Goal: Task Accomplishment & Management: Complete application form

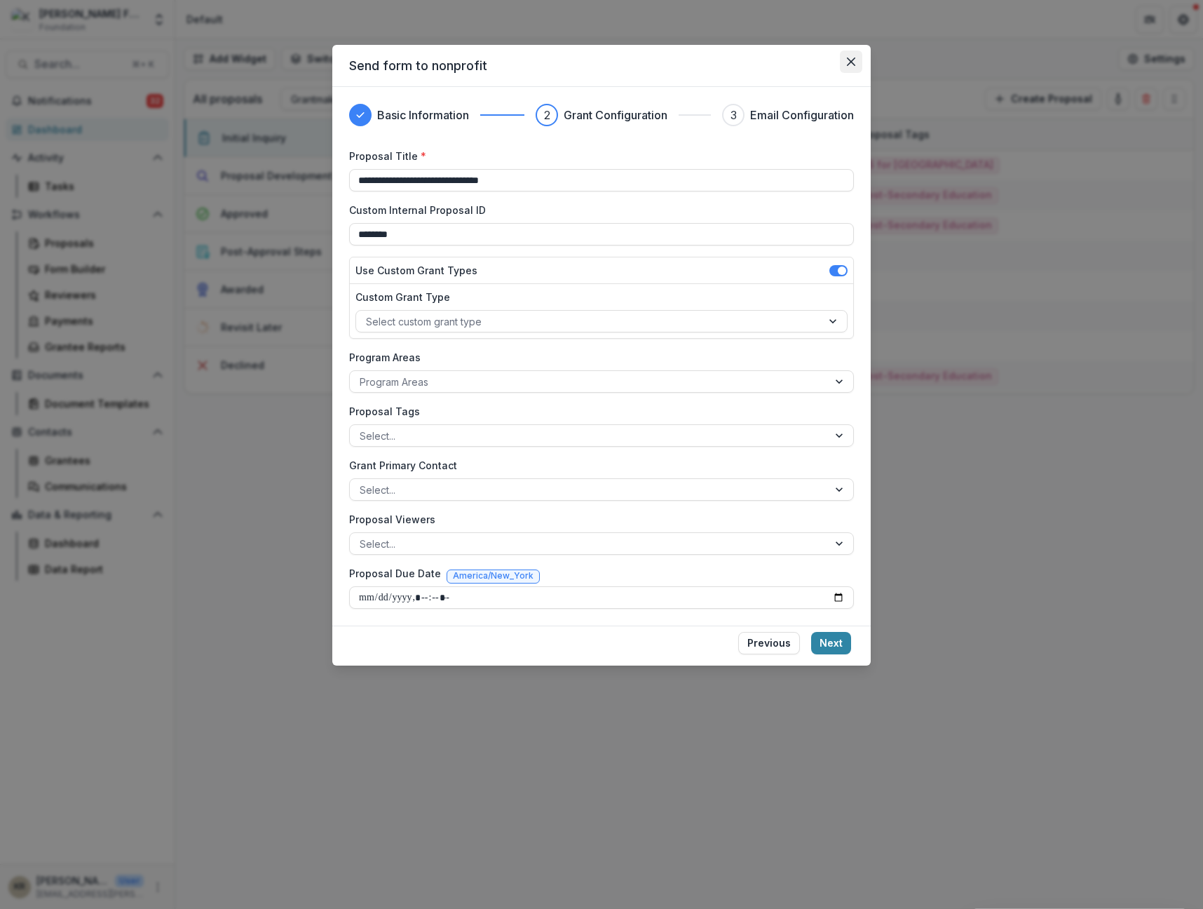
click at [849, 66] on button "Close" at bounding box center [851, 61] width 22 height 22
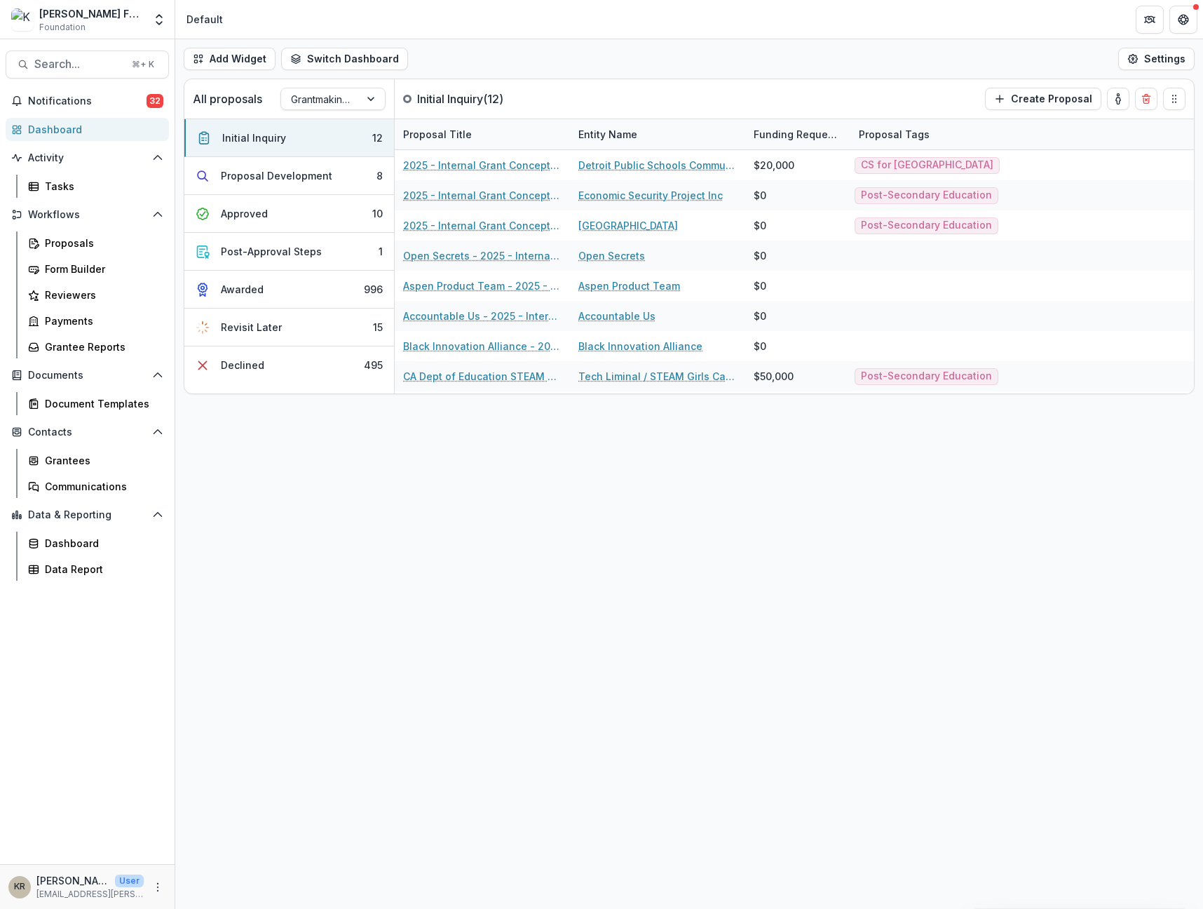
click at [31, 32] on div "[PERSON_NAME] Foundation Foundation" at bounding box center [77, 19] width 133 height 27
click at [54, 133] on div "Dashboard" at bounding box center [93, 129] width 130 height 15
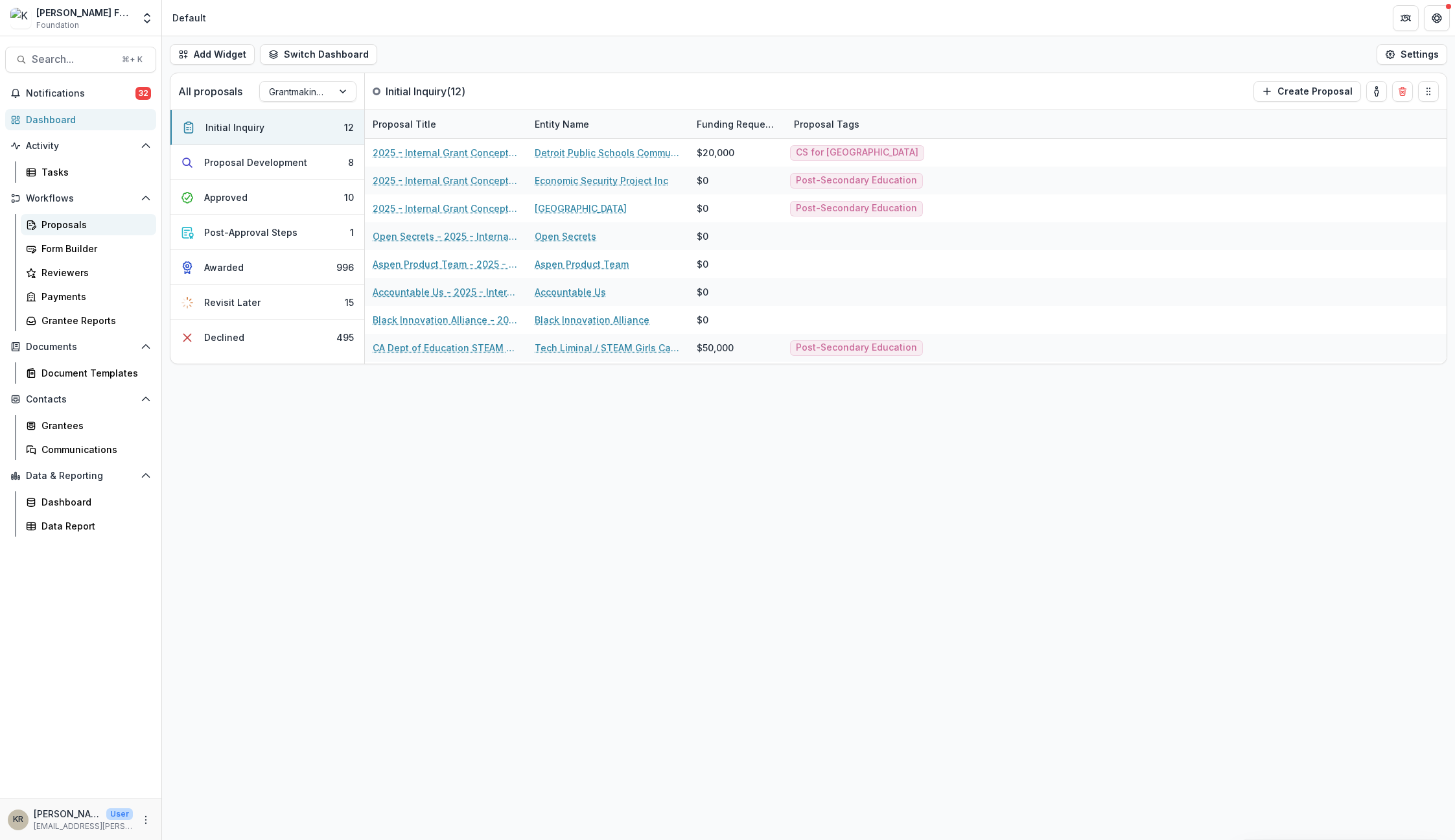
click at [54, 225] on div "Proposals" at bounding box center [93, 225] width 104 height 14
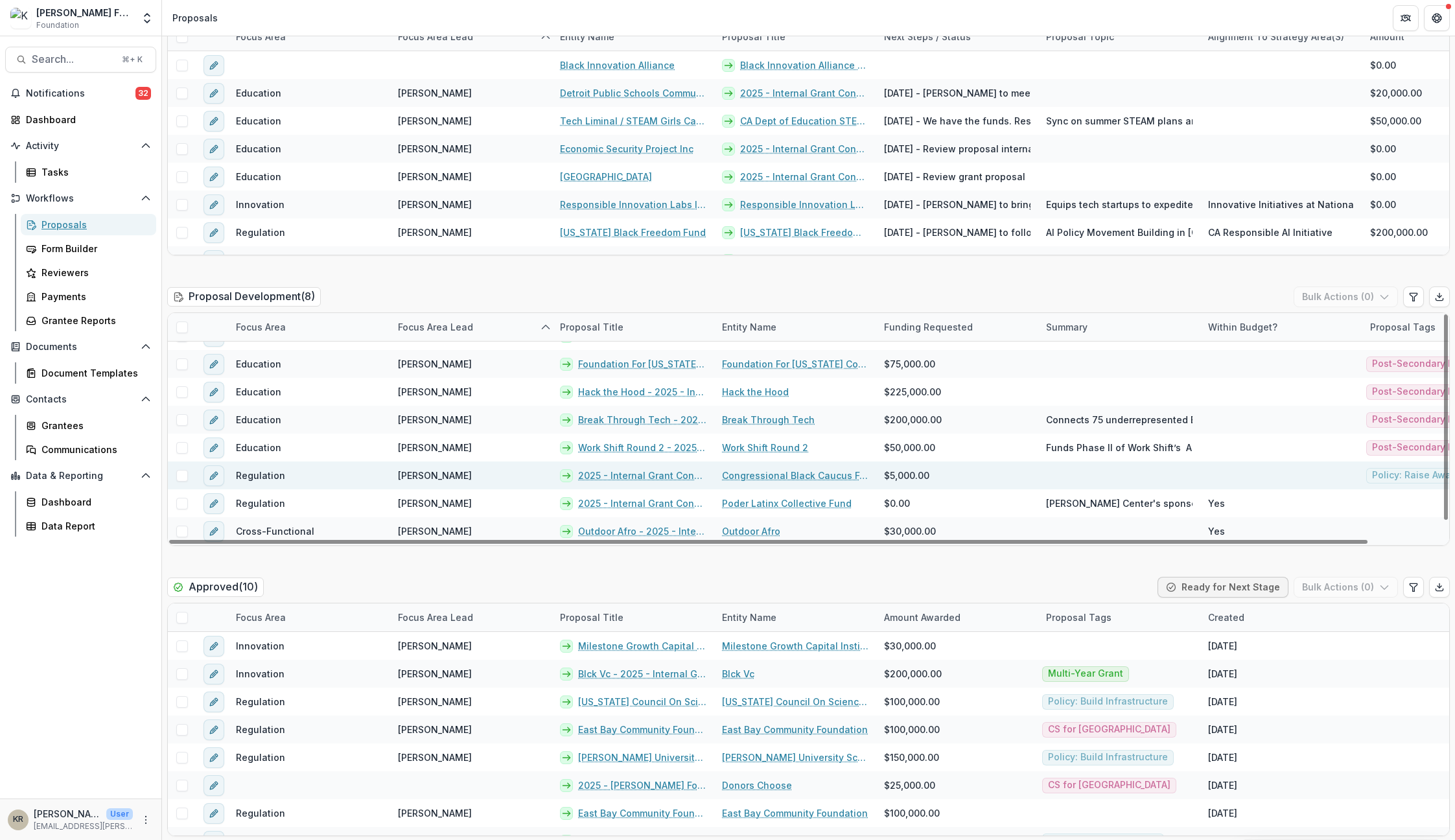
scroll to position [159, 0]
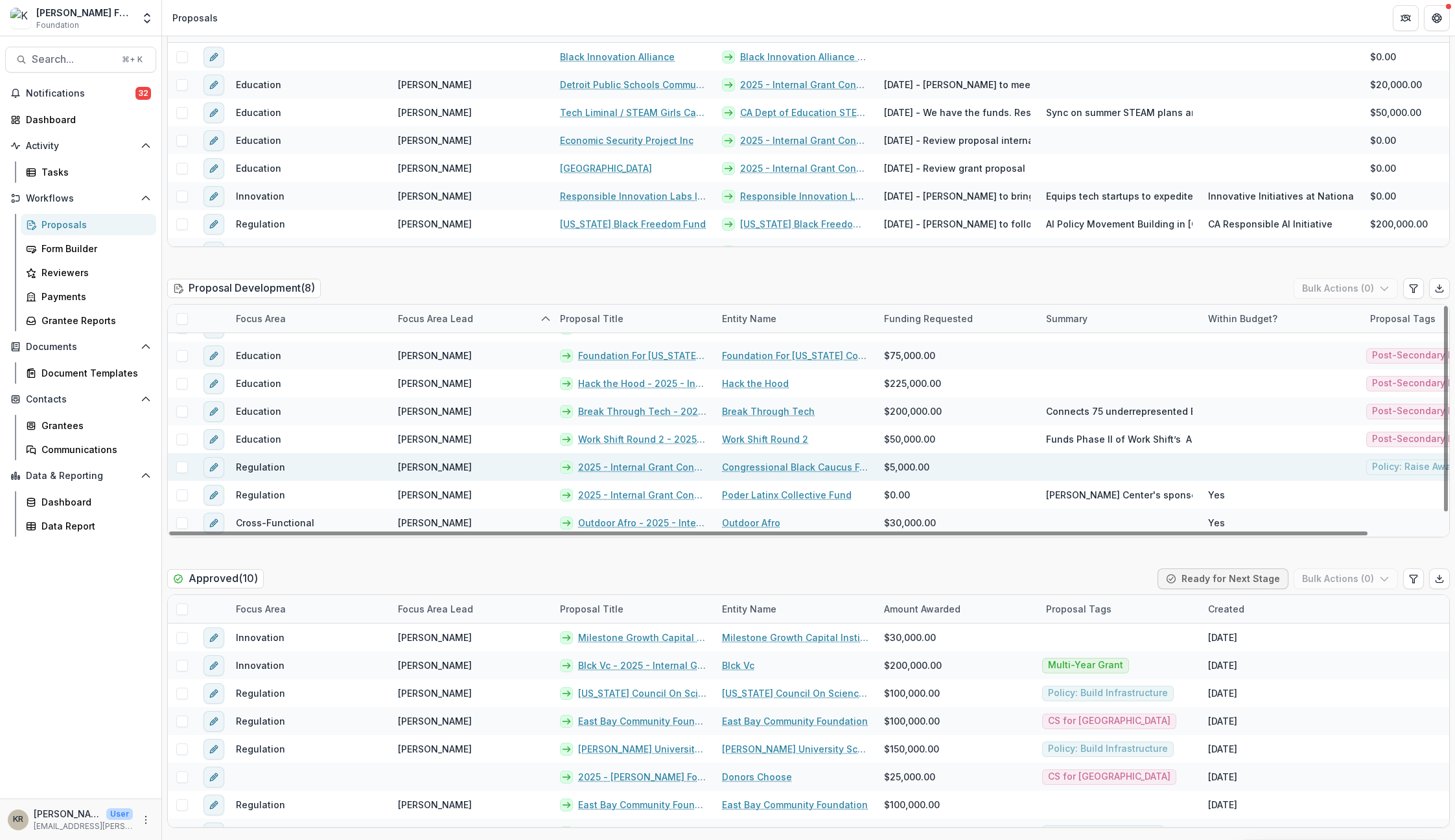
click at [800, 469] on link "Congressional Black Caucus Foundation Inc" at bounding box center [795, 467] width 146 height 14
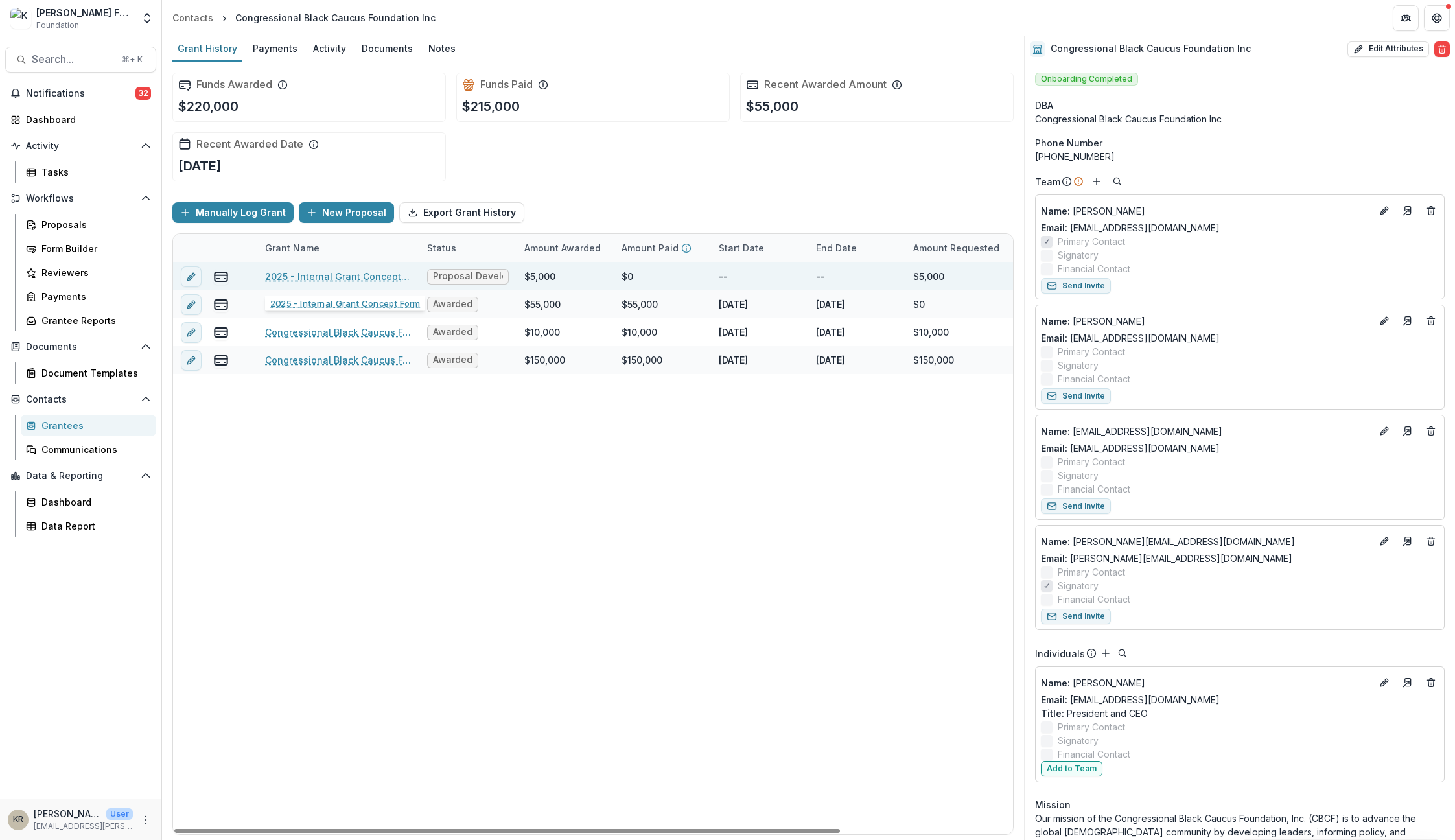
click at [346, 276] on link "2025 - Internal Grant Concept Form" at bounding box center [338, 276] width 146 height 14
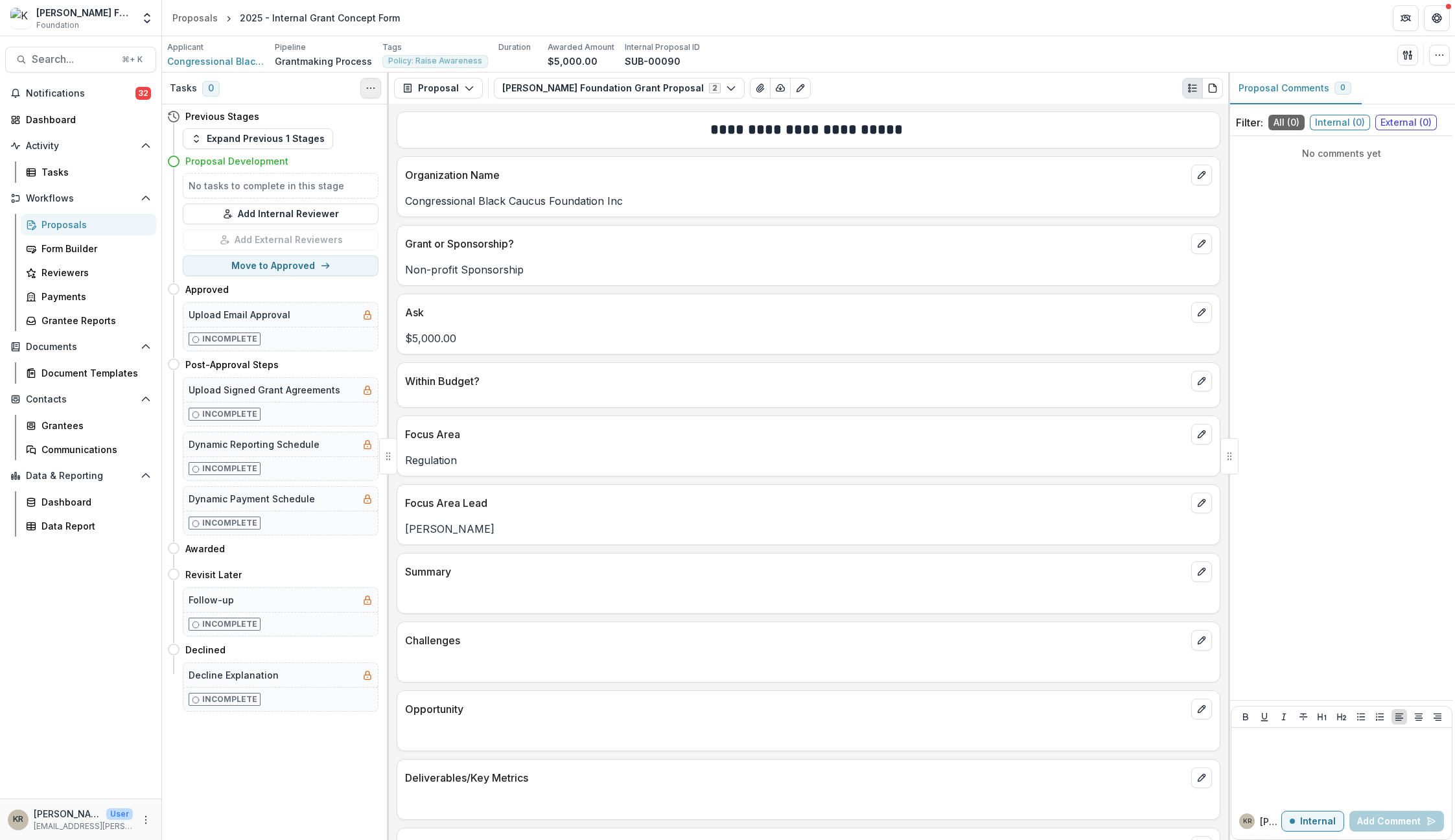
click at [375, 88] on icon "Toggle View Cancelled Tasks" at bounding box center [371, 88] width 10 height 10
click at [468, 86] on icon "button" at bounding box center [469, 88] width 10 height 10
click at [513, 83] on button "Kapor Foundation Grant Proposal 2" at bounding box center [618, 88] width 251 height 20
click at [827, 67] on div "Applicant Congressional Black Caucus Foundation Inc Pipeline Grantmaking Proces…" at bounding box center [809, 55] width 1283 height 27
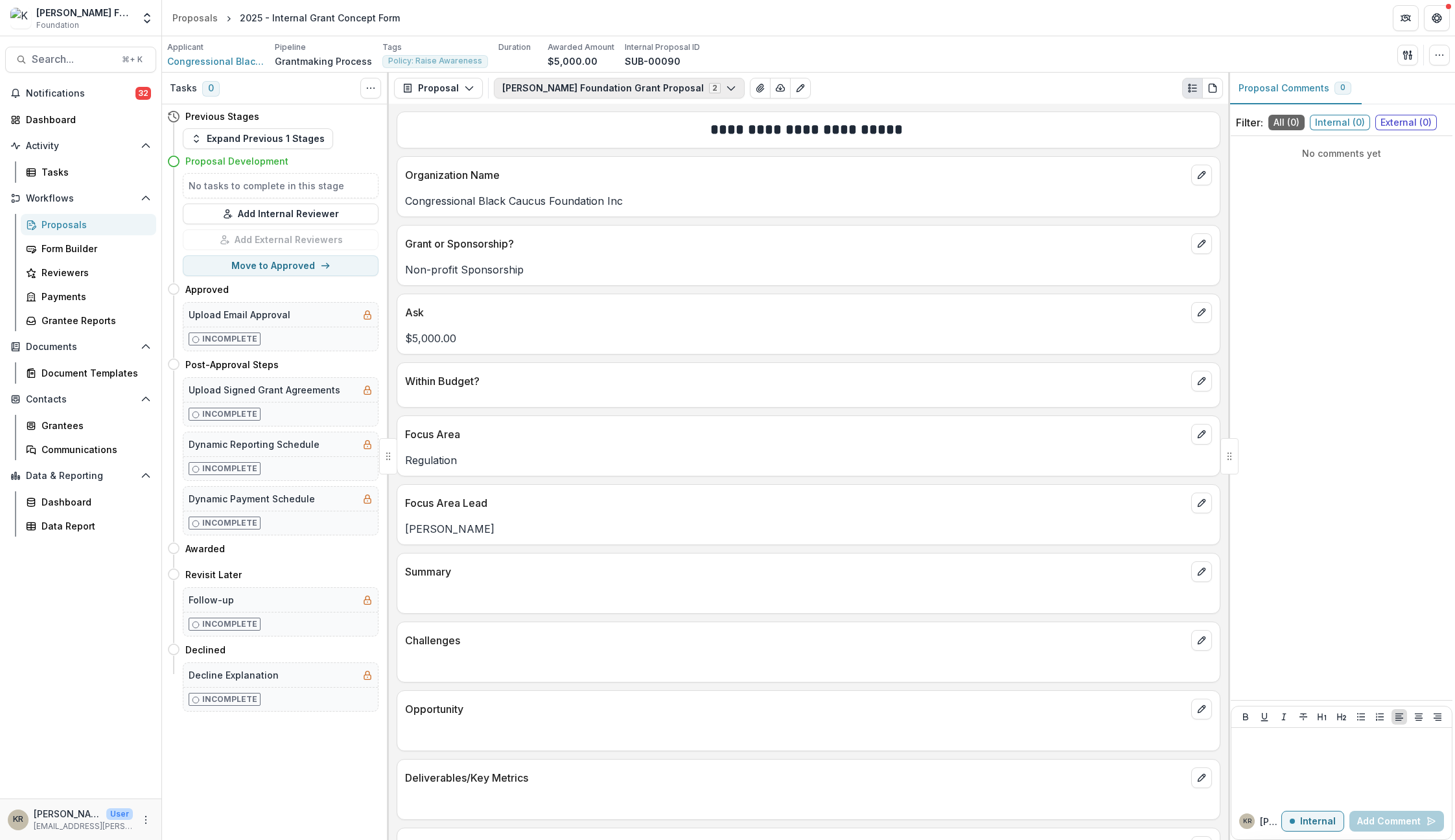
click at [726, 86] on icon "button" at bounding box center [730, 88] width 10 height 10
click at [550, 141] on span "Internal Grant Concept Form" at bounding box center [643, 137] width 252 height 14
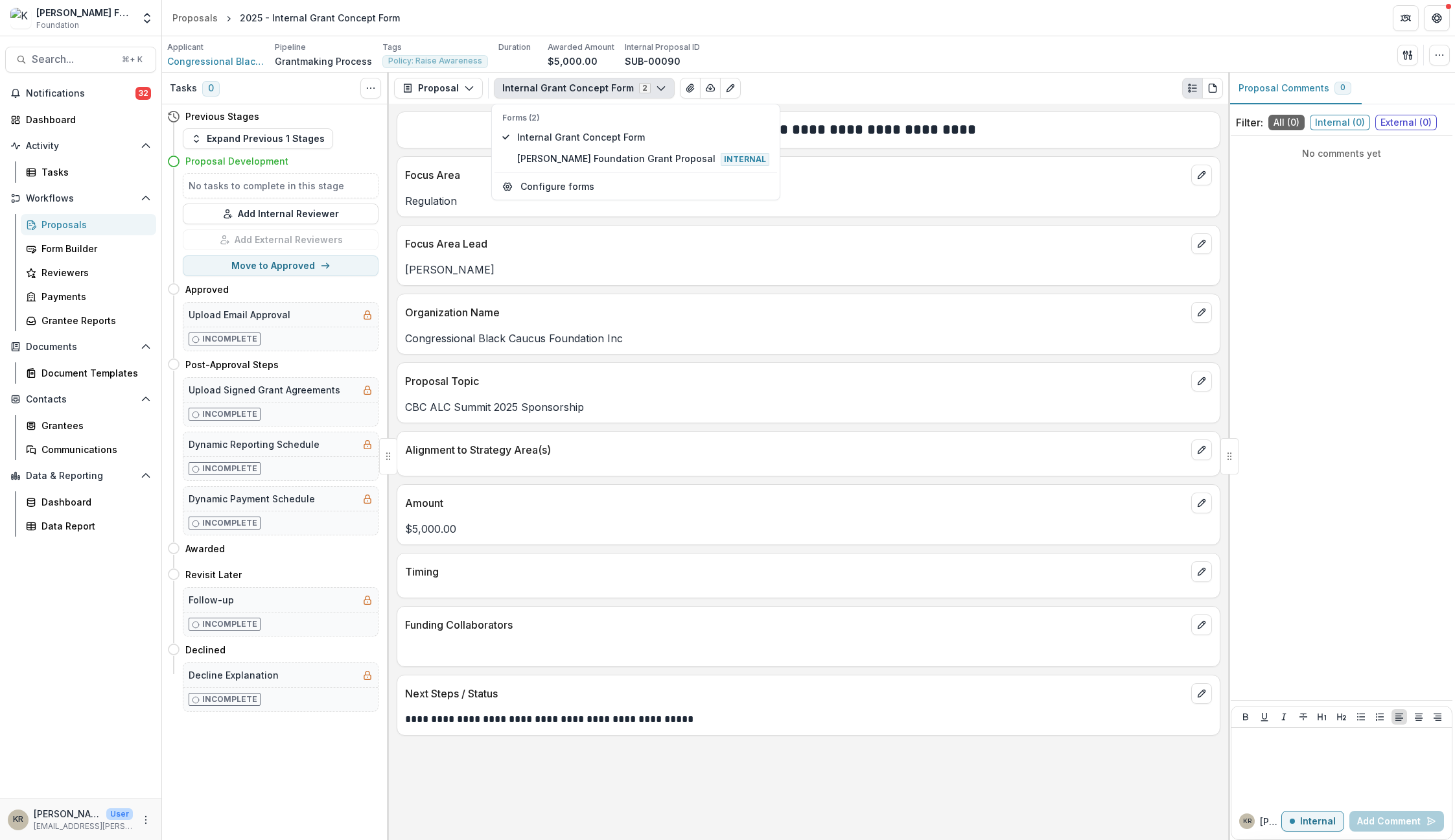
click at [735, 324] on div "Congressional Black Caucus Foundation Inc" at bounding box center [809, 334] width 823 height 23
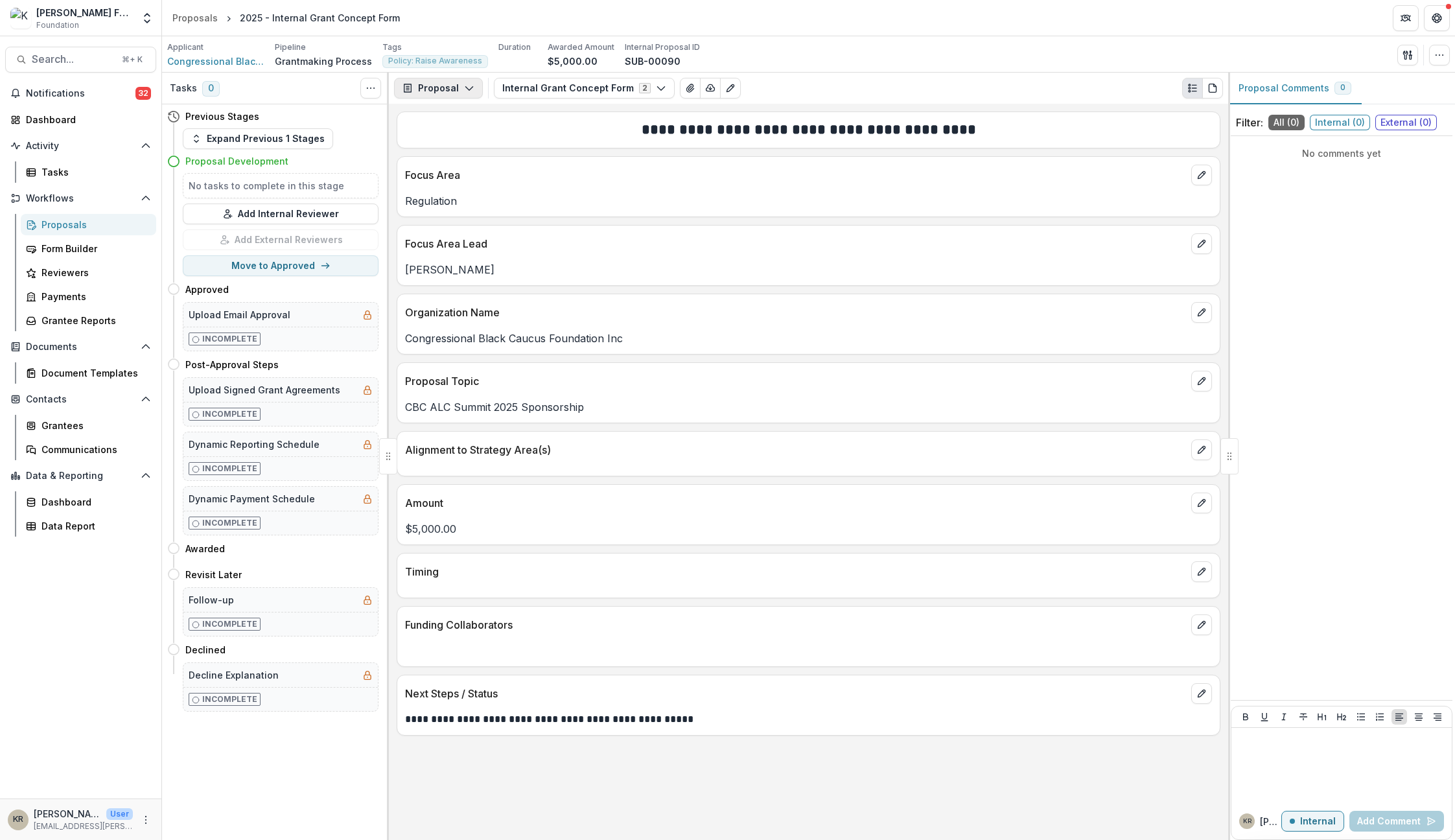
click at [440, 82] on button "Proposal" at bounding box center [438, 88] width 89 height 20
click at [450, 108] on button "Proposal" at bounding box center [471, 117] width 149 height 21
click at [634, 86] on button "Internal Grant Concept Form 2" at bounding box center [584, 88] width 181 height 20
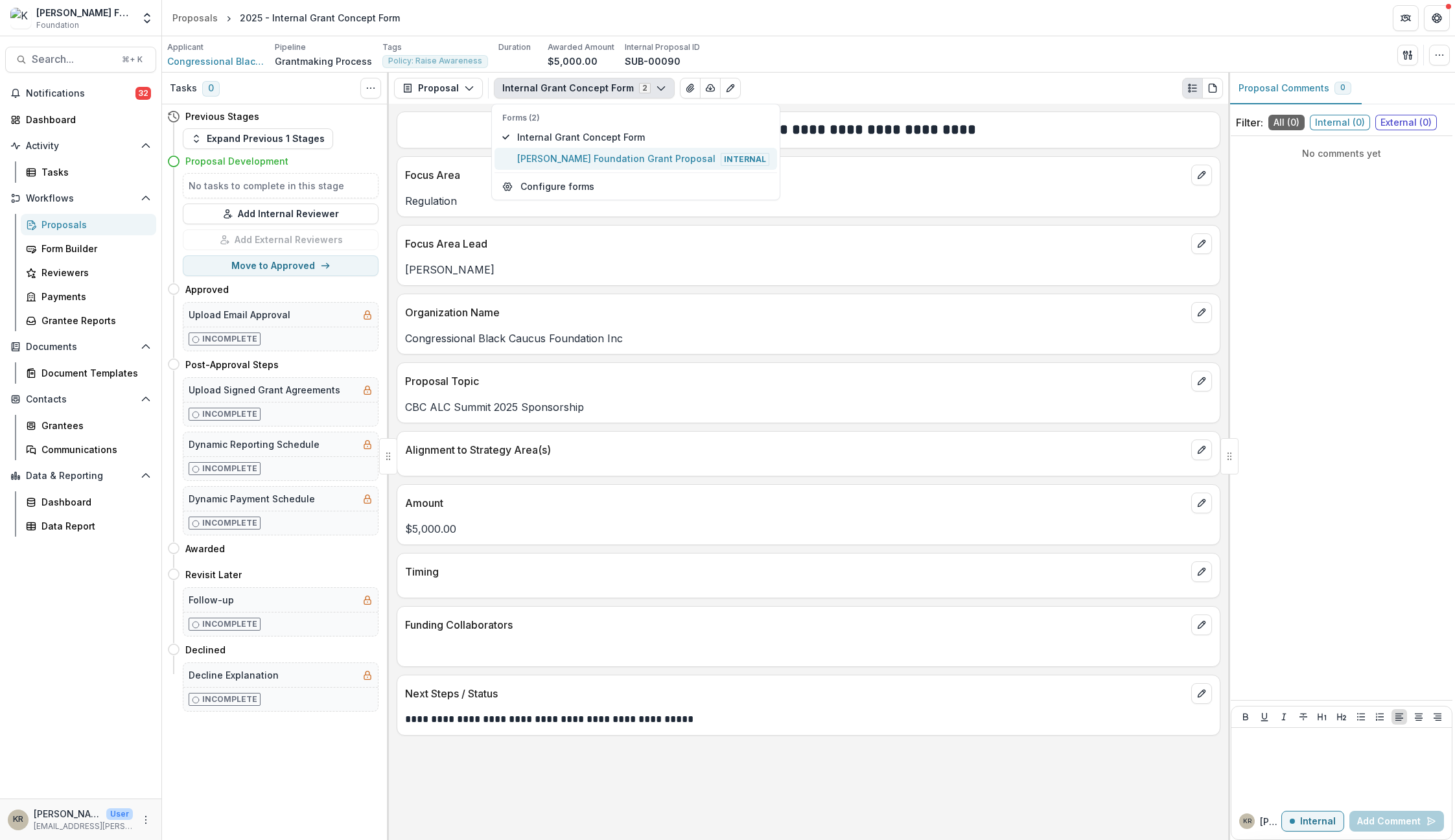
click at [556, 156] on span "Kapor Foundation Grant Proposal Internal" at bounding box center [643, 158] width 252 height 14
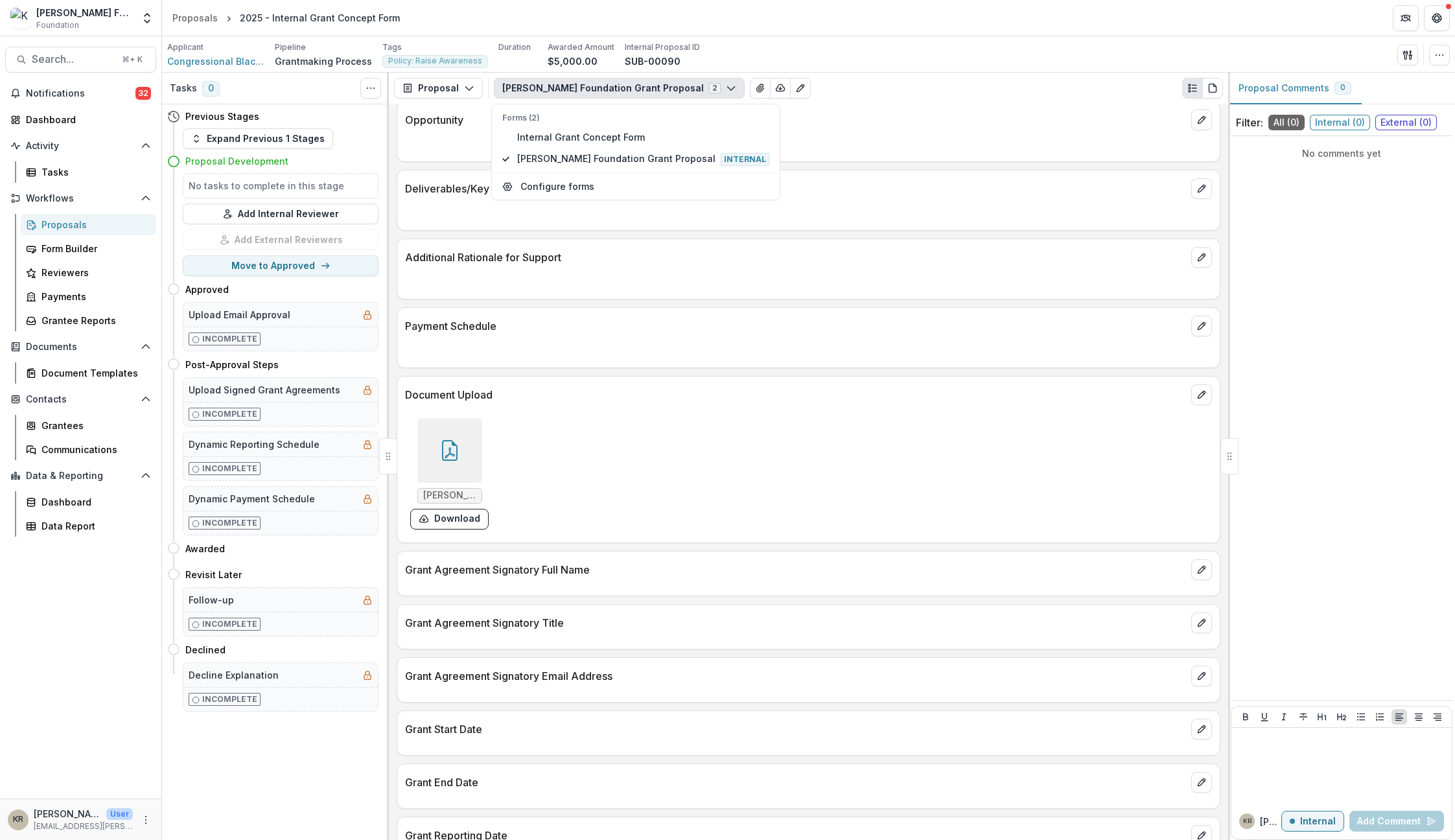
scroll to position [619, 0]
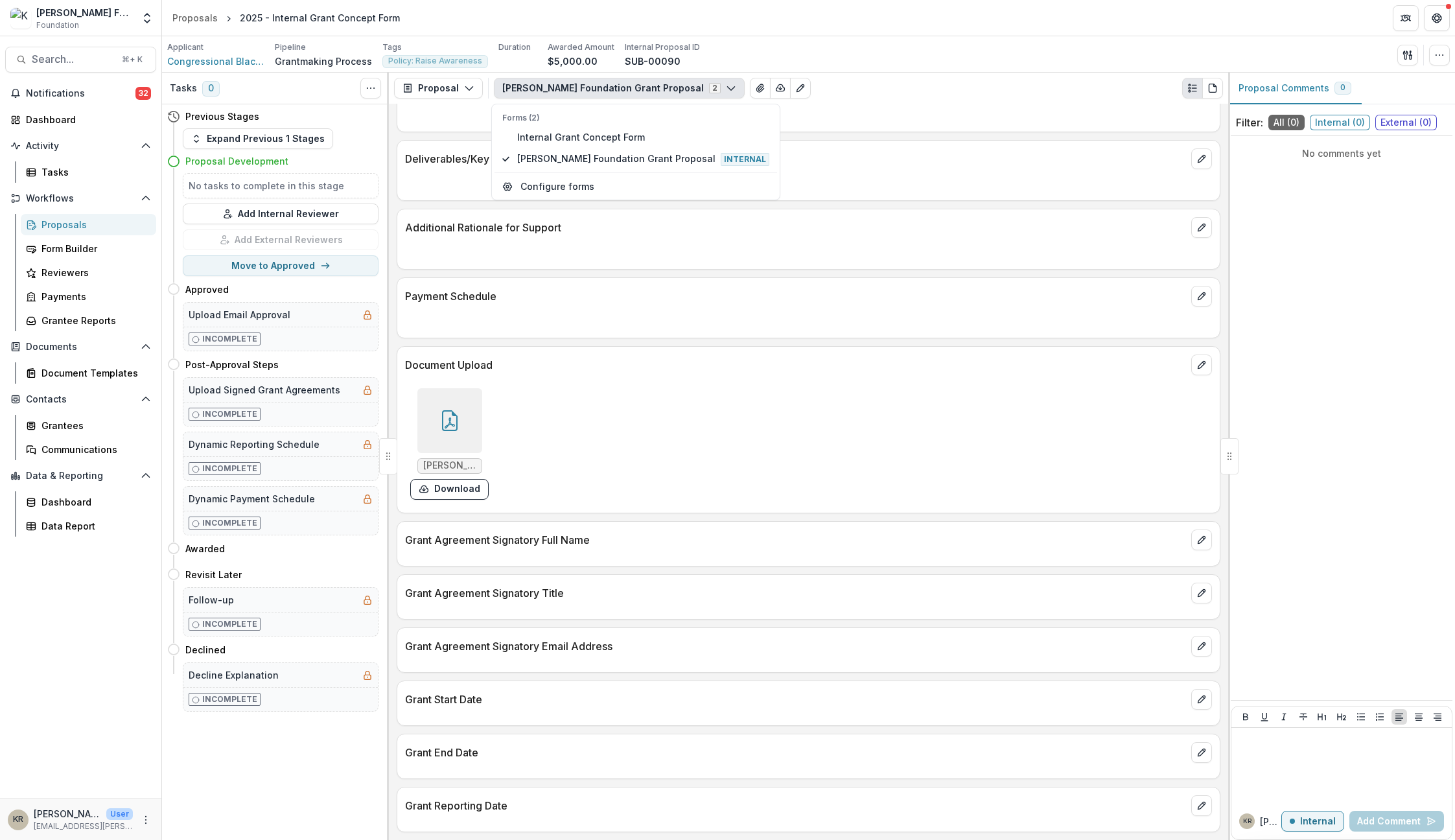
click at [955, 333] on div "Payment Schedule" at bounding box center [808, 308] width 824 height 61
click at [462, 408] on div at bounding box center [450, 420] width 65 height 65
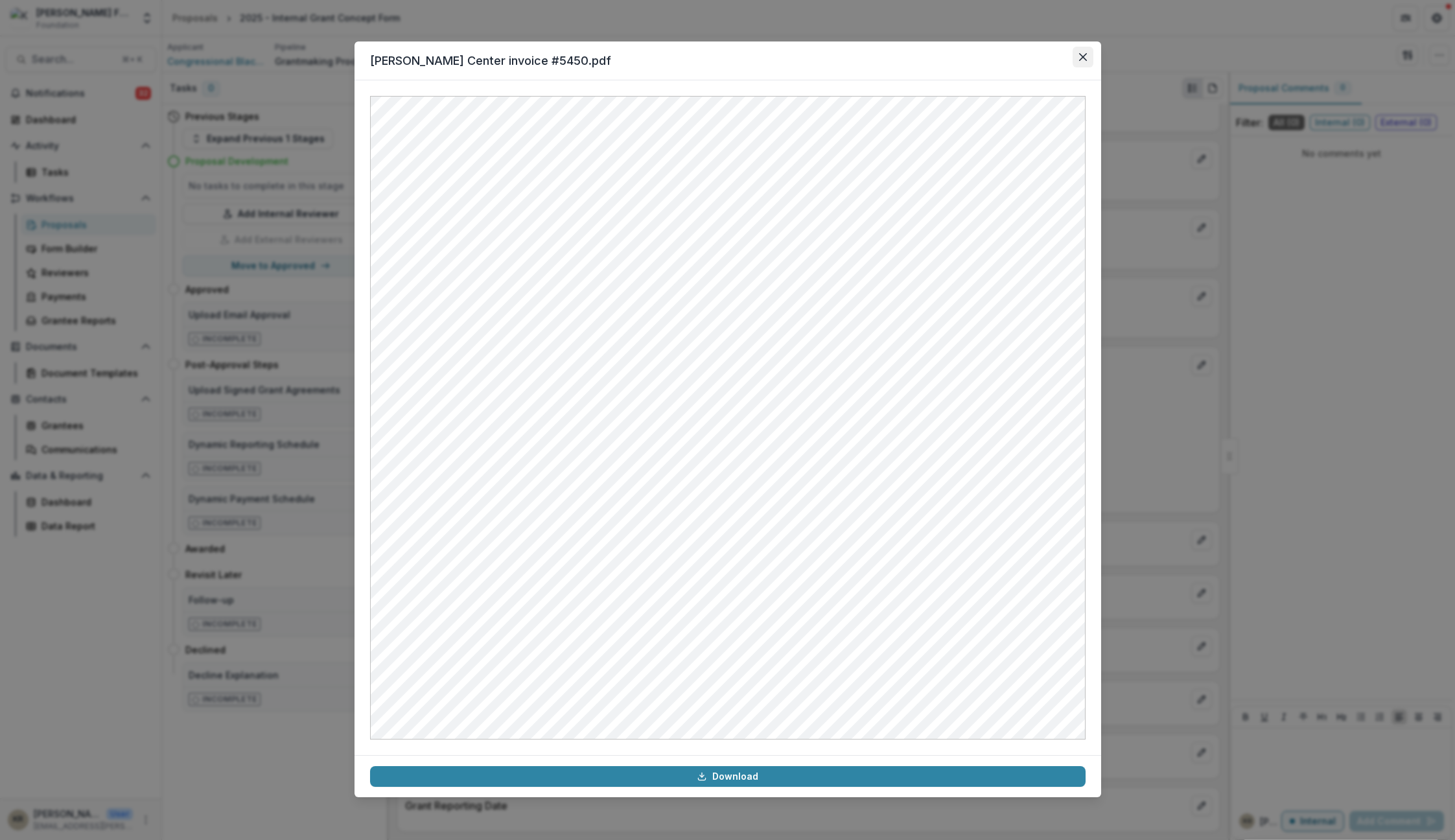
click at [1082, 61] on button "Close" at bounding box center [1083, 56] width 20 height 20
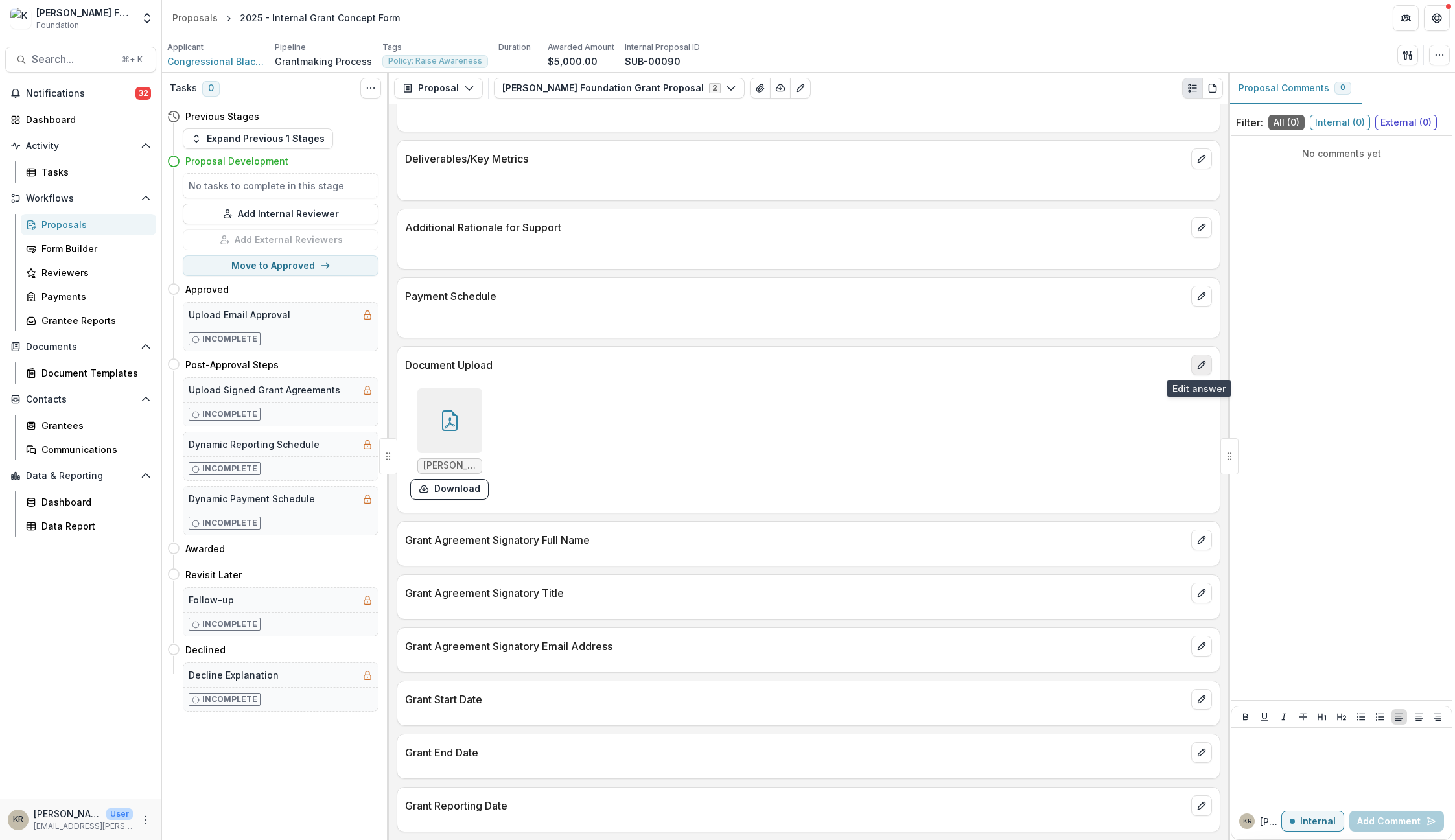
click at [1112, 370] on button "edit" at bounding box center [1202, 365] width 20 height 20
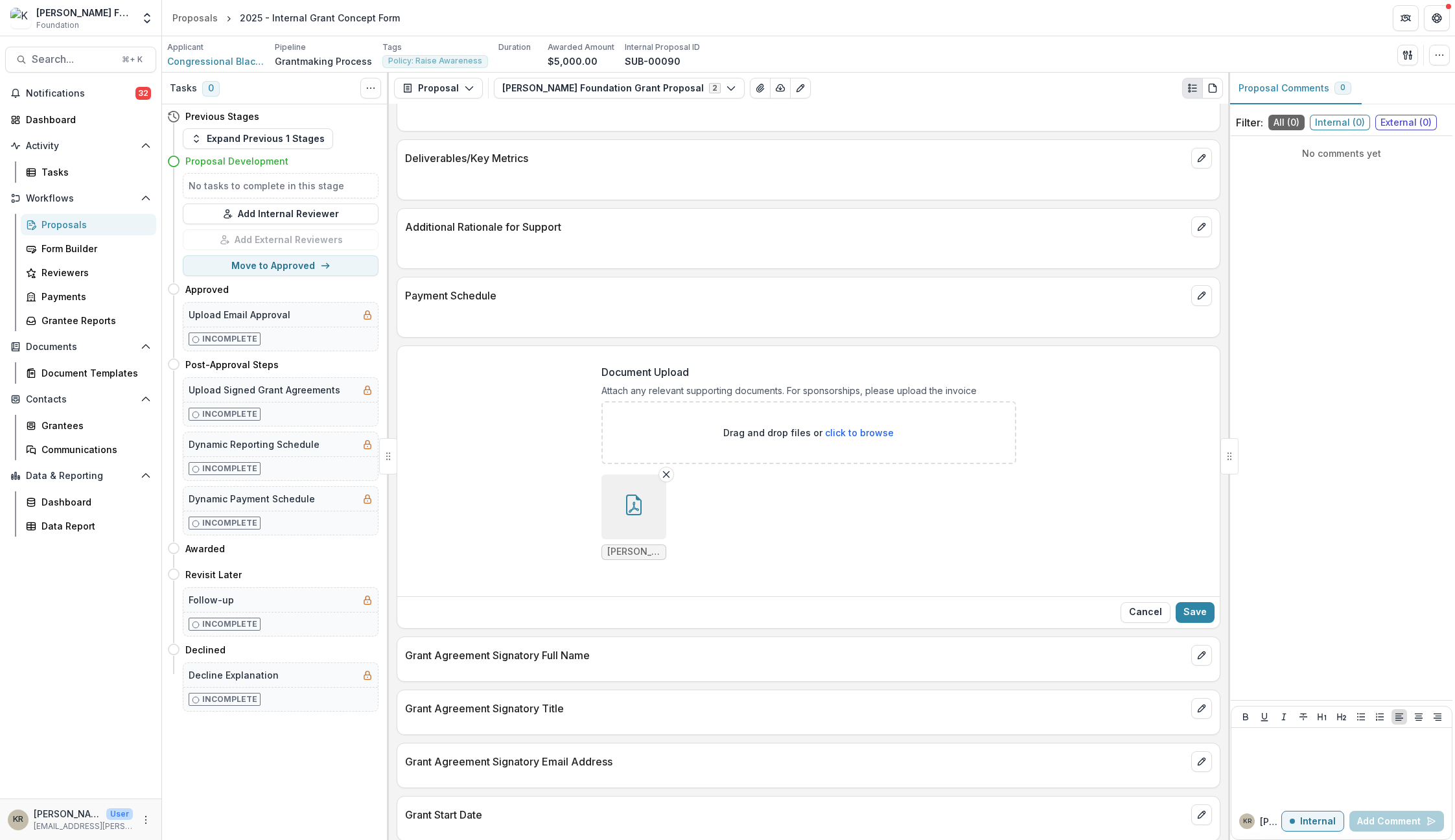
click at [625, 505] on icon "button" at bounding box center [634, 505] width 20 height 20
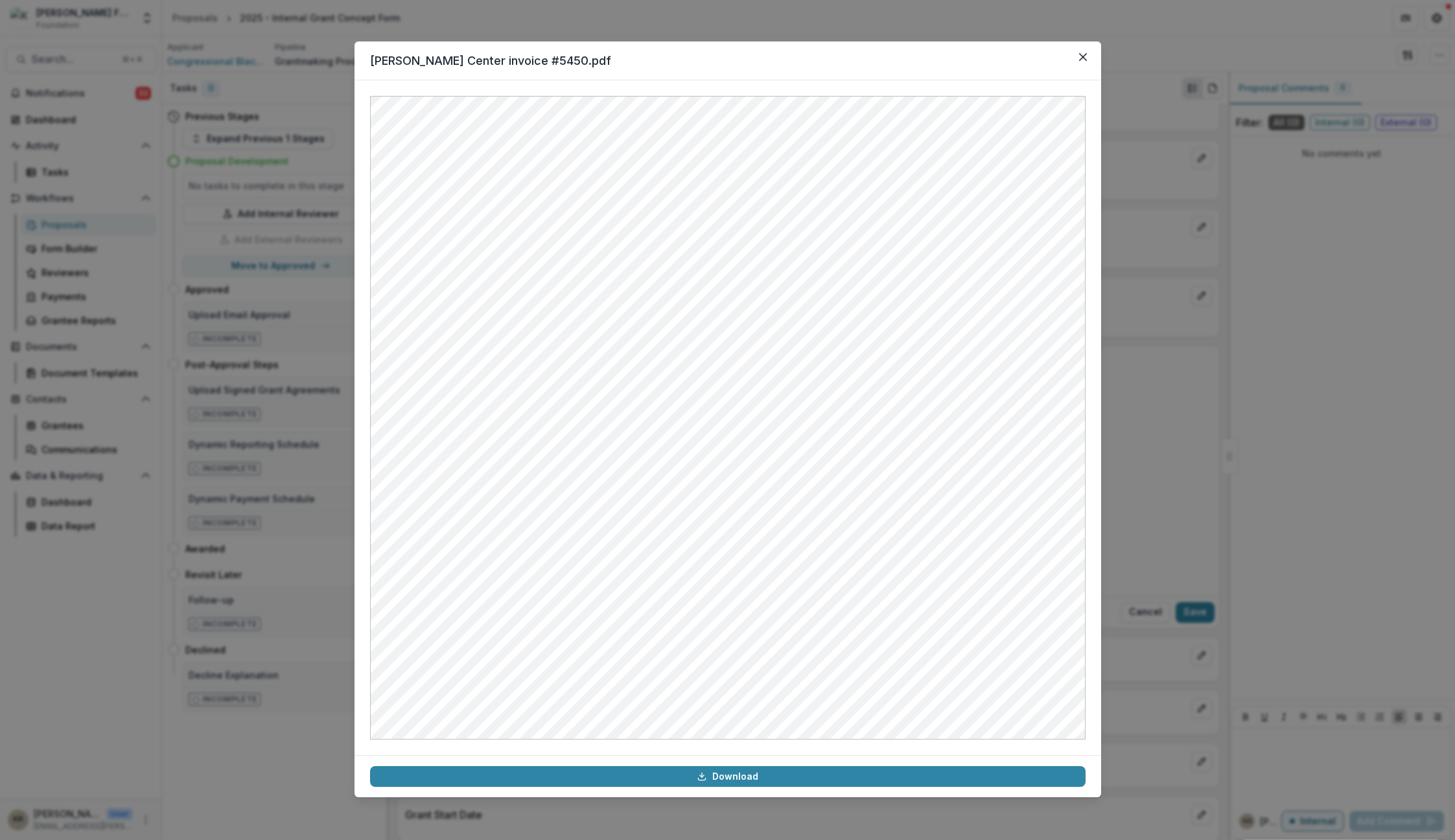
click at [1099, 52] on header "Kapor Center invoice #5450.pdf" at bounding box center [728, 61] width 747 height 39
click at [1086, 52] on button "Close" at bounding box center [1083, 56] width 20 height 20
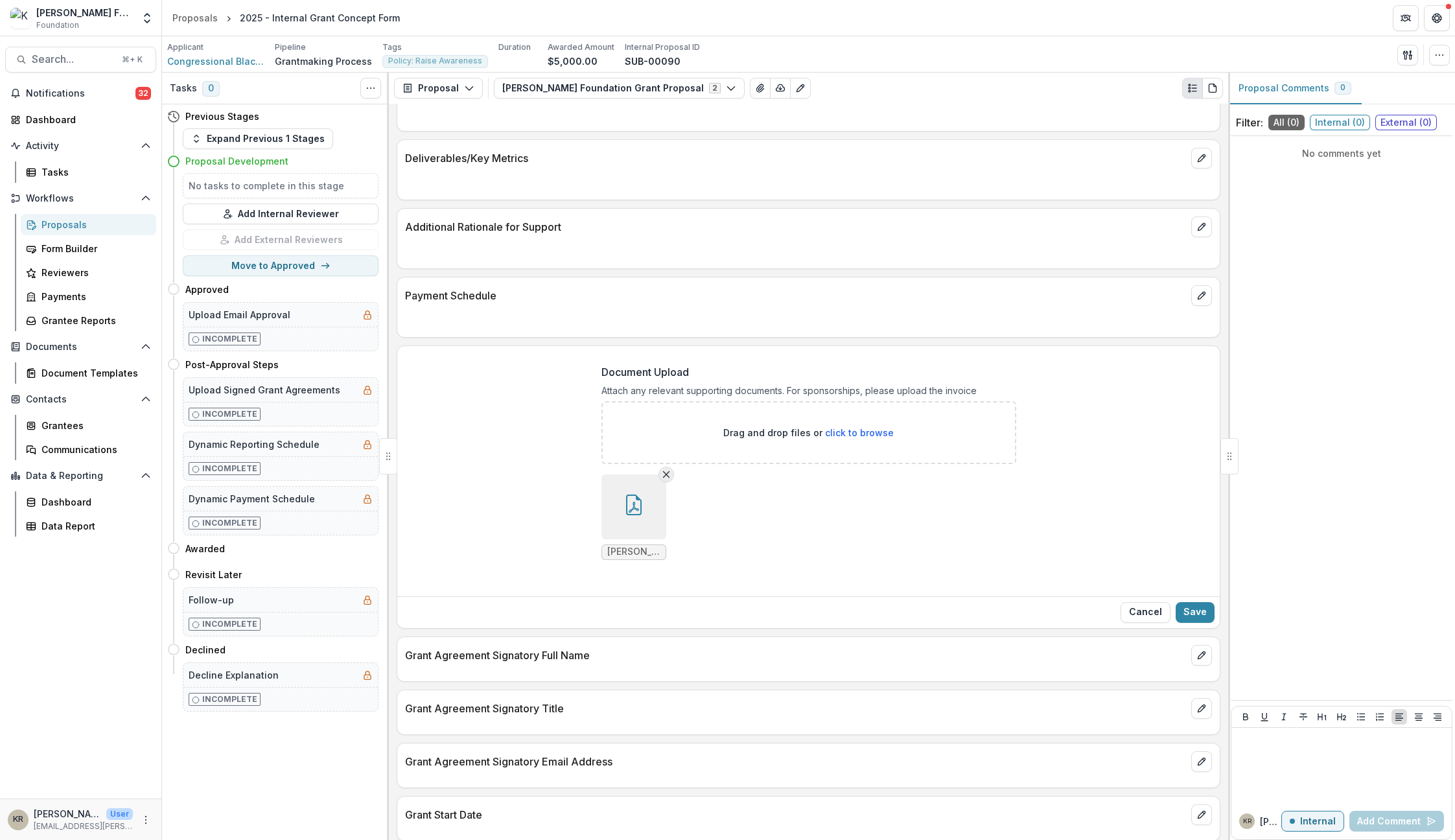
click at [666, 469] on button "Remove File" at bounding box center [666, 474] width 16 height 16
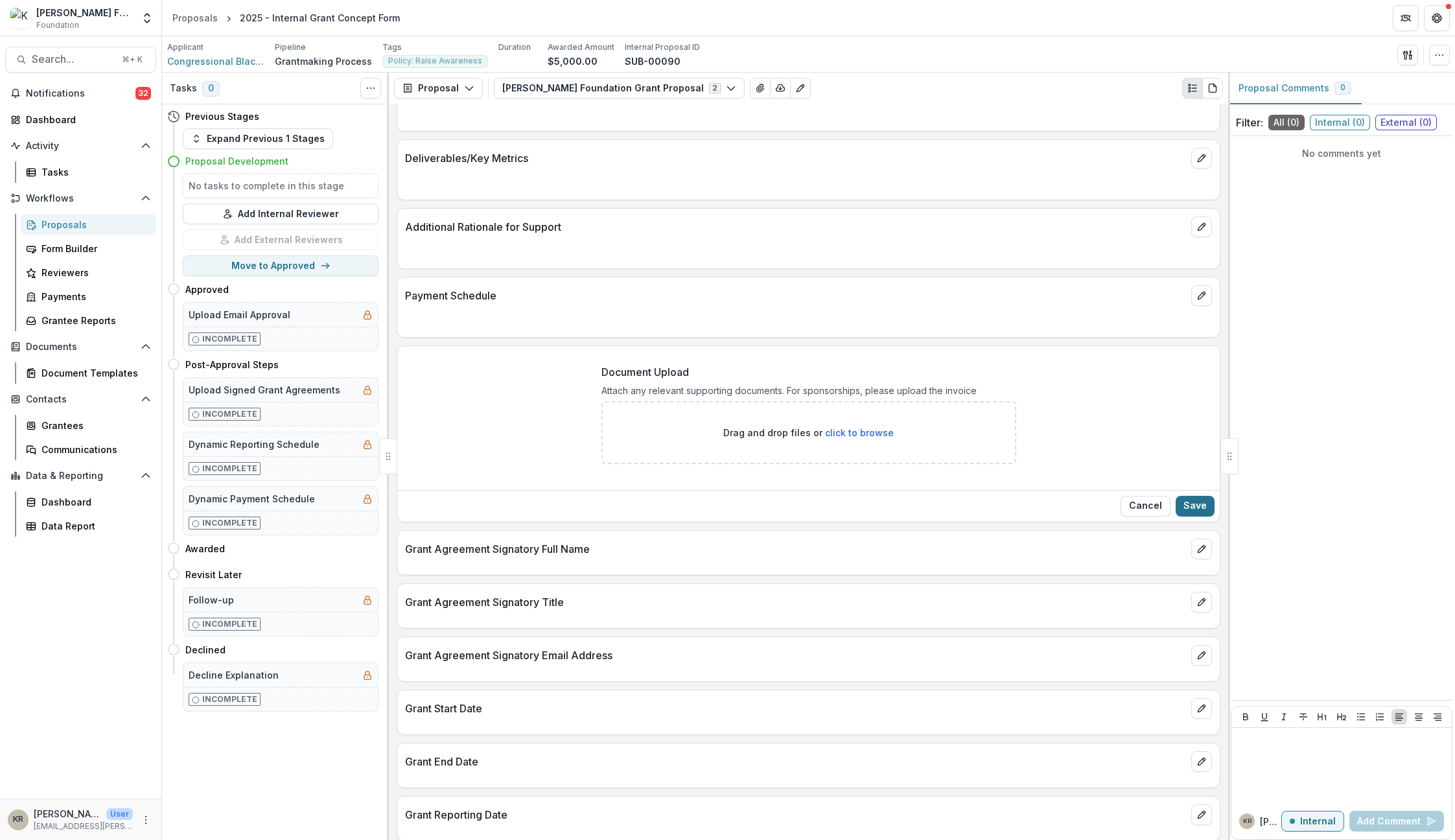
click at [1112, 505] on button "Save" at bounding box center [1195, 505] width 39 height 20
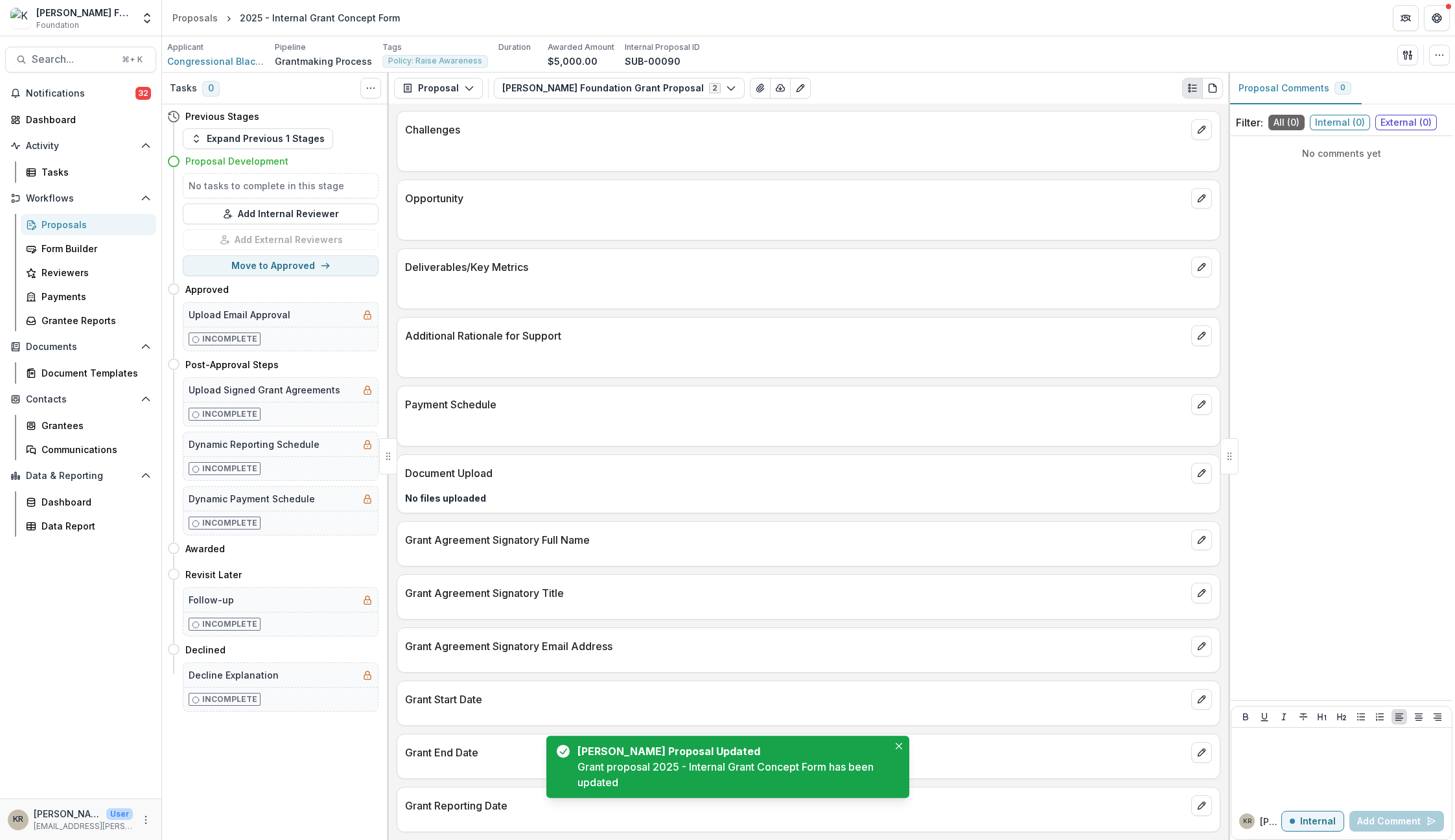
scroll to position [511, 0]
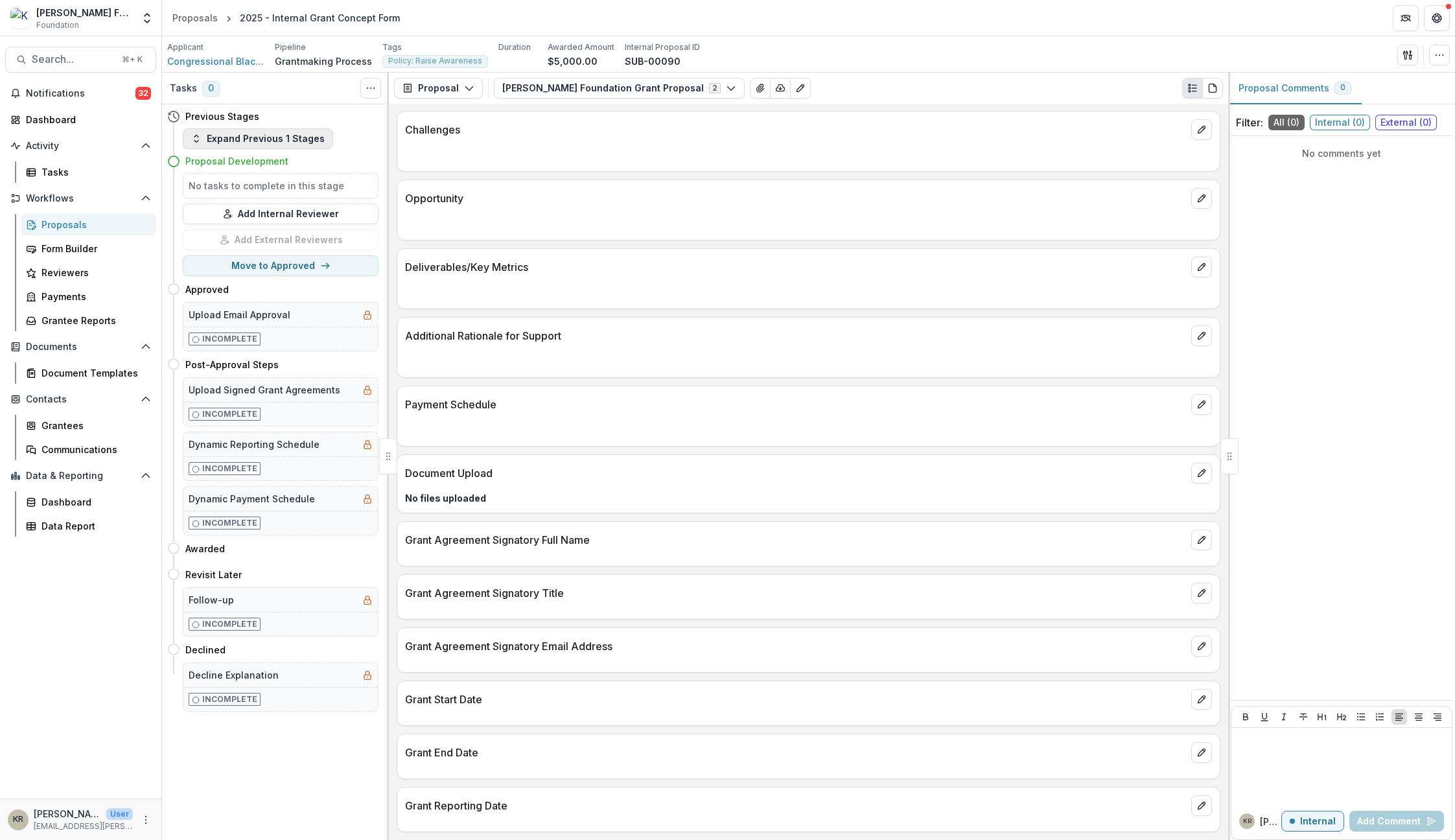
click at [207, 140] on button "Expand Previous 1 Stages" at bounding box center [258, 139] width 151 height 20
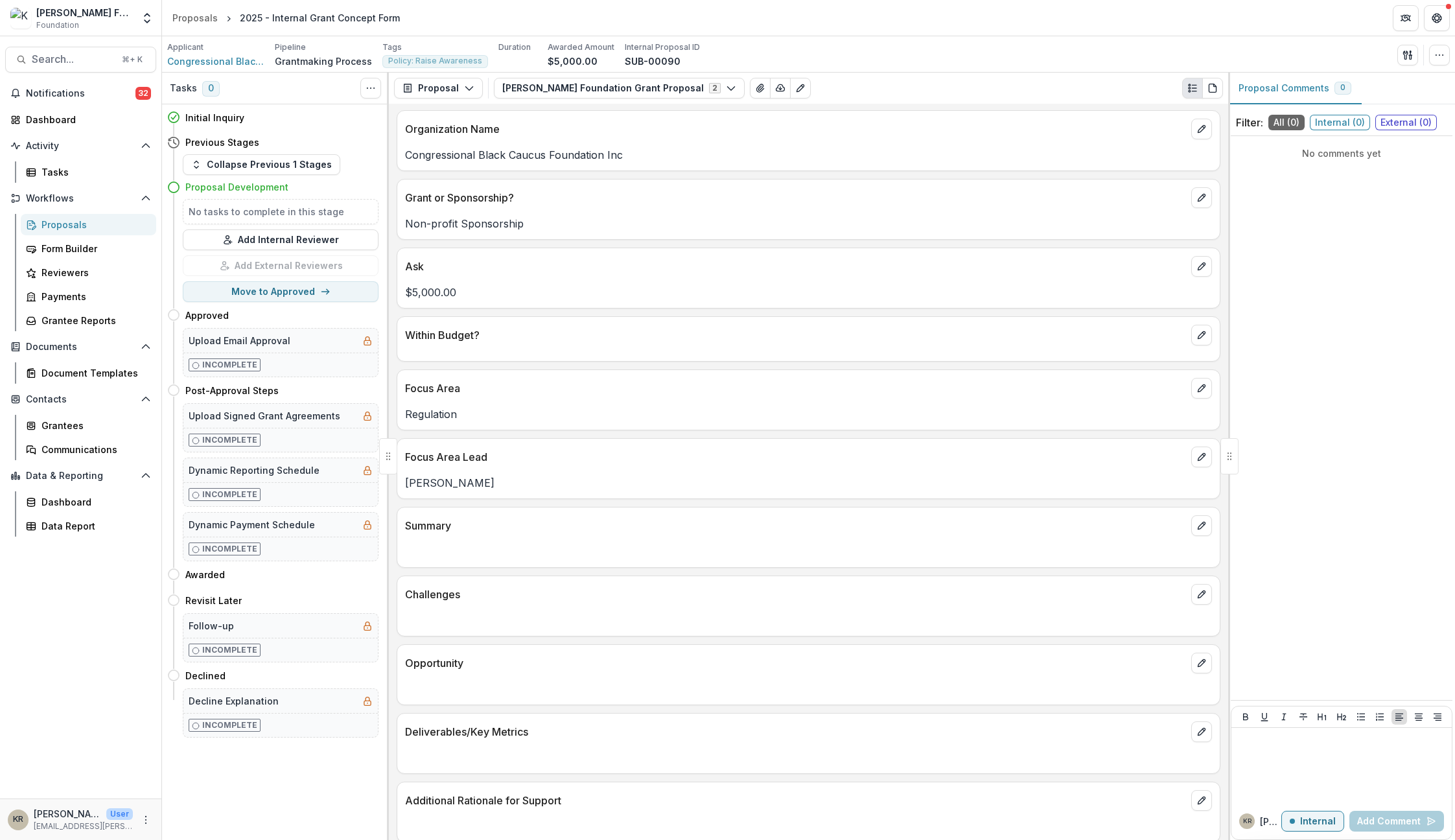
scroll to position [0, 0]
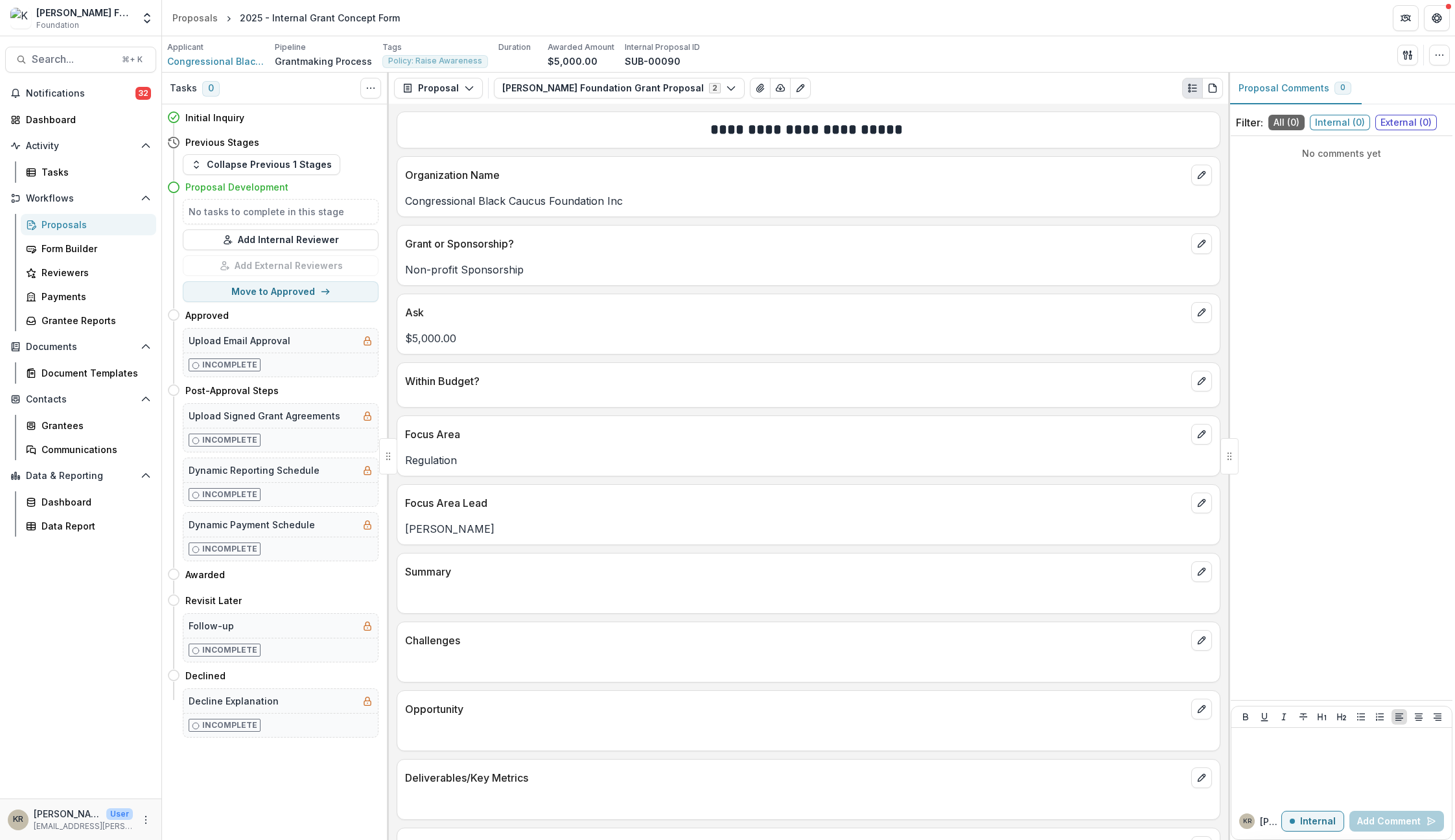
click at [62, 225] on div "Proposals" at bounding box center [93, 225] width 104 height 14
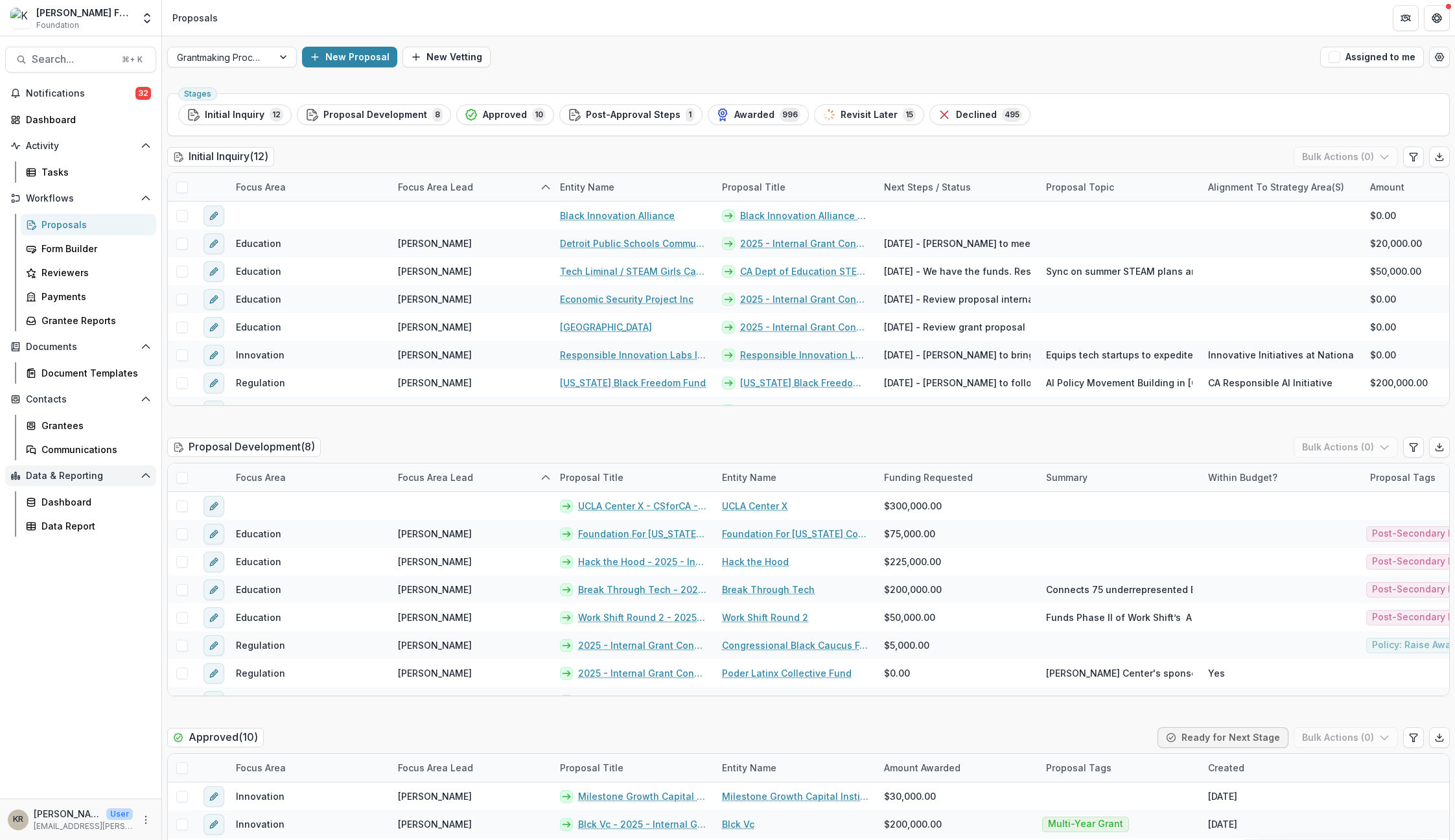
click at [68, 474] on span "Data & Reporting" at bounding box center [80, 476] width 110 height 11
click at [64, 503] on div "Dashboard" at bounding box center [93, 502] width 104 height 14
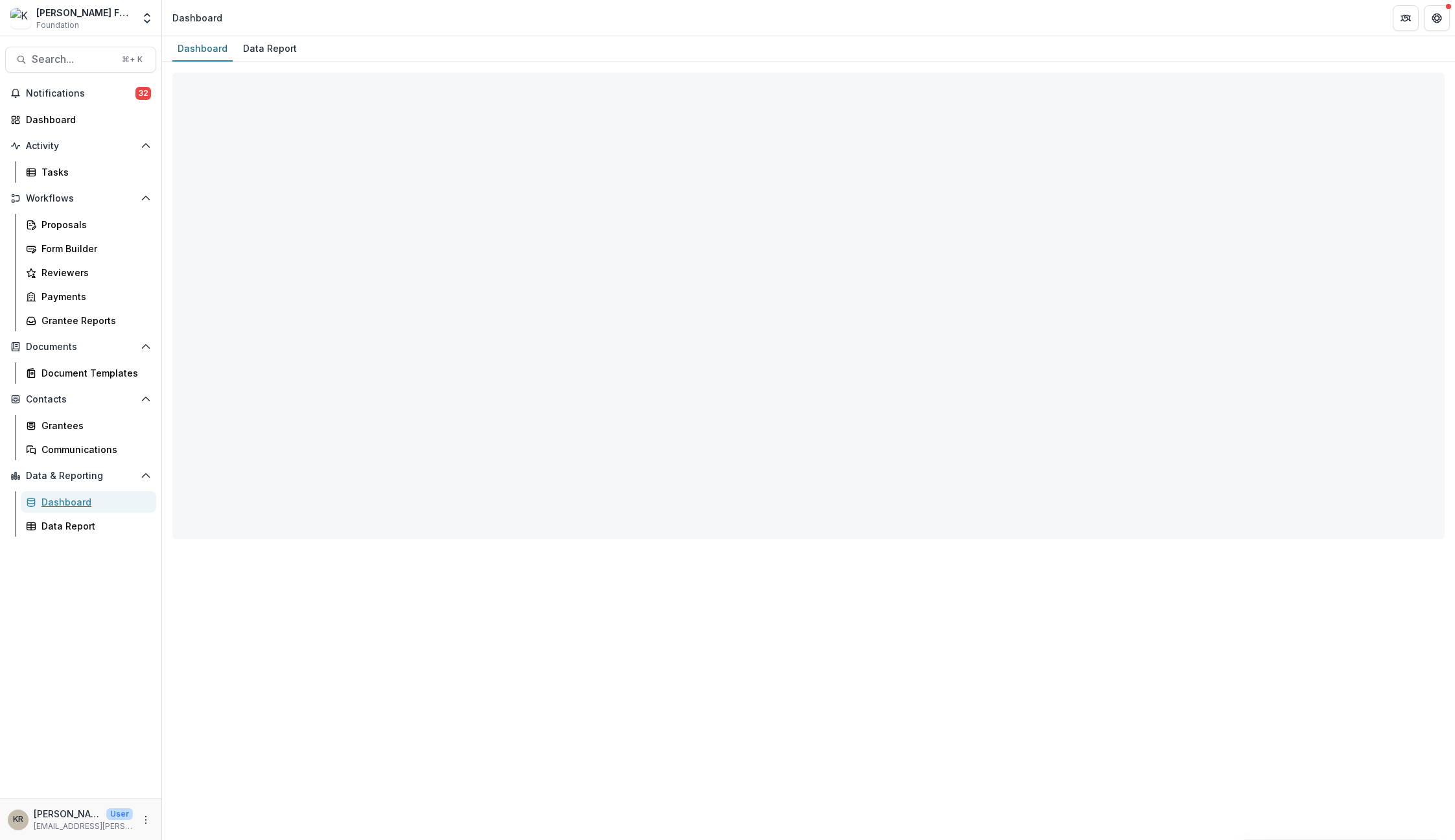
select select "**********"
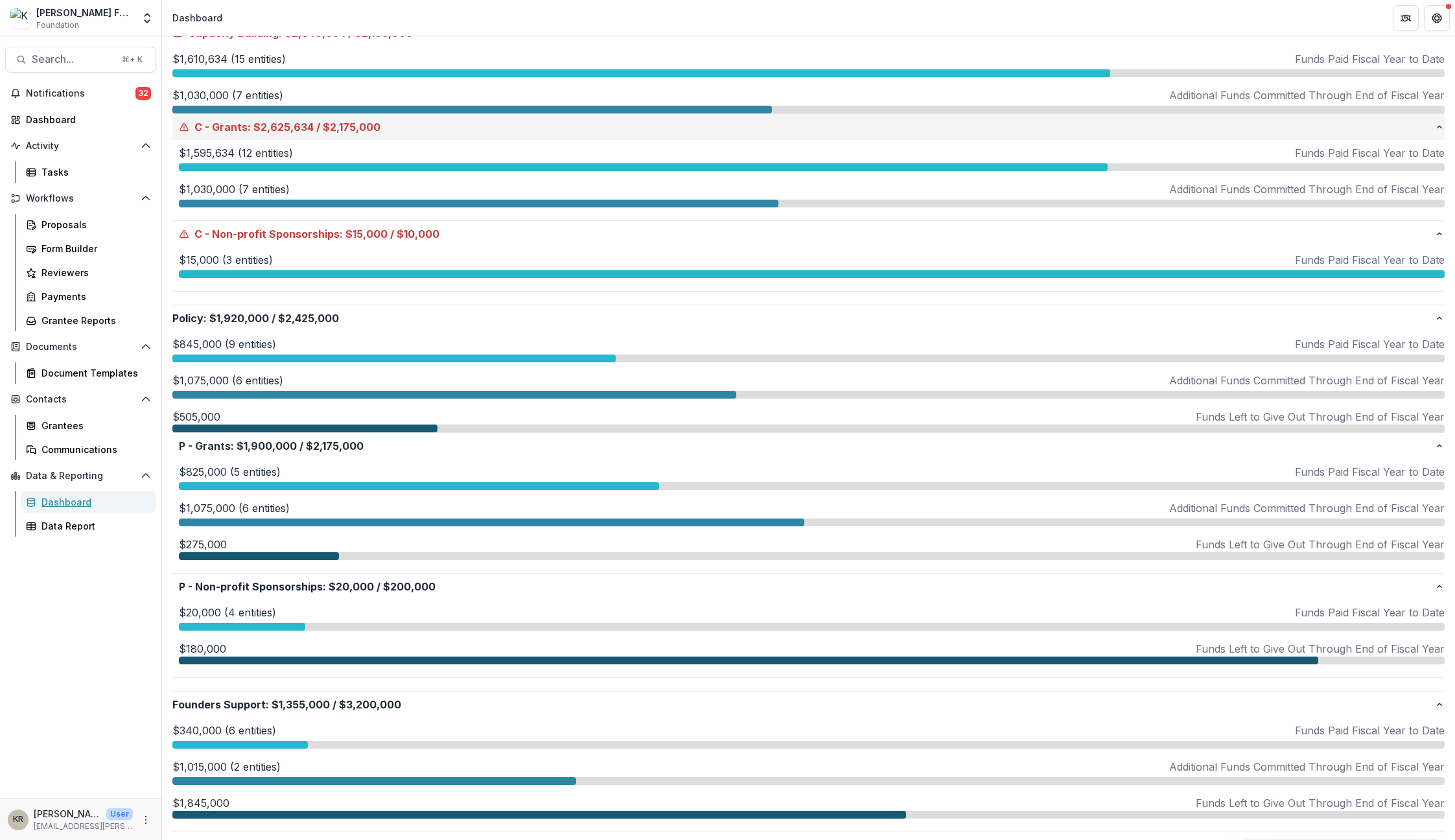
scroll to position [692, 0]
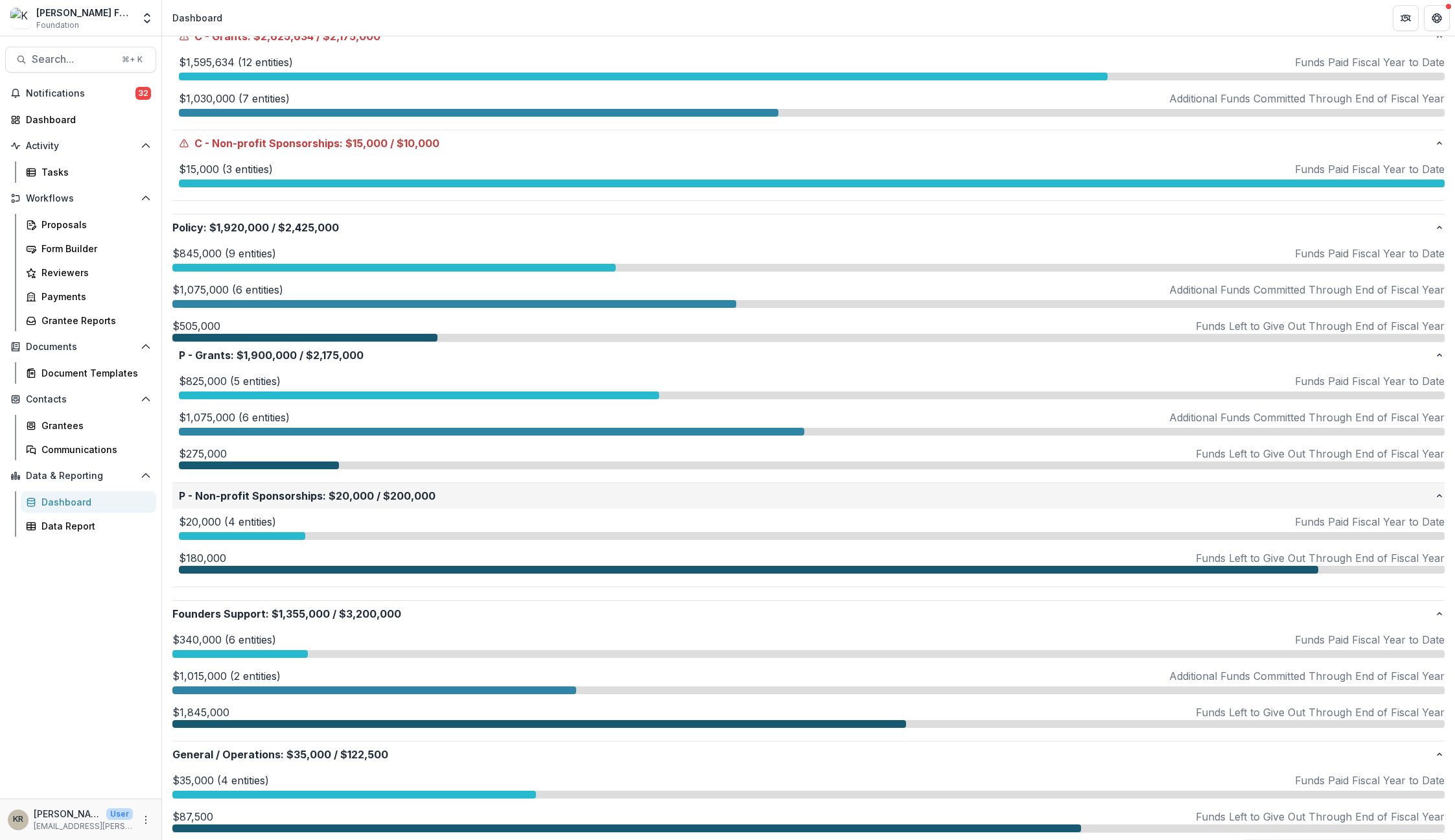
click at [382, 494] on p "P - Non-profit Sponsorships : $20,000 / $200,000" at bounding box center [807, 495] width 1255 height 16
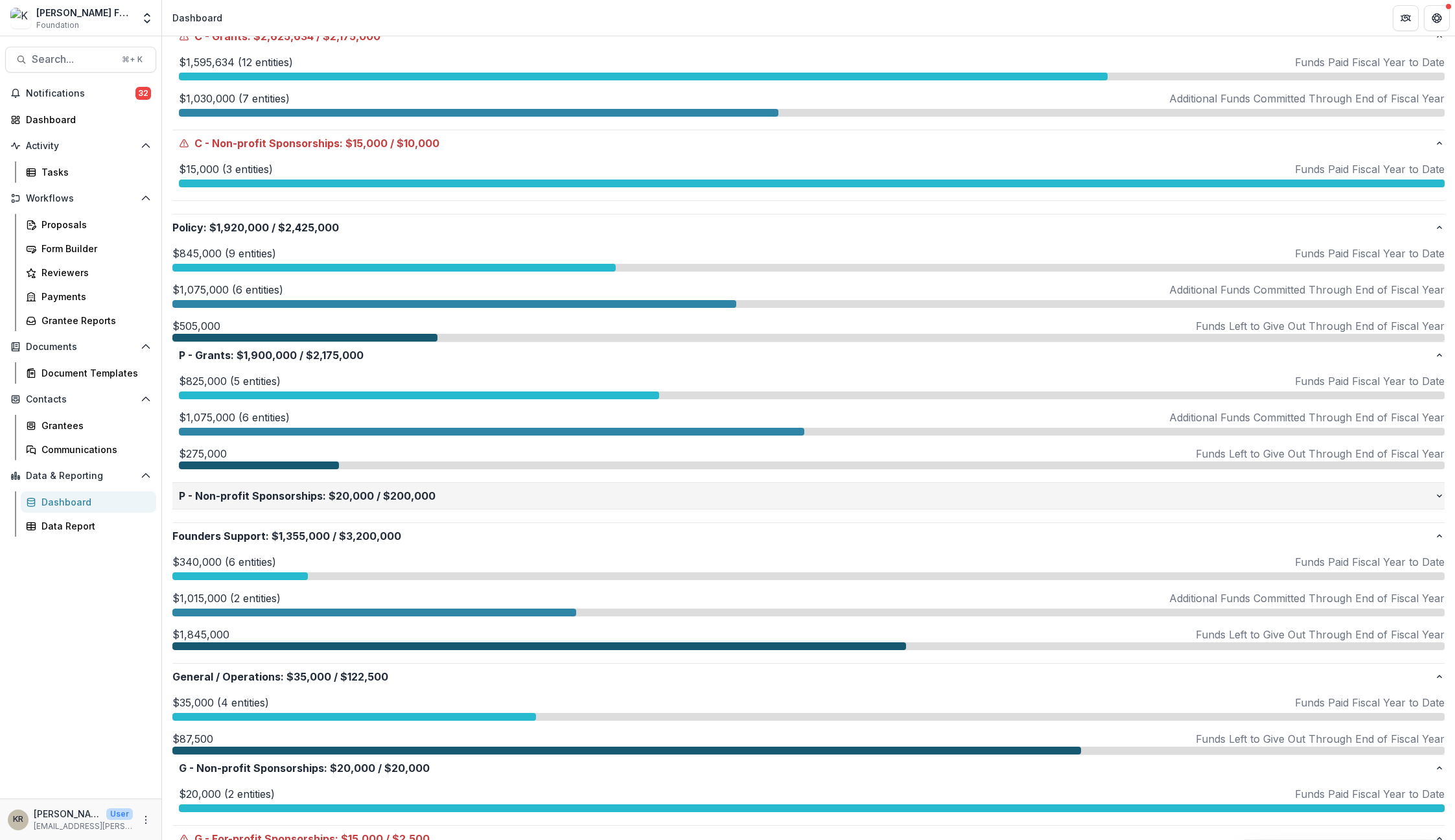
click at [382, 494] on p "P - Non-profit Sponsorships : $20,000 / $200,000" at bounding box center [807, 495] width 1255 height 16
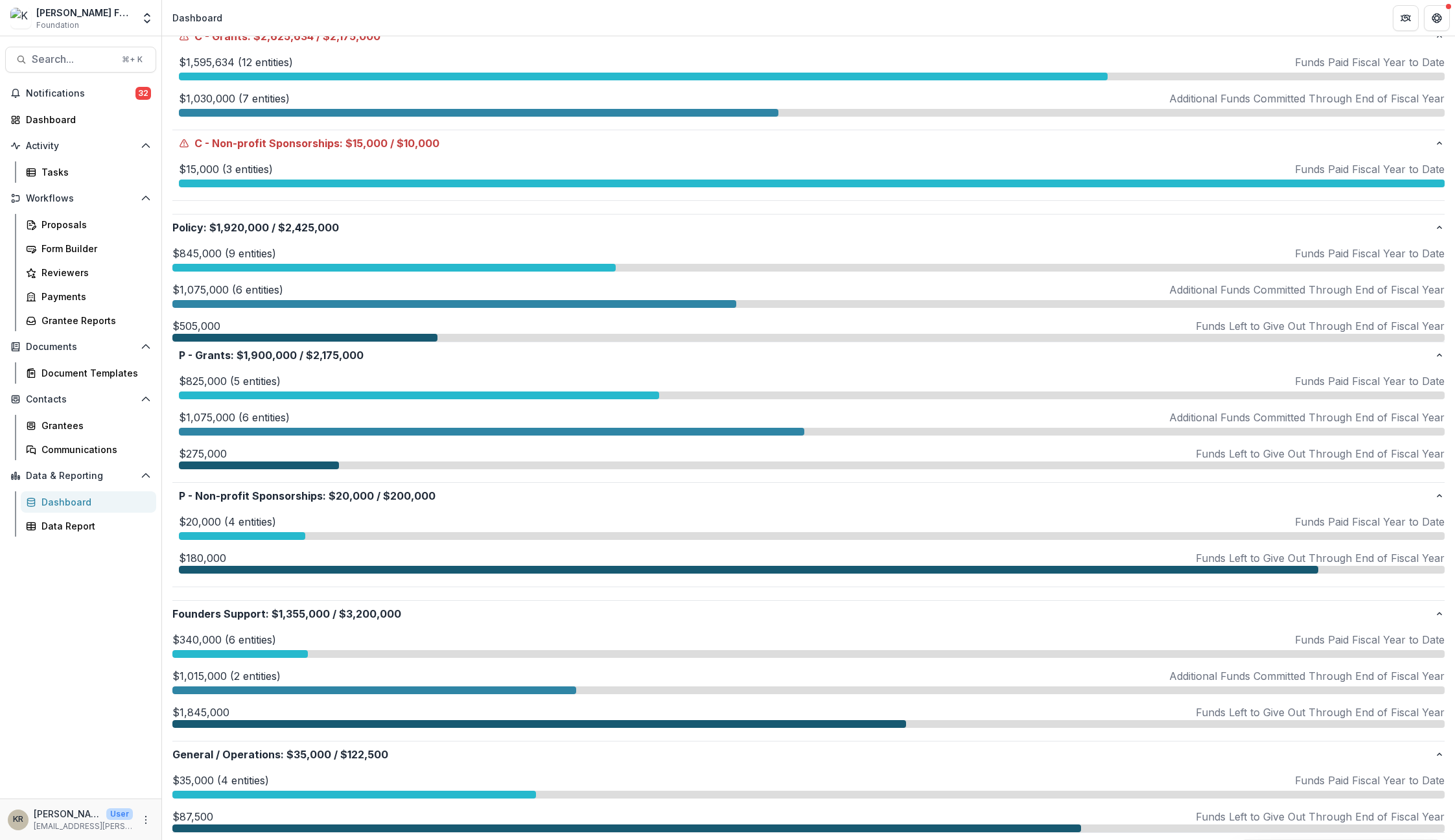
click at [270, 525] on p "$20,000 (4 entities)" at bounding box center [227, 521] width 97 height 16
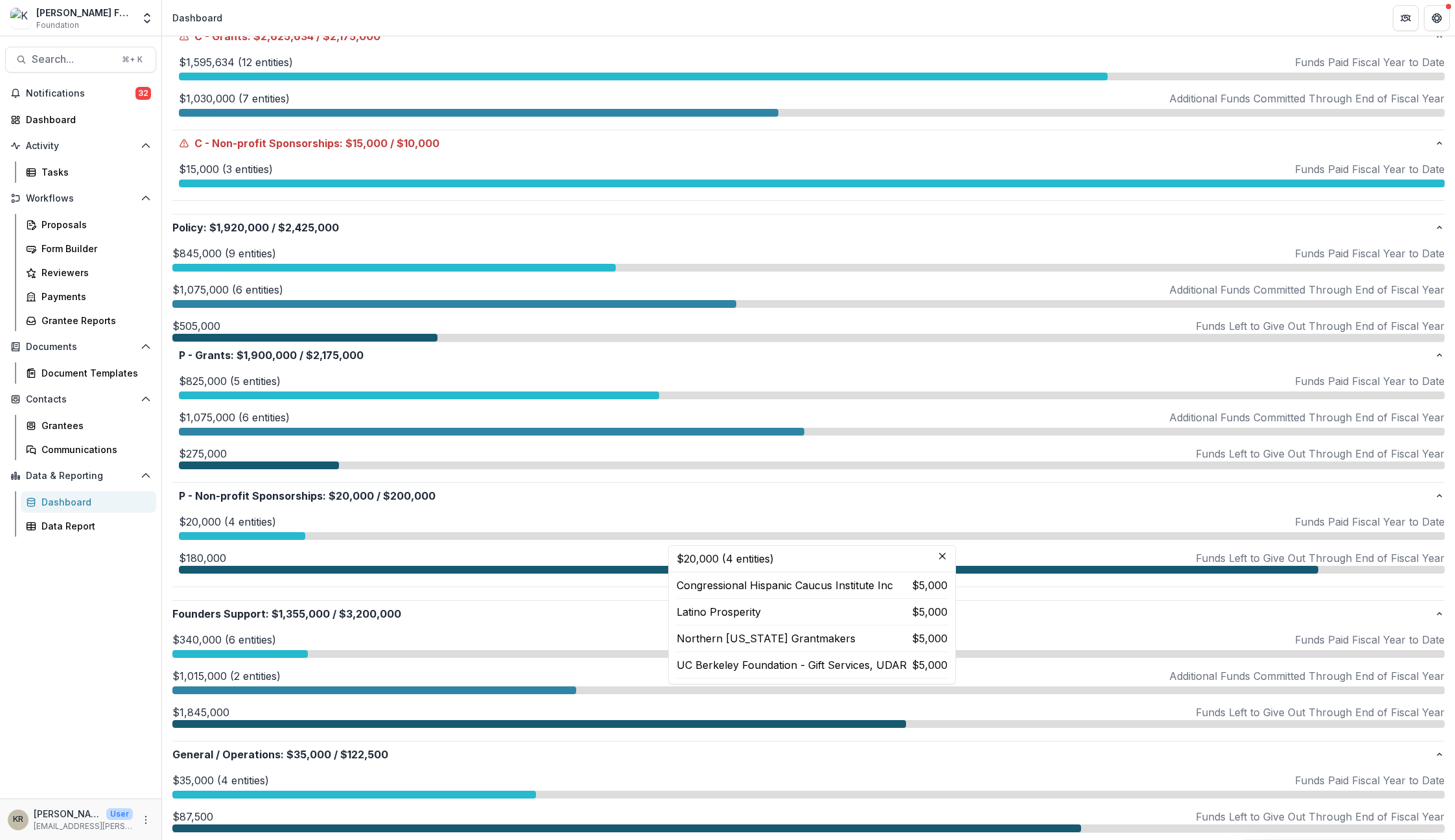
click at [723, 663] on p "UC Berkeley Foundation - Gift Services, UDAR" at bounding box center [791, 664] width 230 height 16
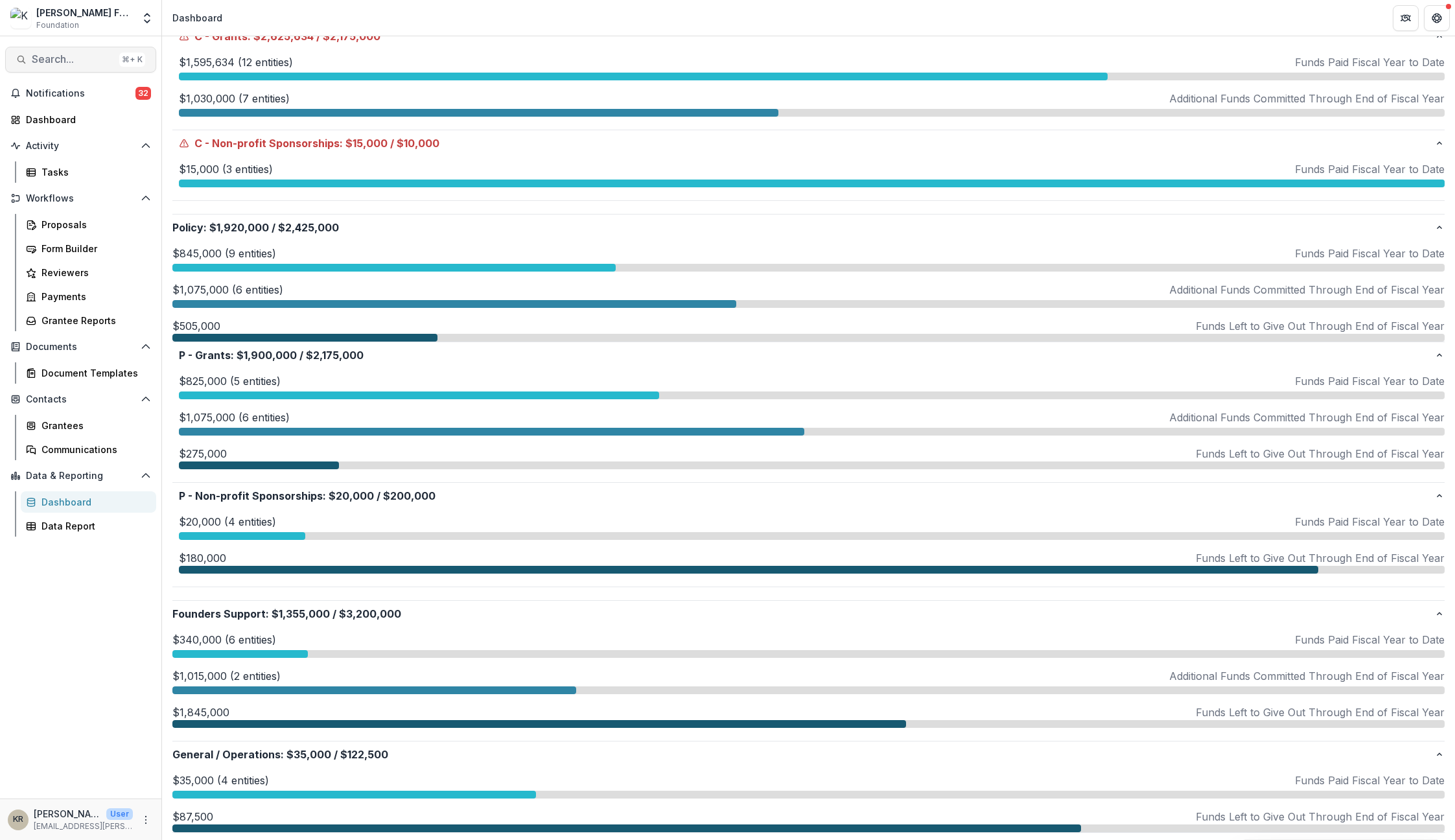
click at [67, 63] on span "Search..." at bounding box center [72, 59] width 82 height 12
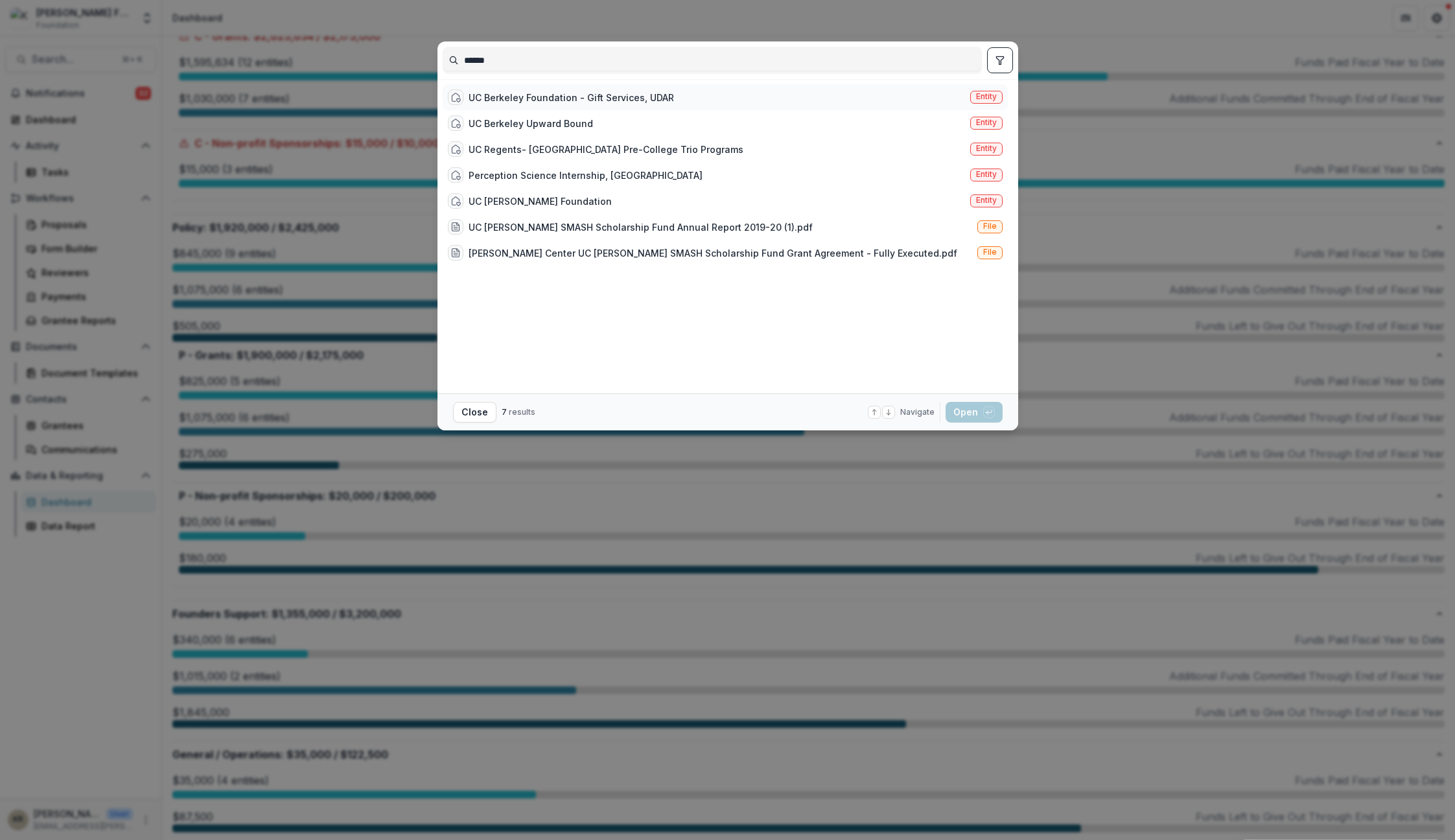
type input "******"
click at [637, 106] on div "UC Berkeley Foundation - Gift Services, UDAR Entity" at bounding box center [725, 97] width 565 height 26
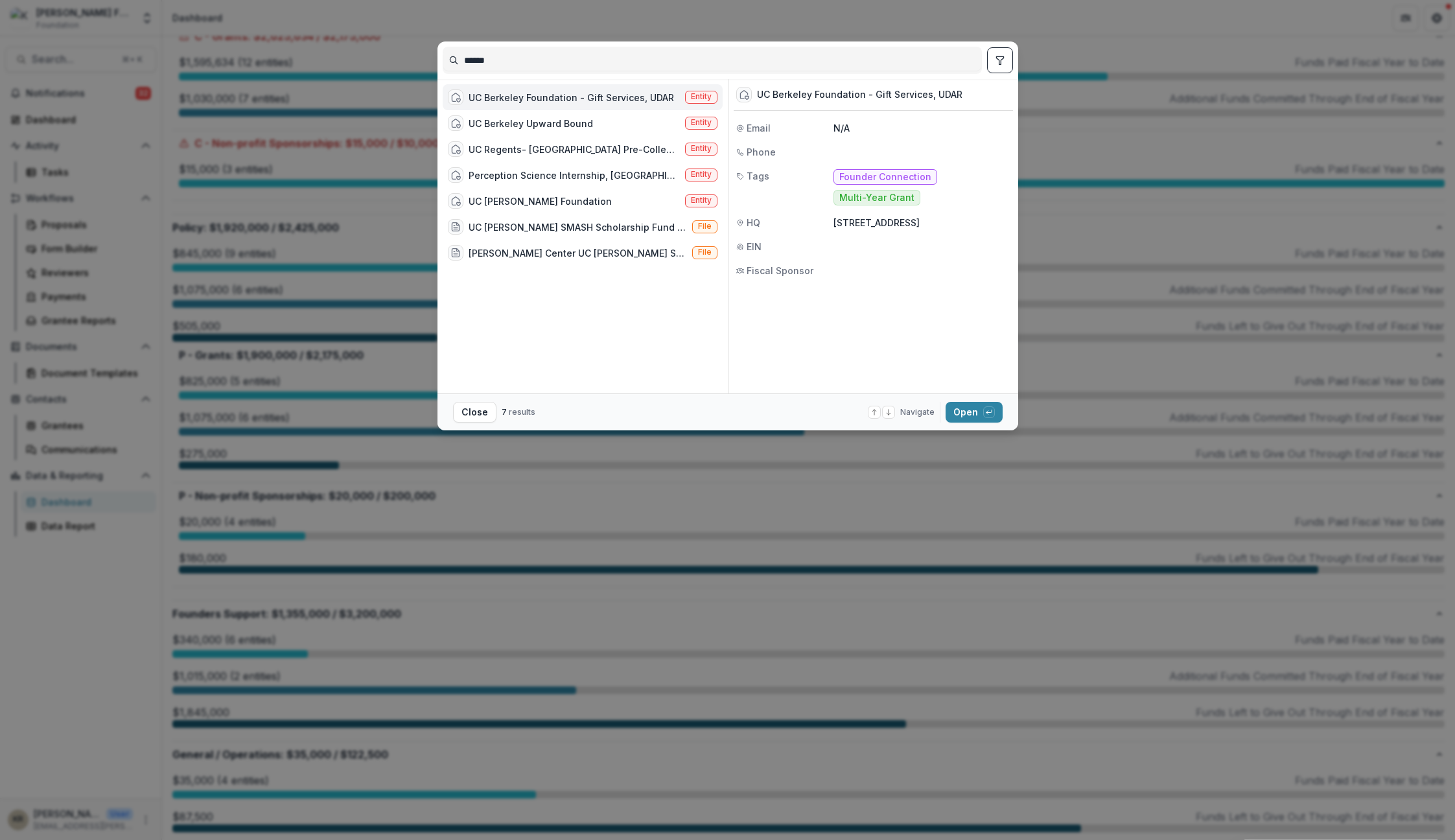
click at [636, 92] on div "UC Berkeley Foundation - Gift Services, UDAR" at bounding box center [571, 97] width 205 height 14
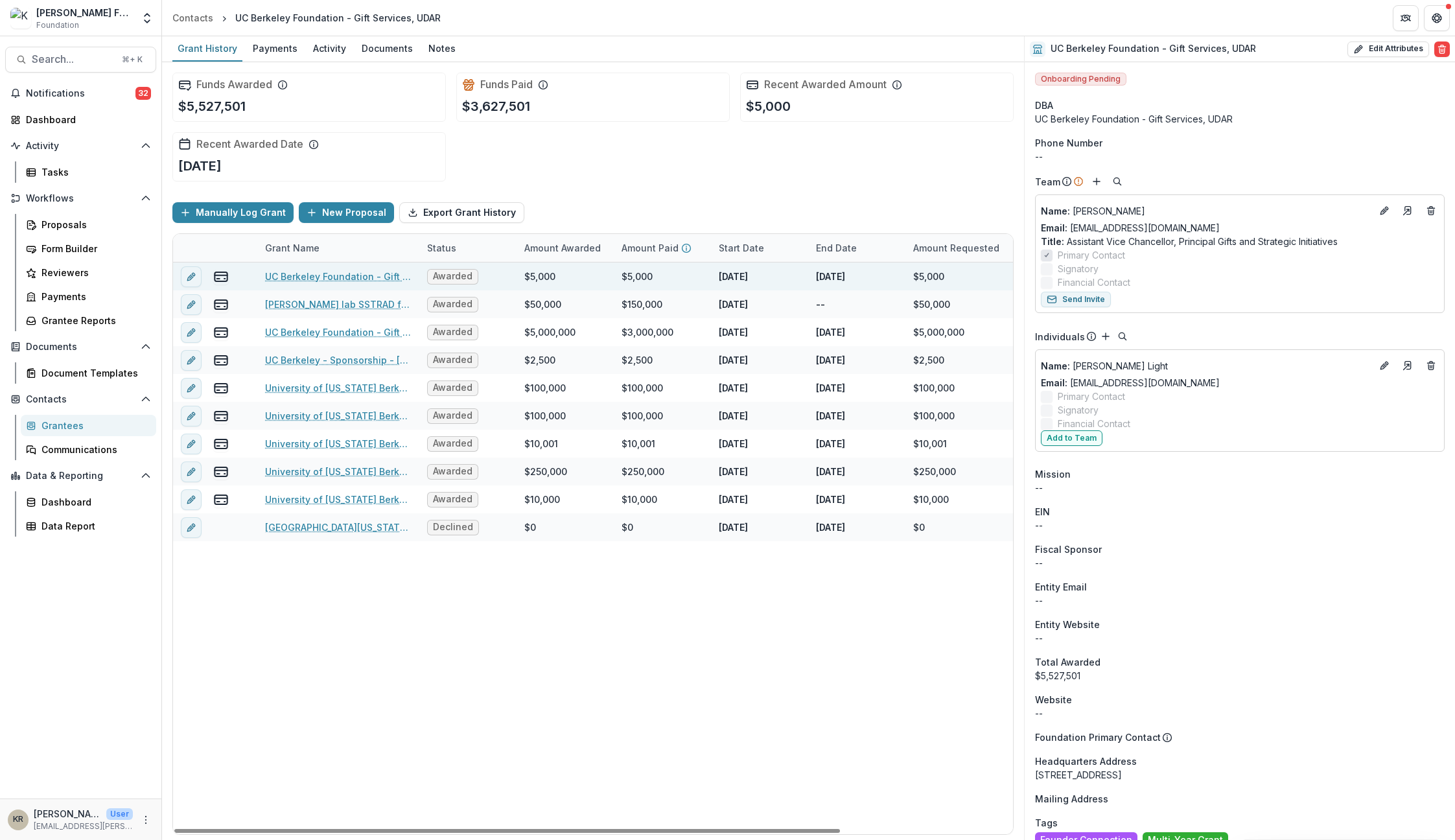
click at [338, 271] on link "UC Berkeley Foundation - Gift Services, UDAR - AI for All GSPP Alumni Associati…" at bounding box center [338, 276] width 146 height 14
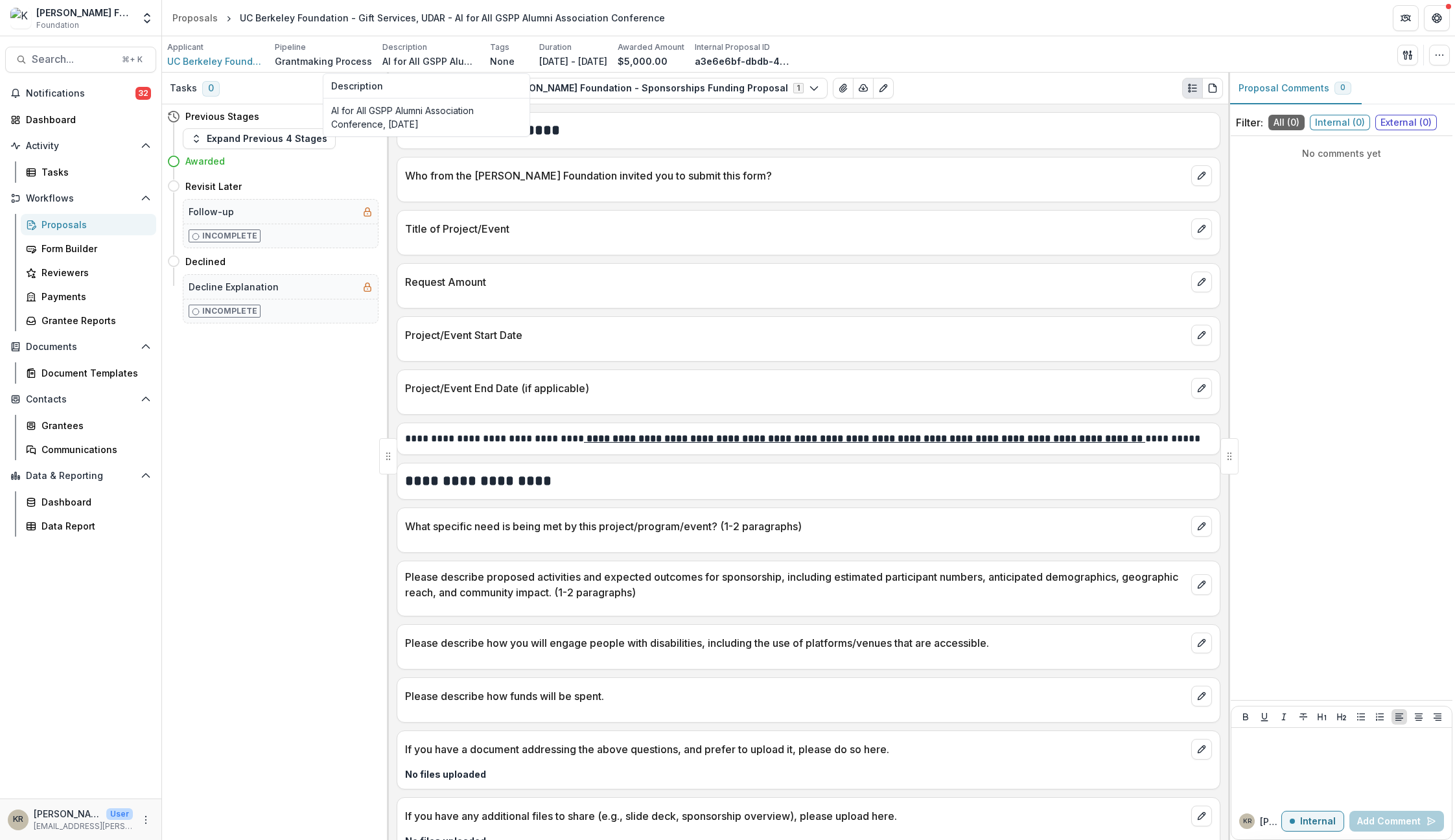
click at [427, 58] on p "AI for All GSPP Alumni Association Conference, March 14, 2025" at bounding box center [431, 61] width 97 height 14
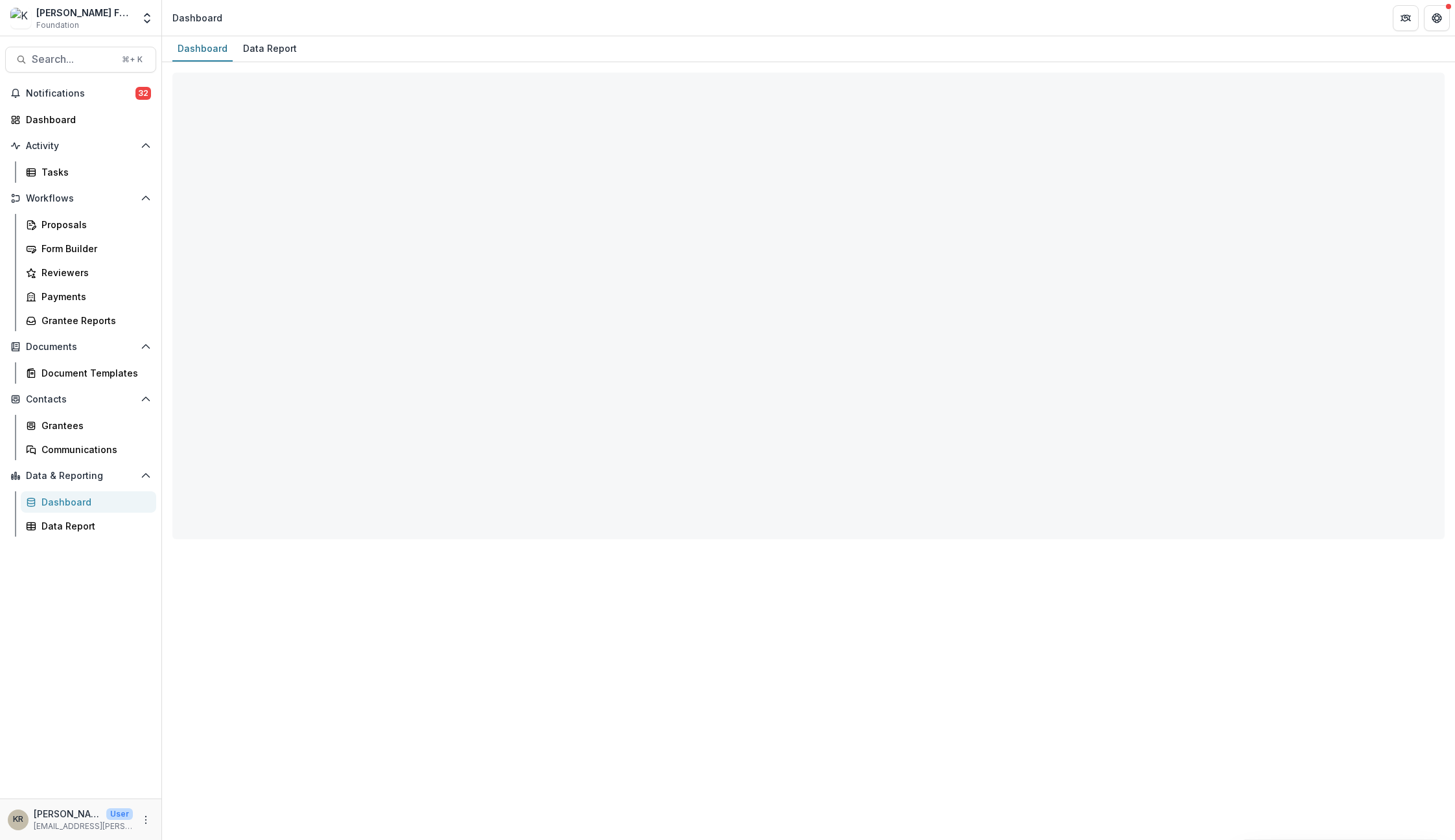
select select "**********"
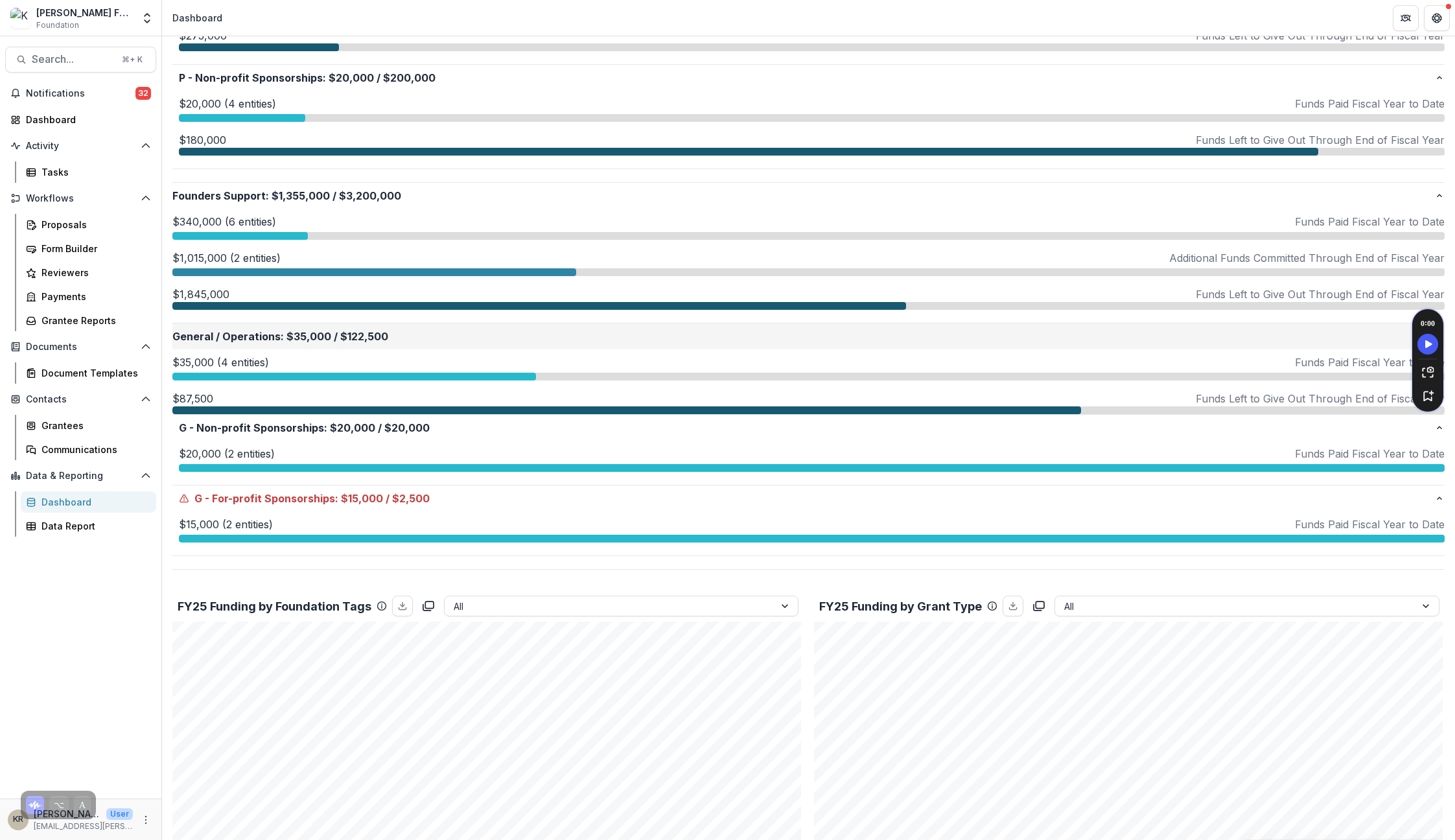
scroll to position [927, 0]
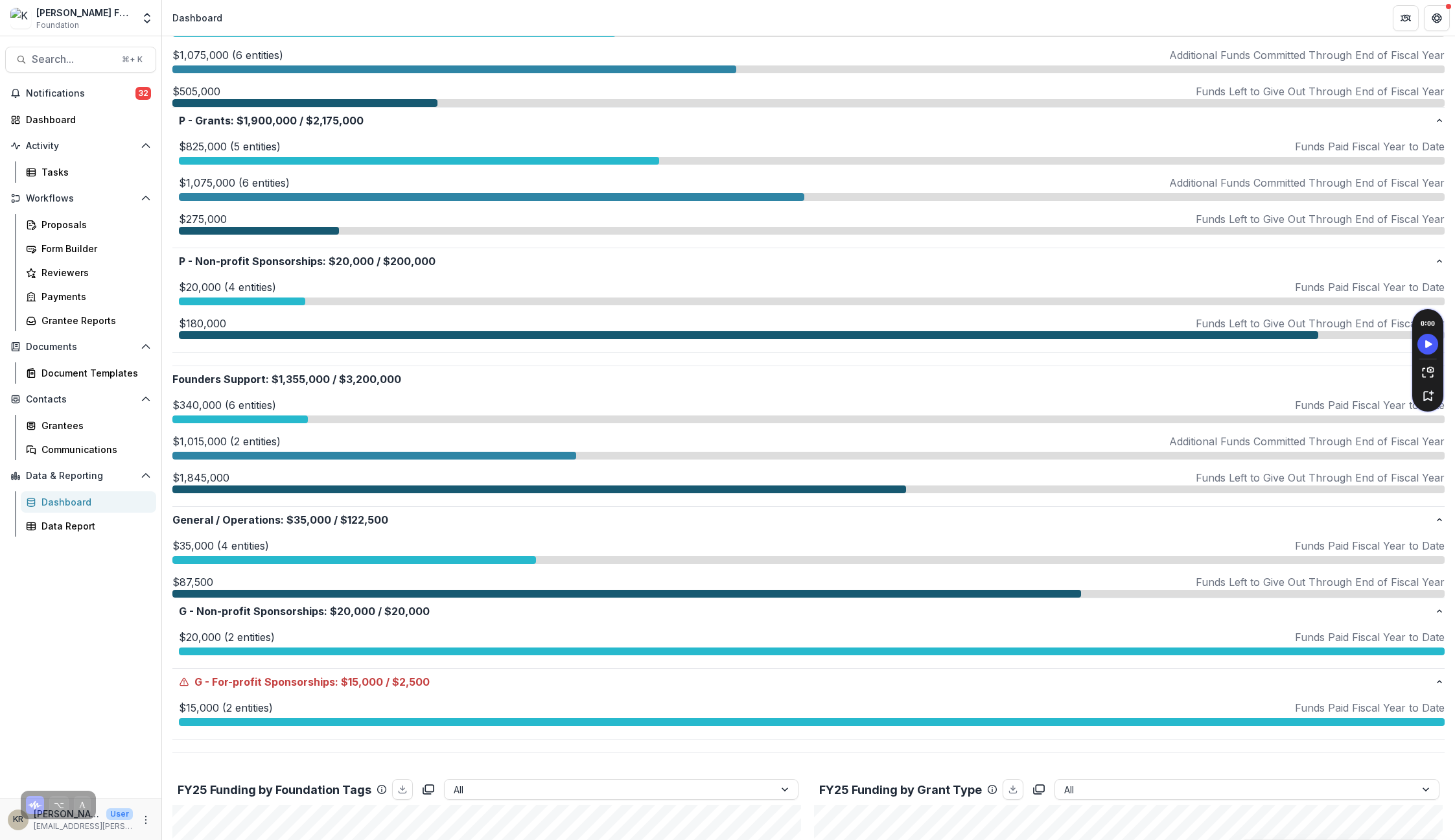
click at [263, 284] on p "$20,000 (4 entities)" at bounding box center [227, 286] width 97 height 16
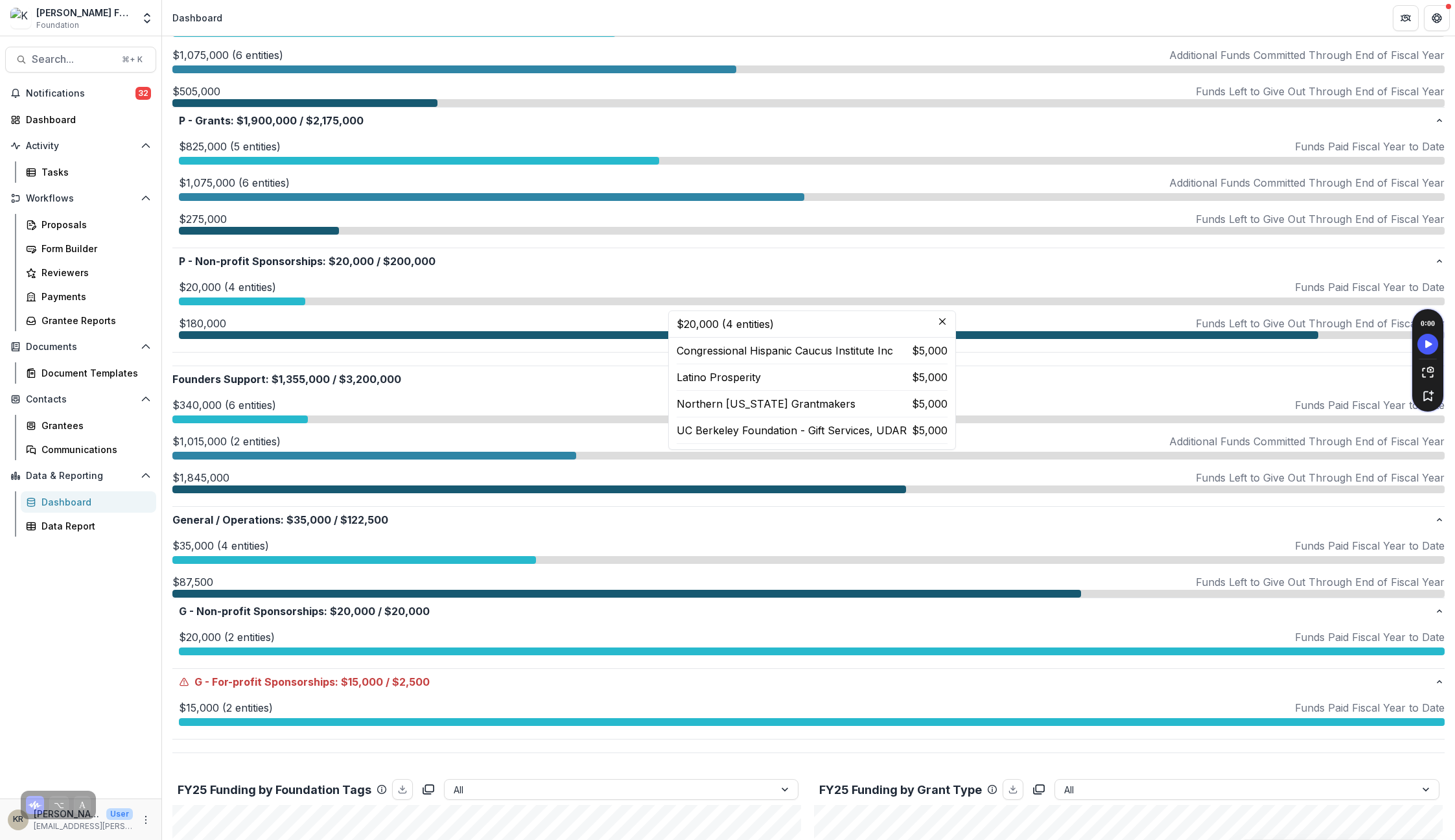
click at [840, 346] on p "Congressional Hispanic Caucus Institute Inc" at bounding box center [785, 350] width 216 height 16
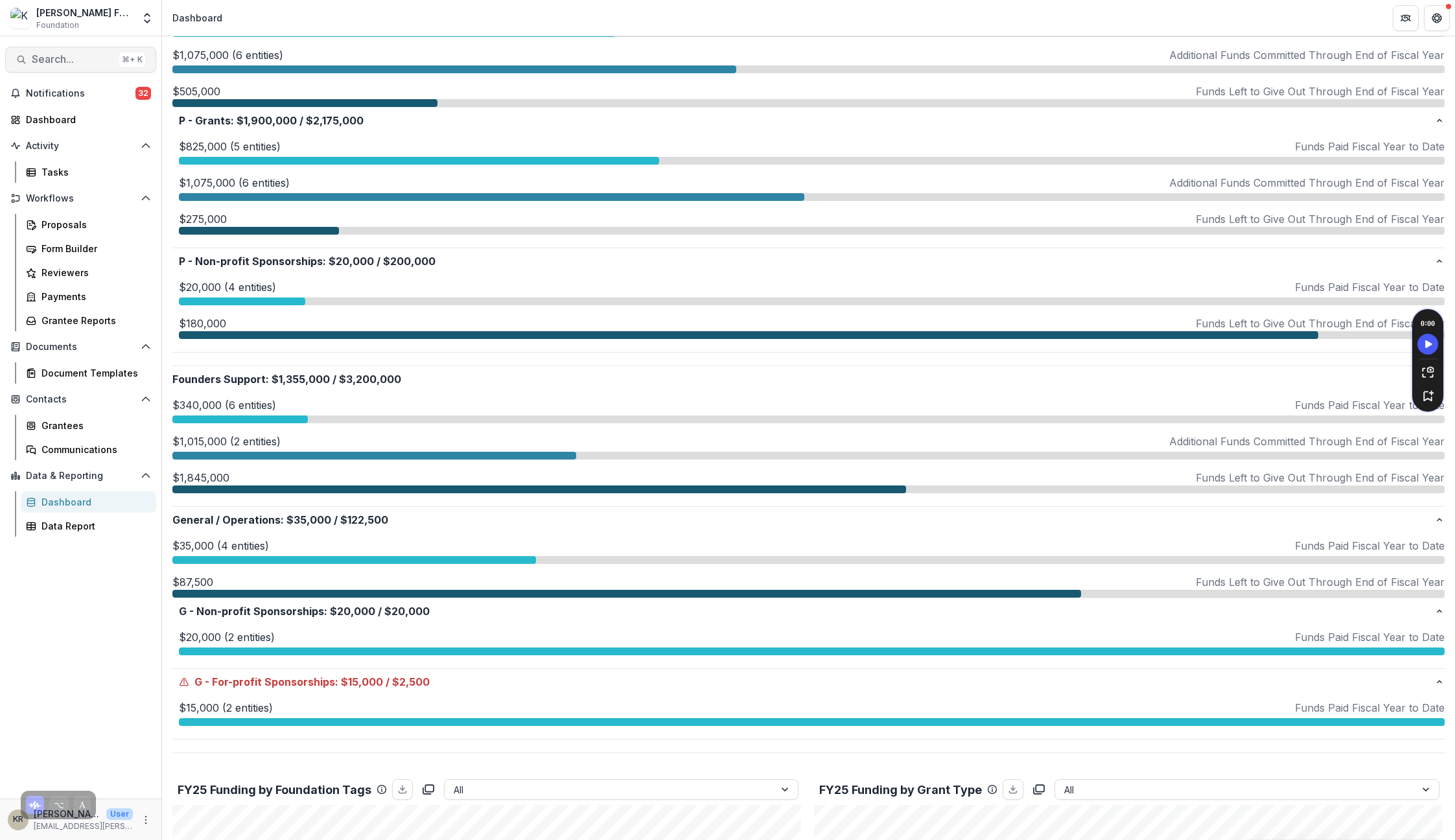
click at [75, 57] on span "Search..." at bounding box center [72, 59] width 82 height 12
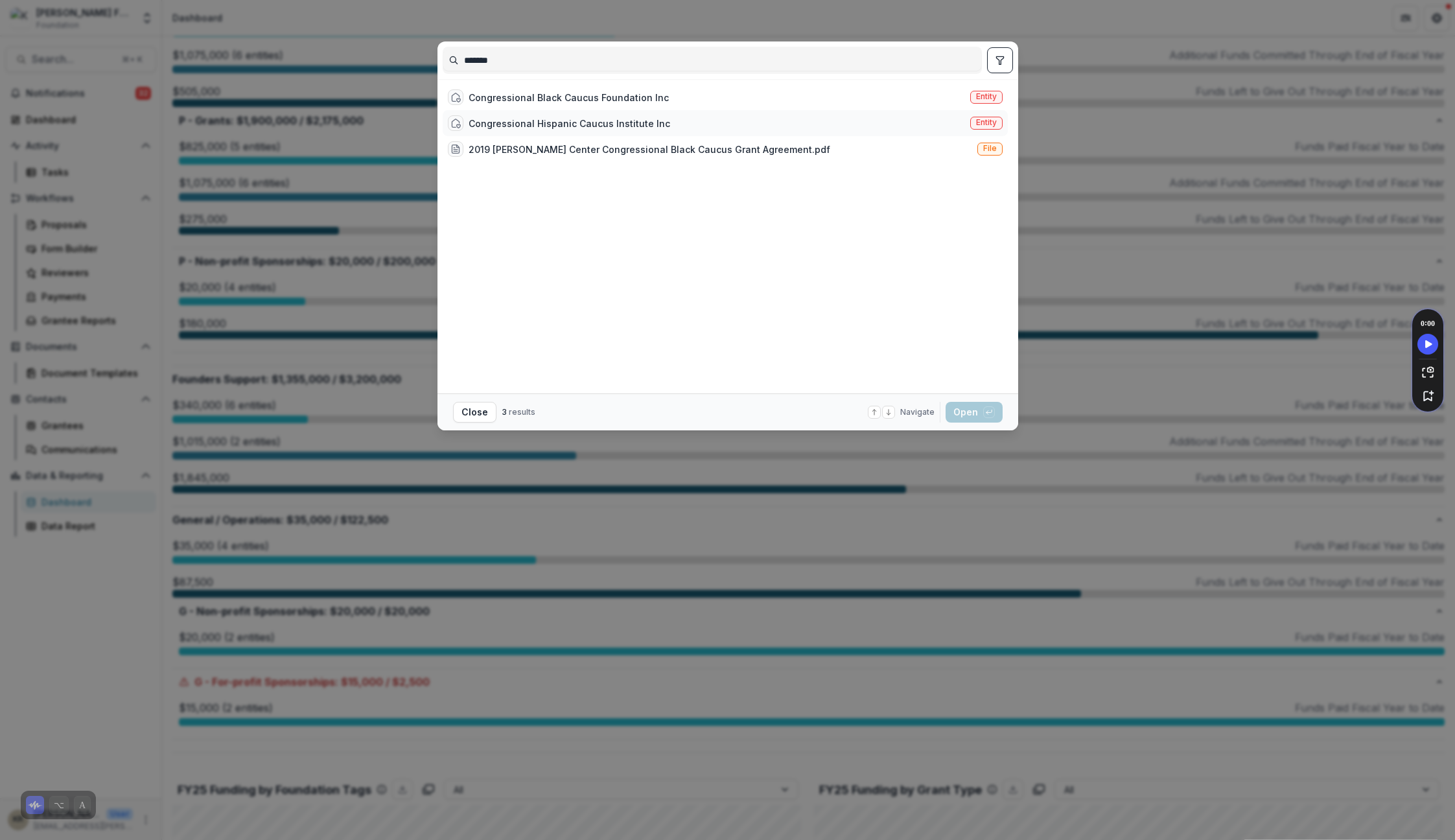
type input "*******"
click at [527, 122] on div "Congressional Hispanic Caucus Institute Inc" at bounding box center [569, 123] width 202 height 14
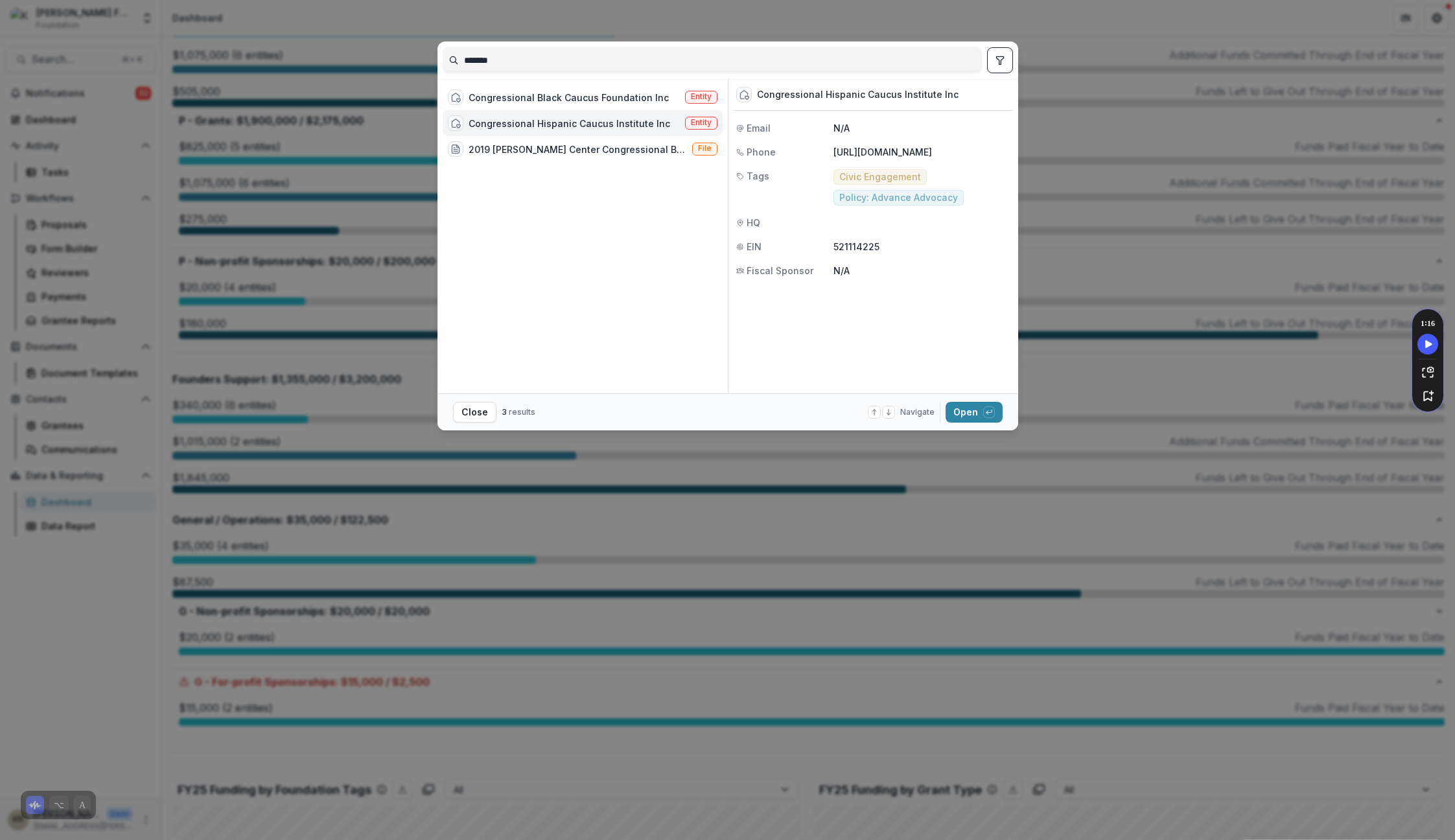
click at [527, 122] on div "Congressional Hispanic Caucus Institute Inc" at bounding box center [569, 123] width 202 height 14
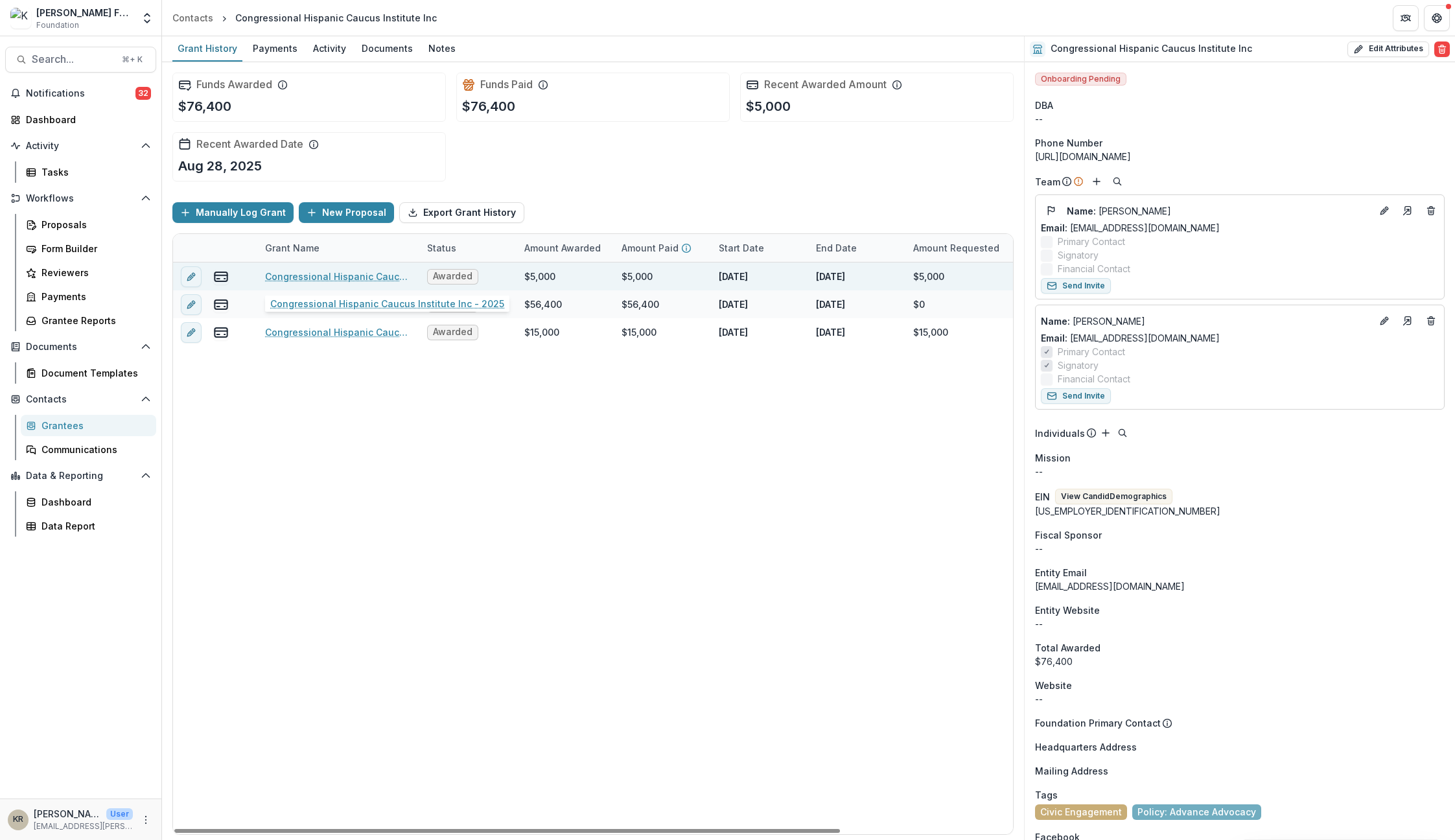
click at [368, 274] on link "Congressional Hispanic Caucus Institute Inc - 2025" at bounding box center [338, 276] width 146 height 14
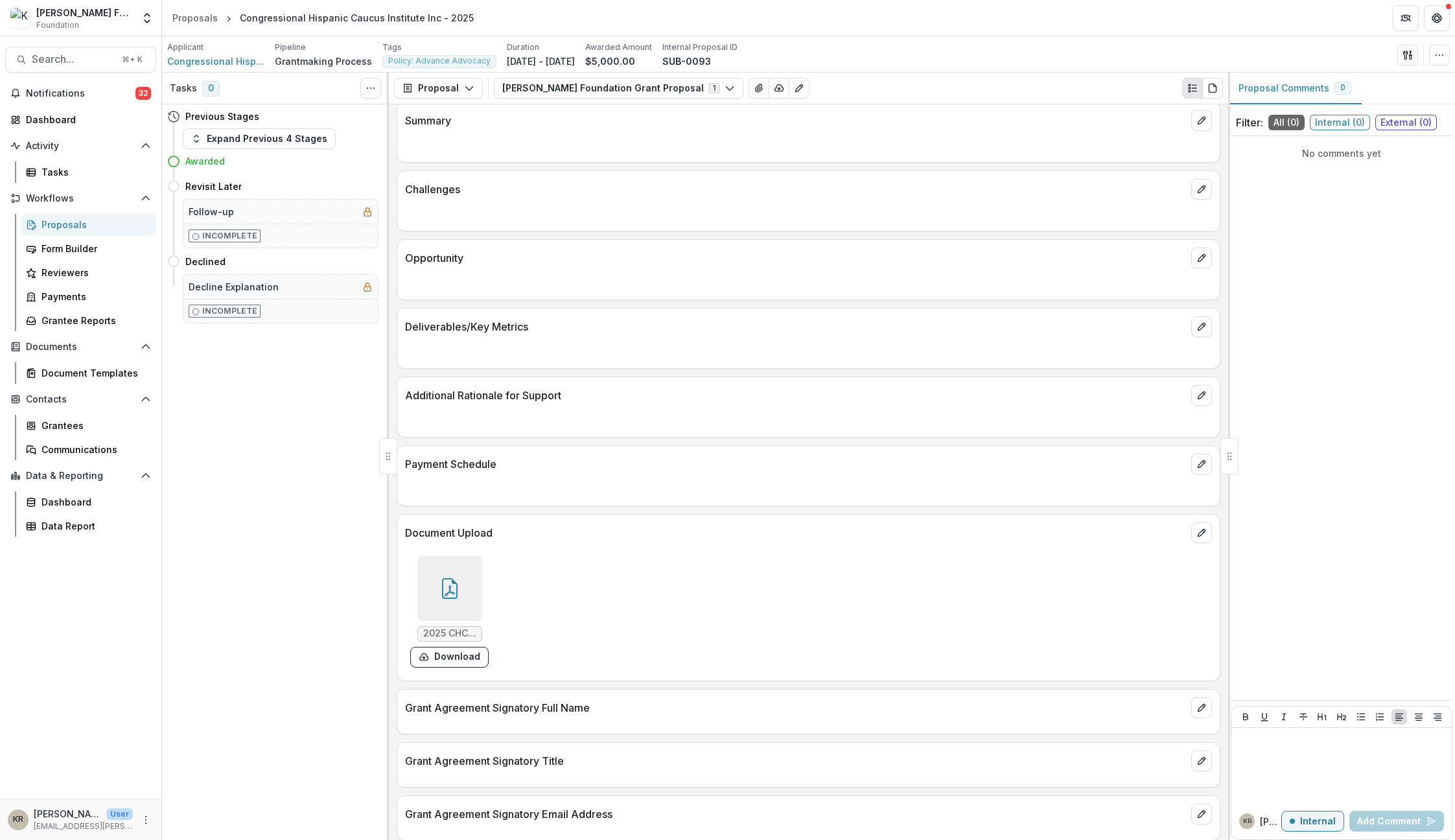
scroll to position [573, 0]
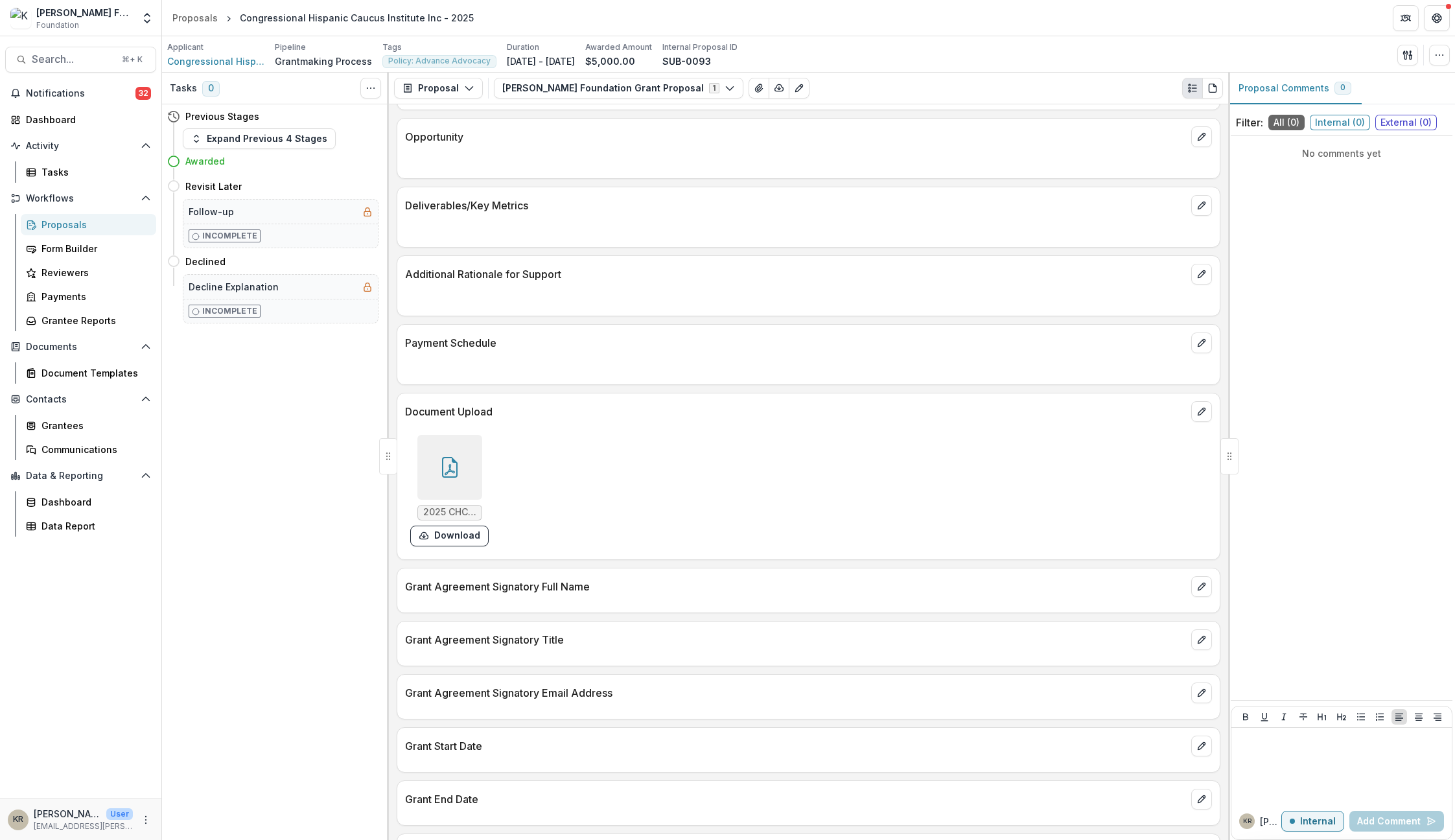
click at [458, 474] on icon at bounding box center [449, 467] width 20 height 20
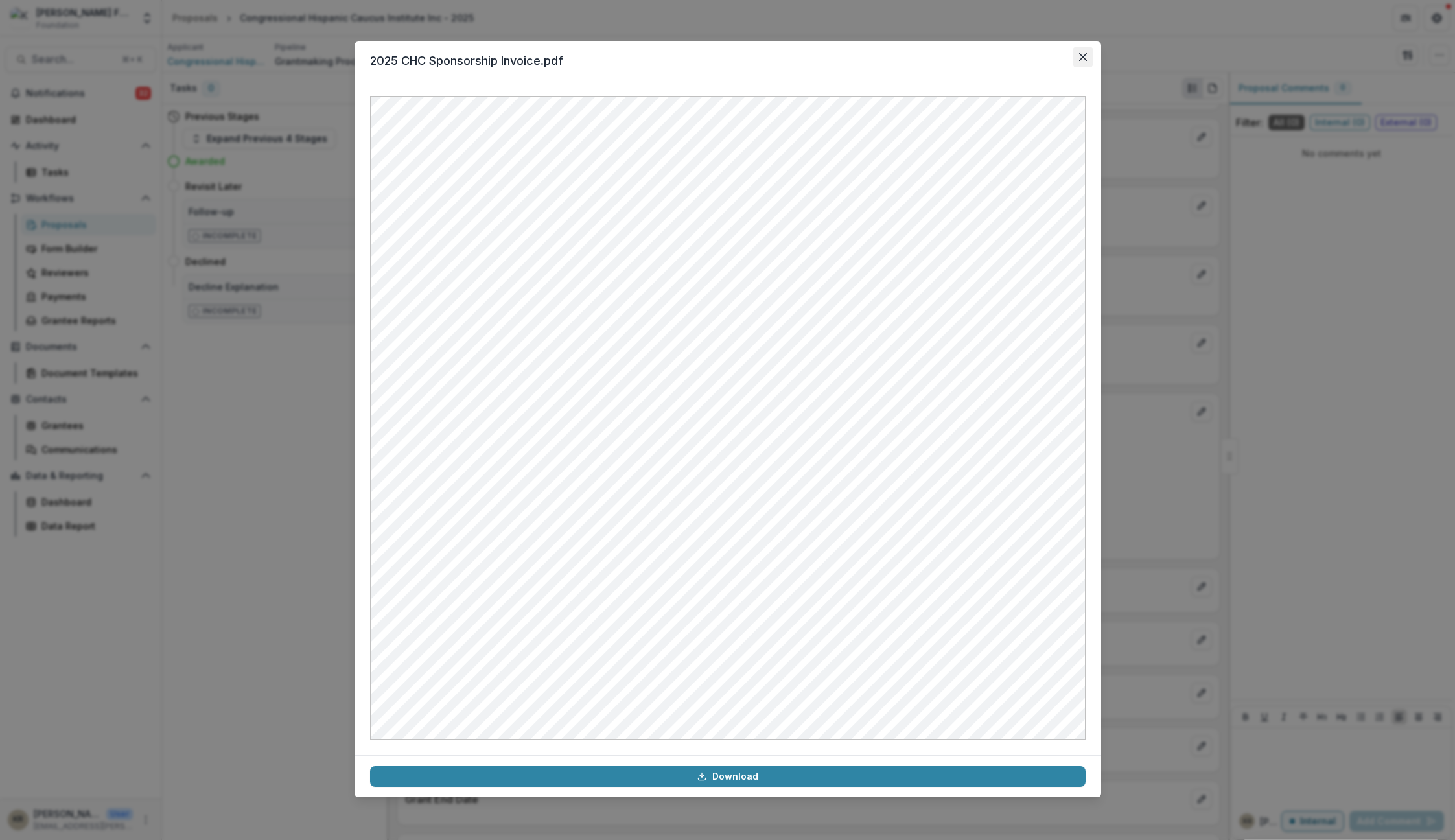
click at [1082, 54] on icon "Close" at bounding box center [1083, 57] width 7 height 7
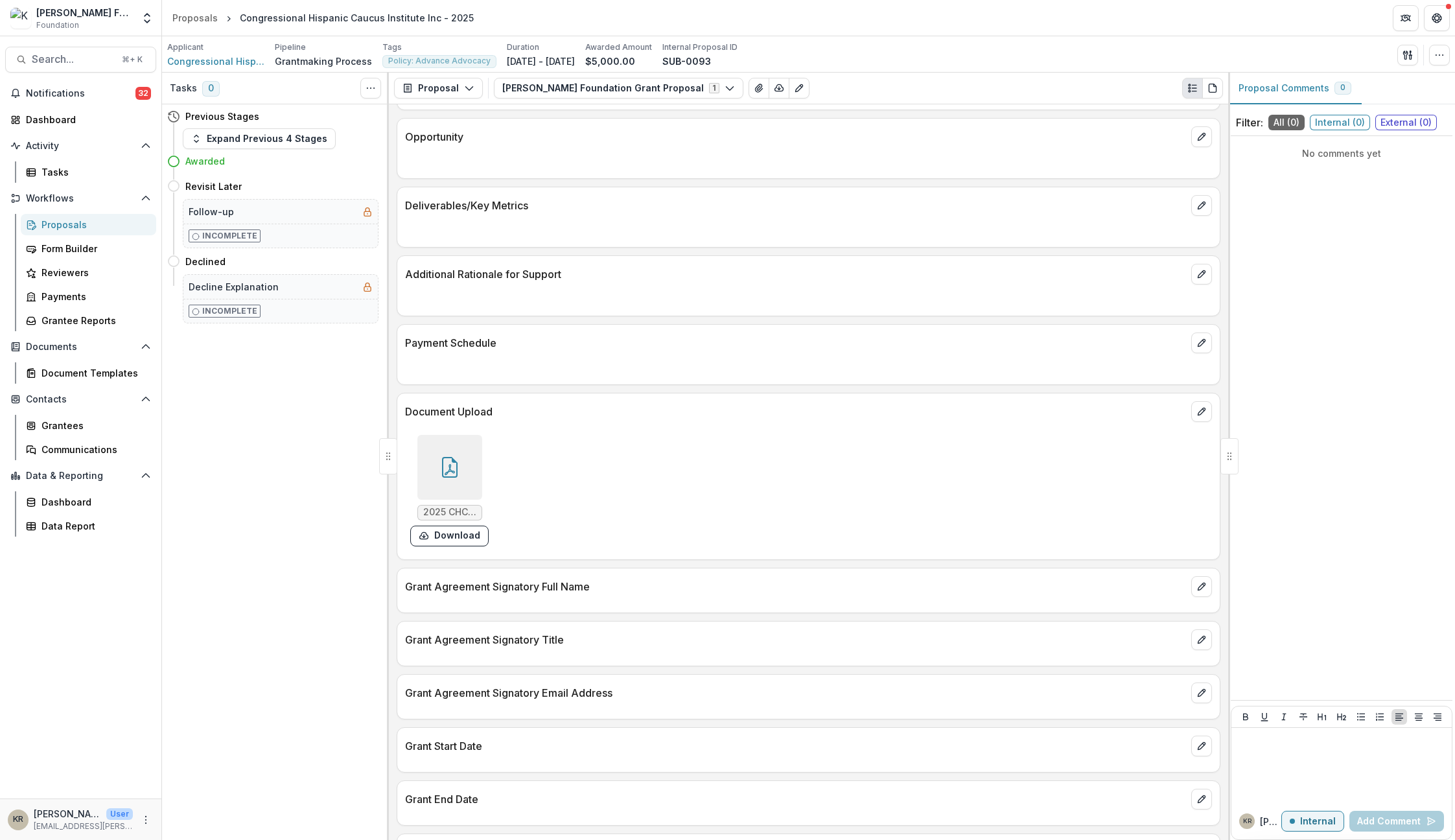
click at [274, 411] on div "Tasks 0 Show Cancelled Tasks Previous Stages Expand Previous 4 Stages Awarded R…" at bounding box center [275, 457] width 226 height 767
click at [61, 498] on div "Dashboard" at bounding box center [93, 502] width 104 height 14
select select "**********"
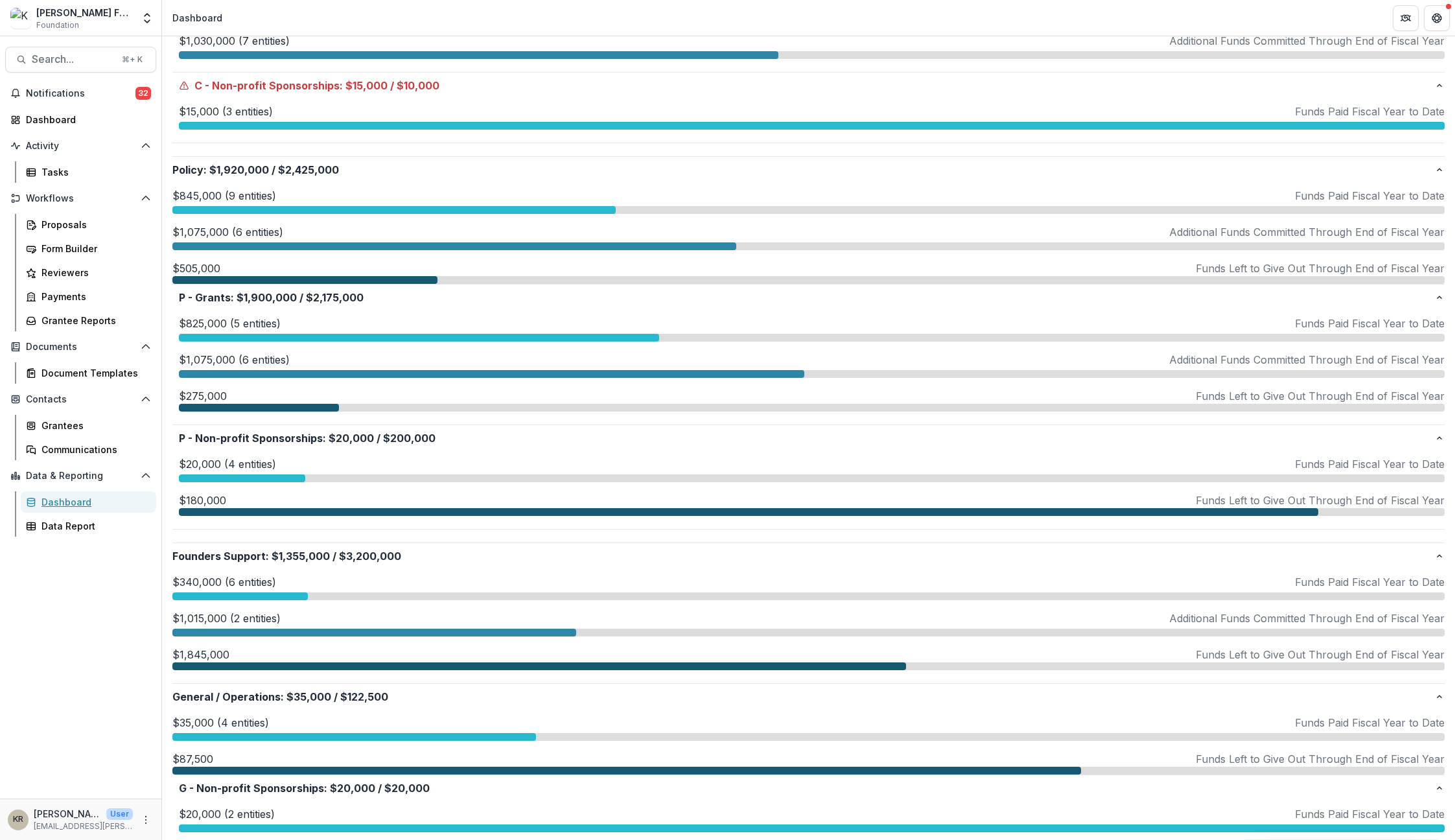
scroll to position [816, 0]
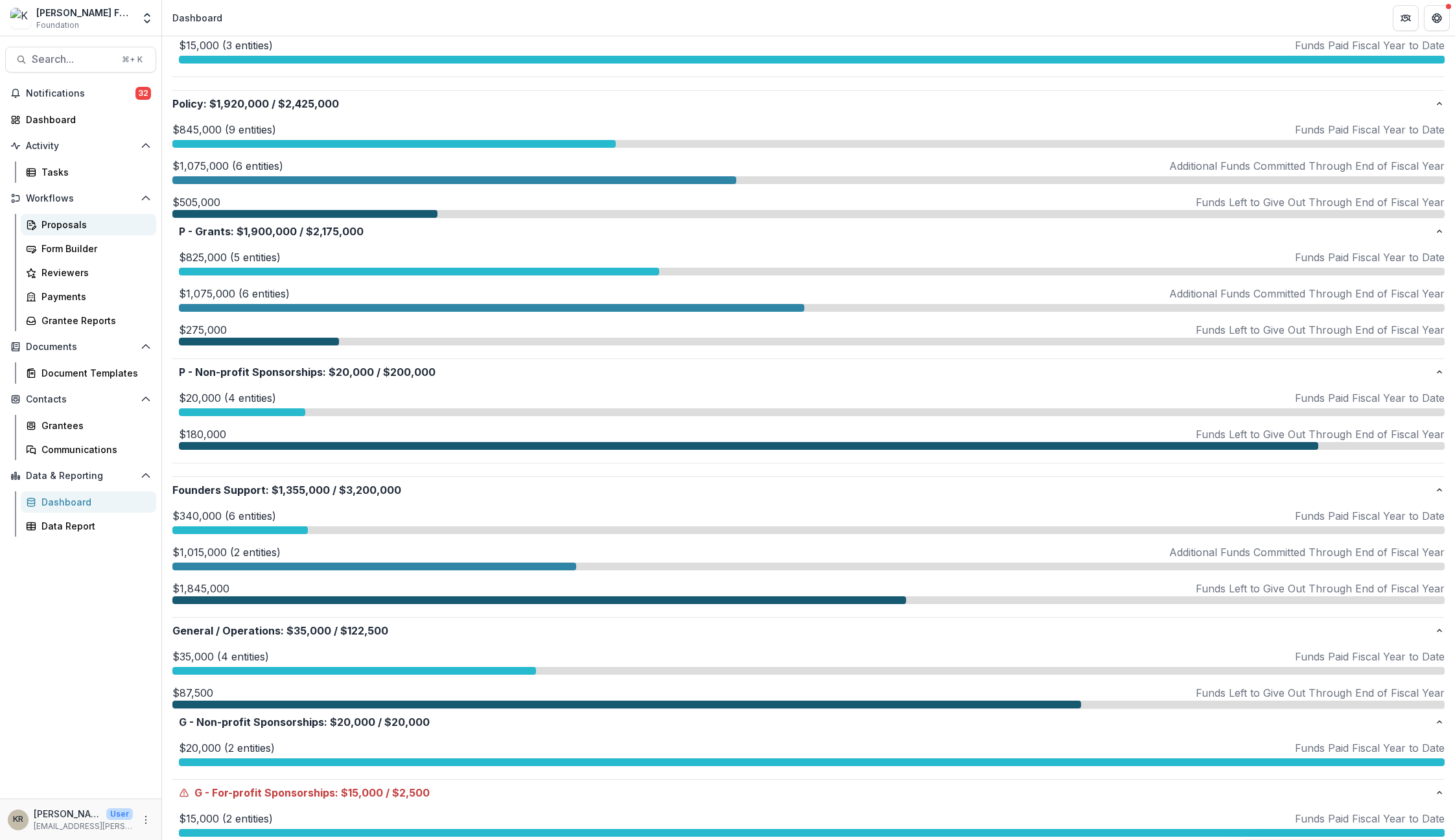
click at [75, 229] on div "Proposals" at bounding box center [93, 225] width 104 height 14
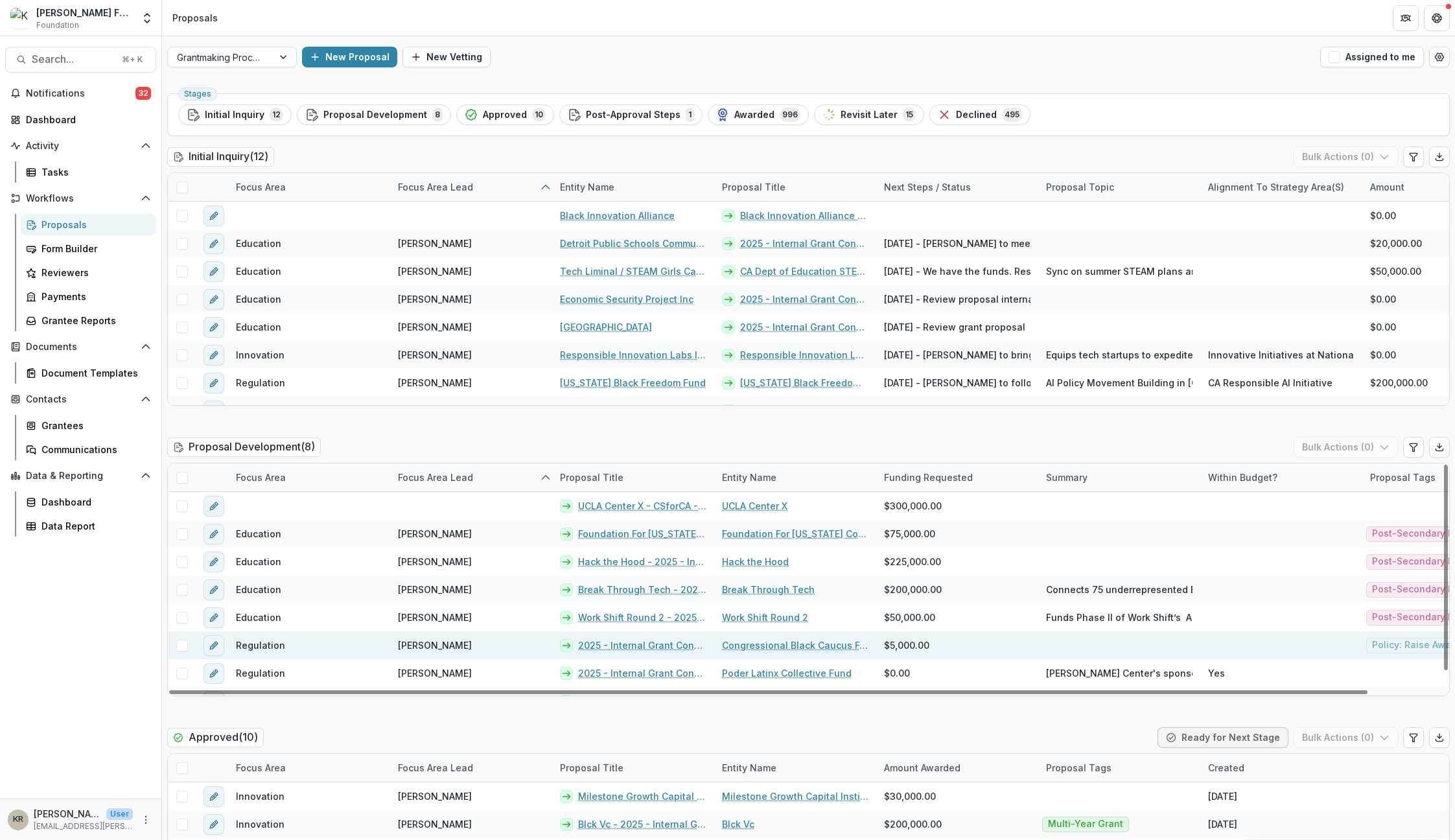
click at [637, 641] on link "2025 - Internal Grant Concept Form" at bounding box center [642, 645] width 128 height 14
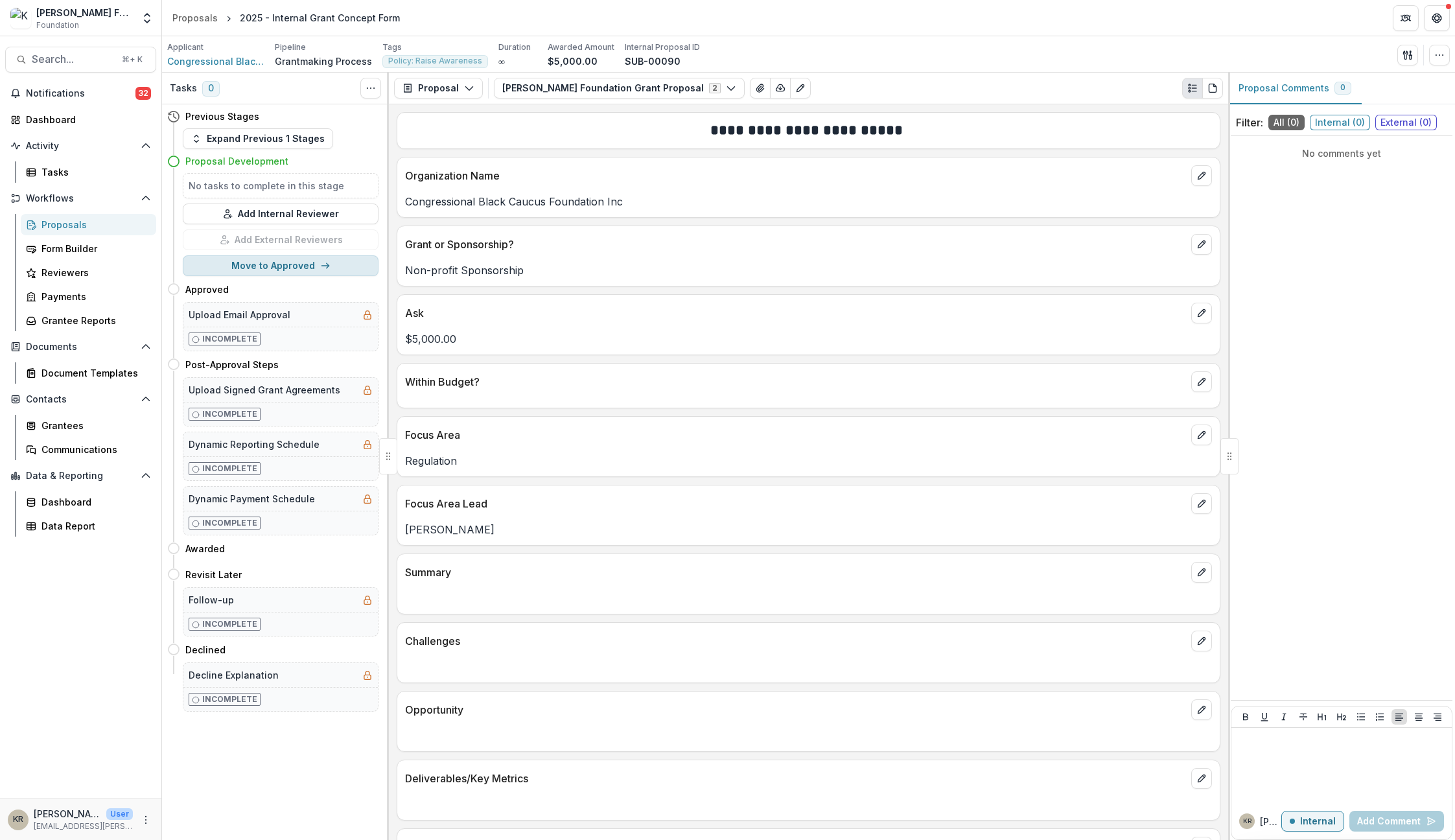
click at [314, 266] on button "Move to Approved" at bounding box center [281, 265] width 196 height 20
select select "********"
select select "**********"
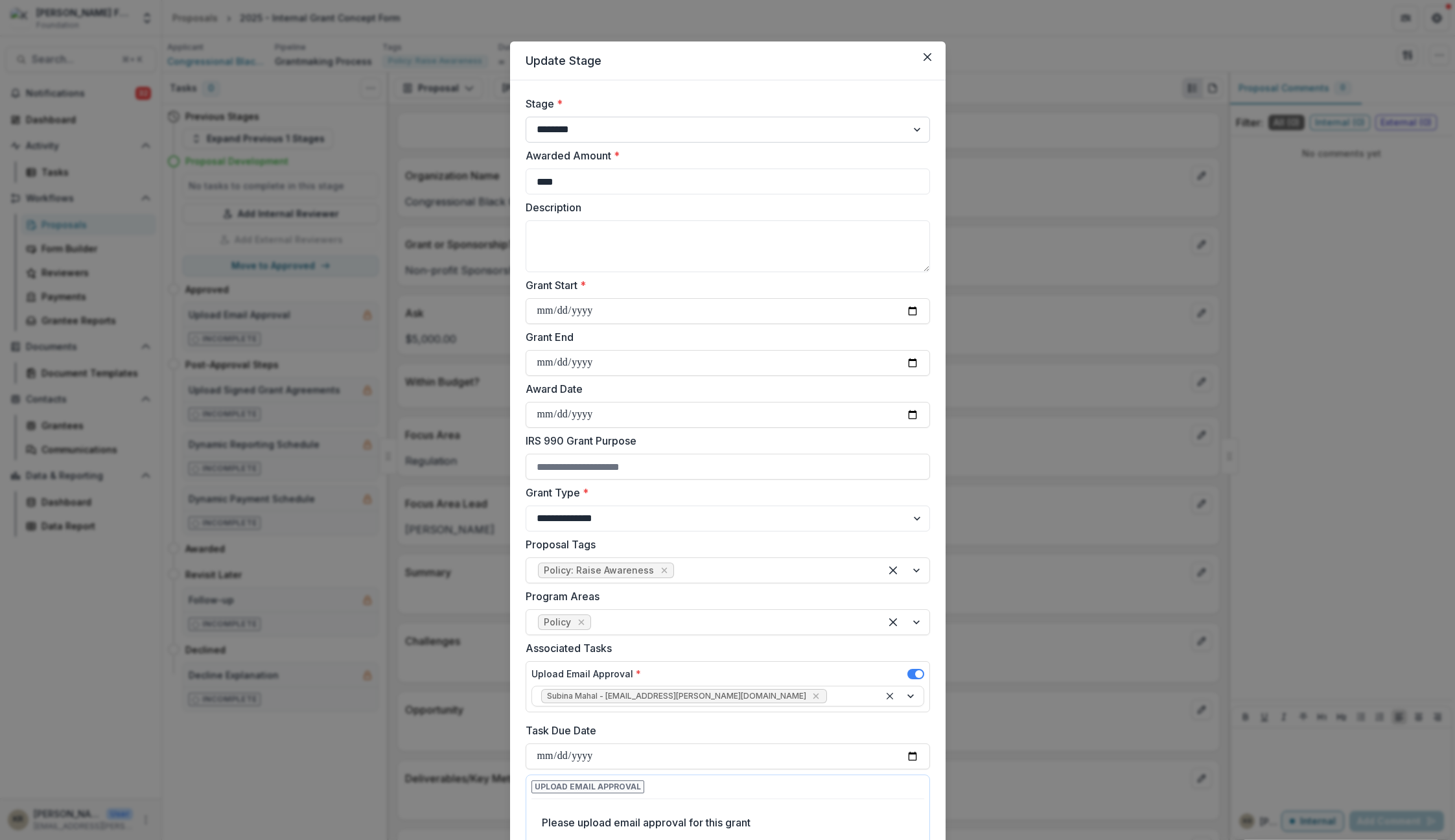
click at [667, 125] on select "**********" at bounding box center [728, 129] width 405 height 26
select select "********"
click at [526, 116] on select "**********" at bounding box center [728, 129] width 405 height 26
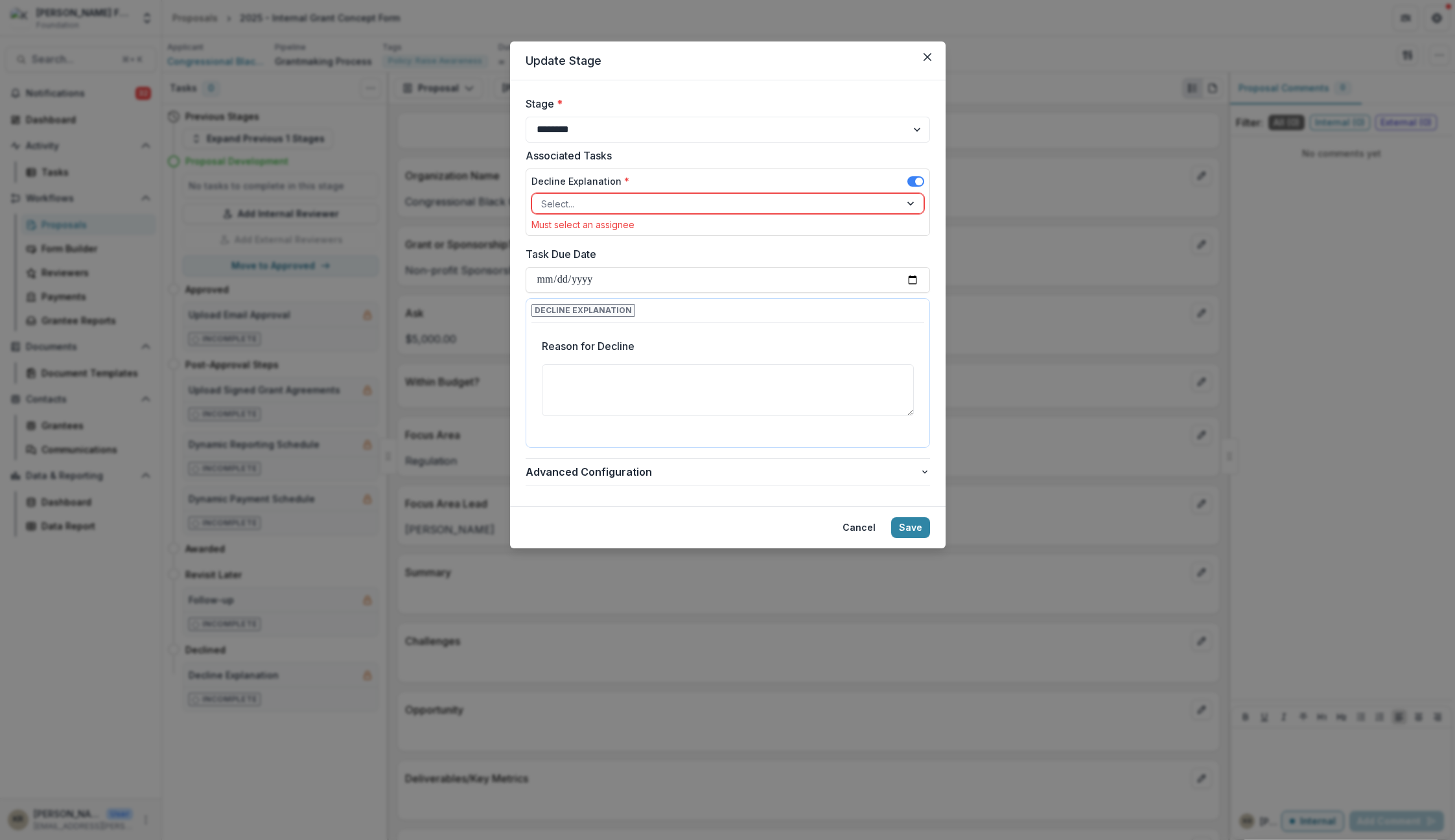
click at [598, 191] on div "Decline Explanation *" at bounding box center [728, 184] width 393 height 18
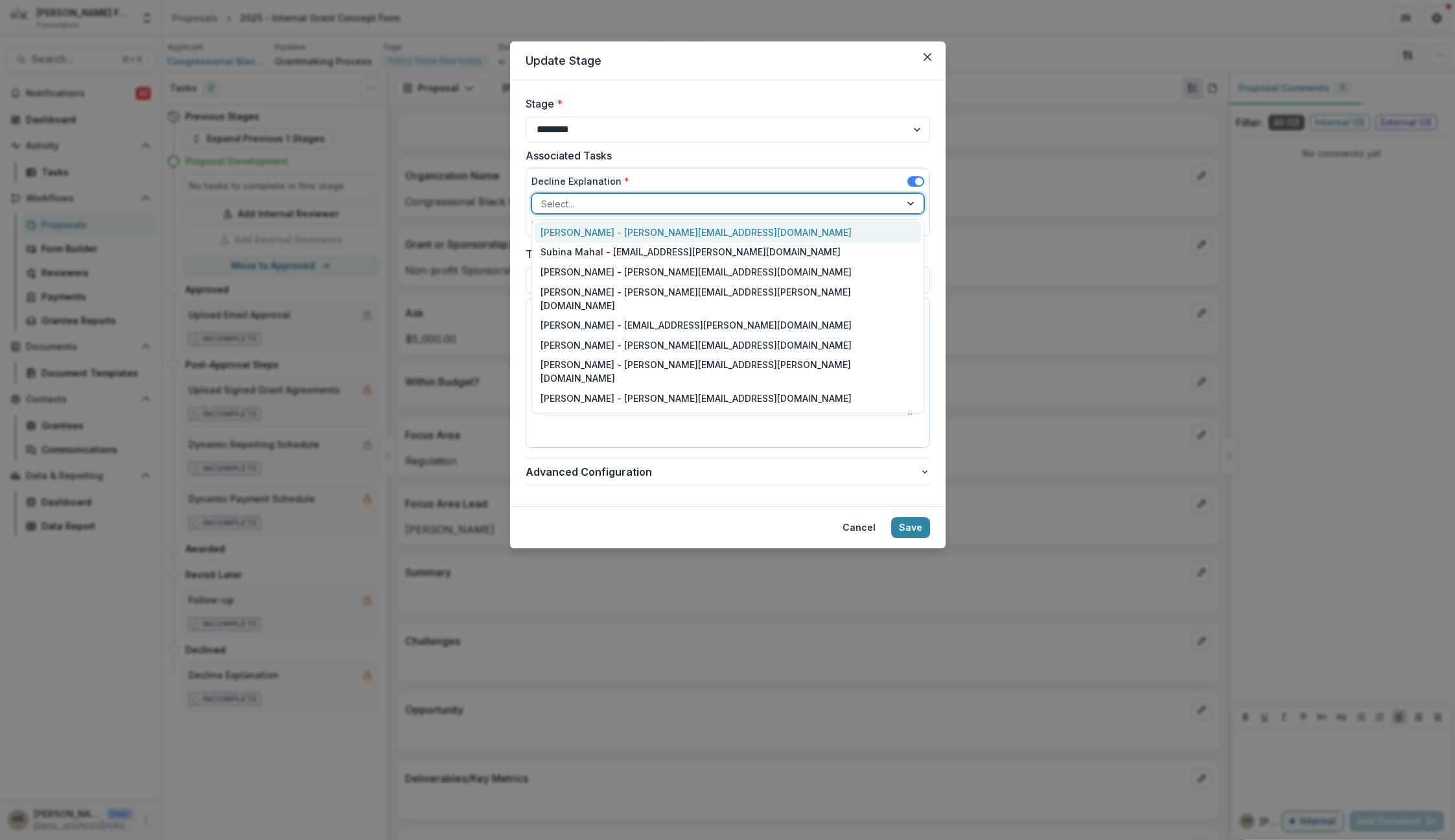
click at [574, 201] on div at bounding box center [716, 204] width 350 height 17
click at [581, 229] on div "[PERSON_NAME] - [PERSON_NAME][EMAIL_ADDRESS][DOMAIN_NAME]" at bounding box center [728, 233] width 386 height 20
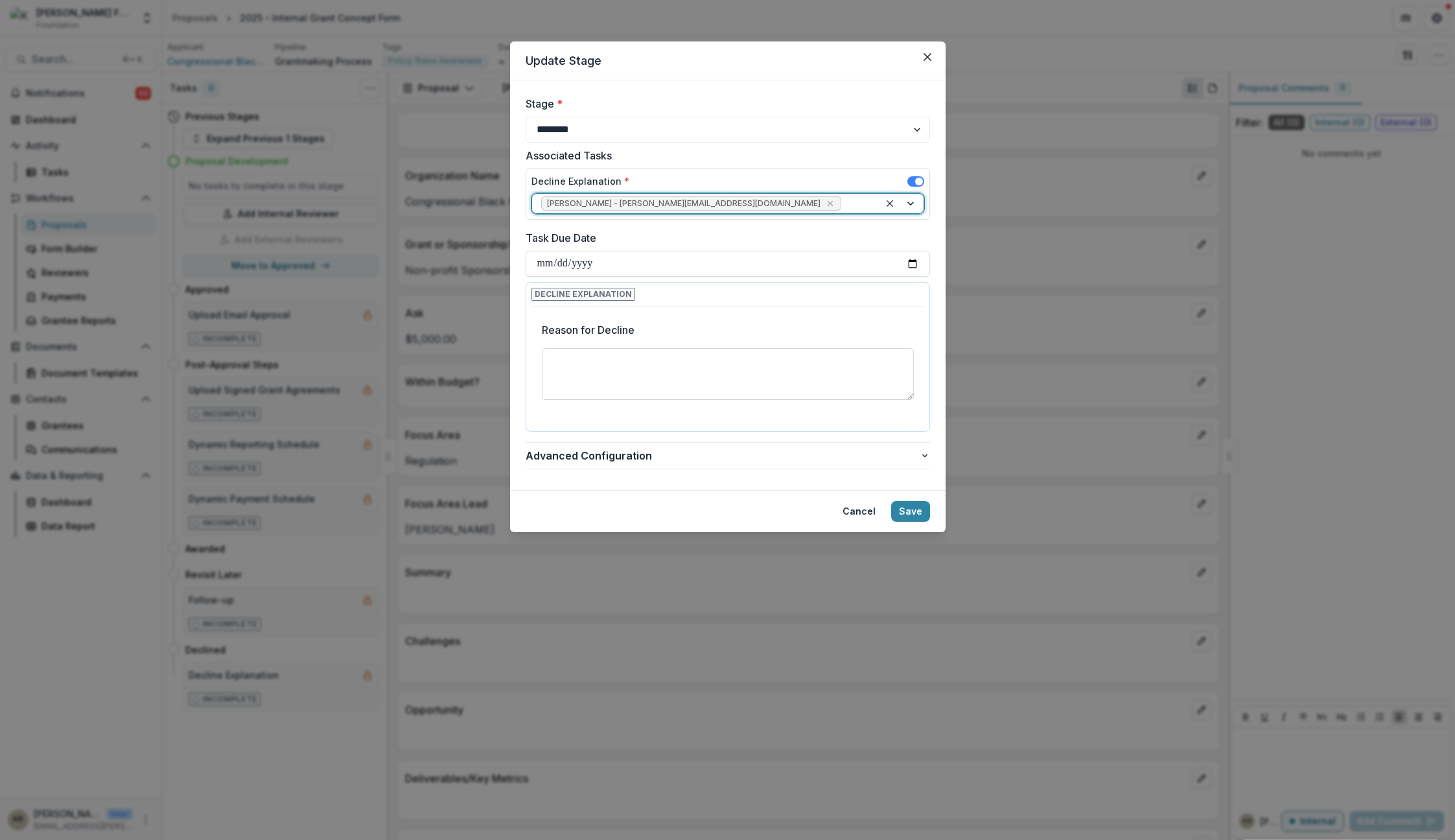
click at [657, 379] on textarea "Reason for Decline" at bounding box center [728, 374] width 373 height 52
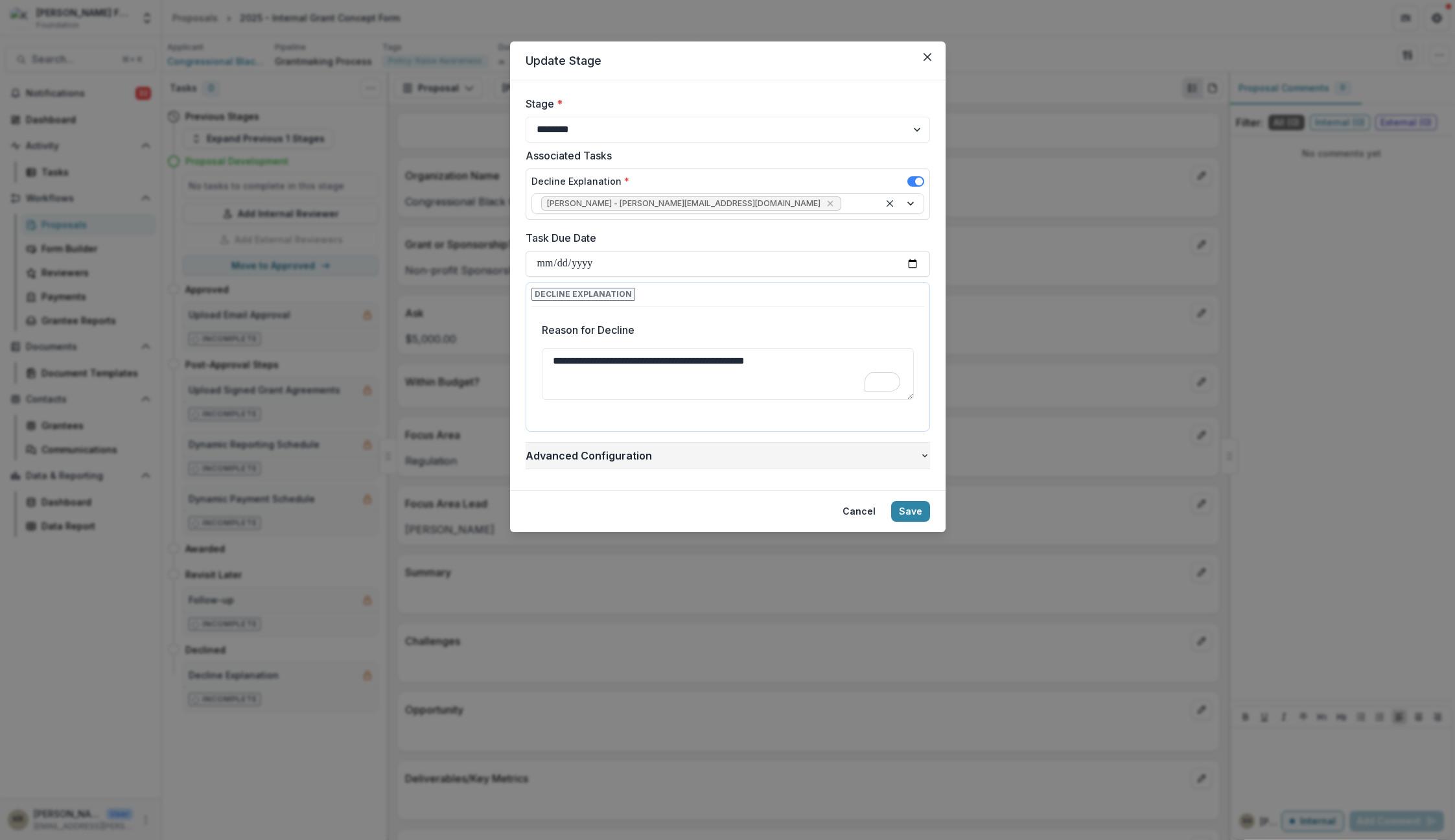
type textarea "**********"
click at [922, 448] on button "Advanced Configuration" at bounding box center [728, 456] width 405 height 26
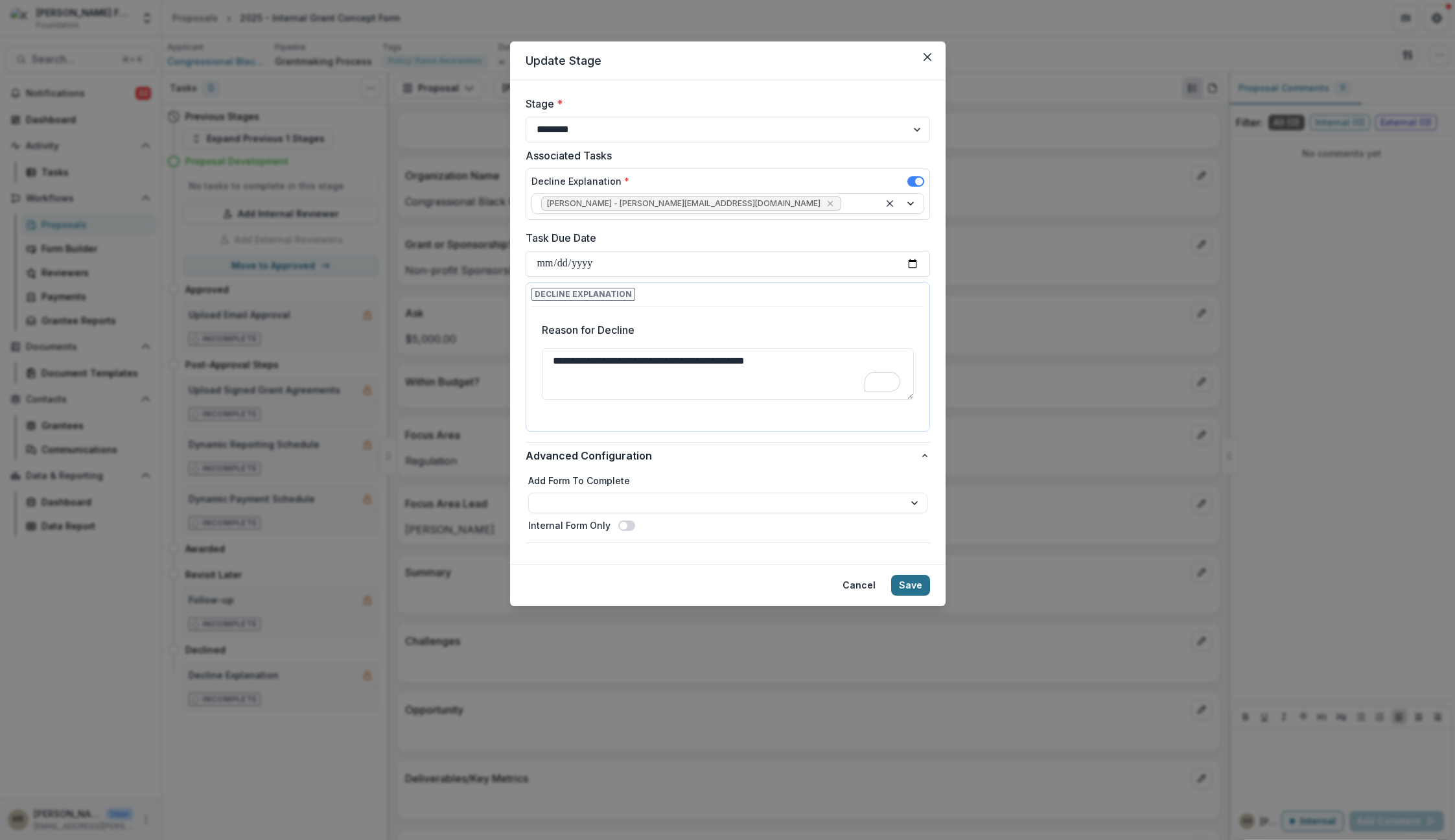
click at [911, 585] on button "Save" at bounding box center [911, 585] width 39 height 20
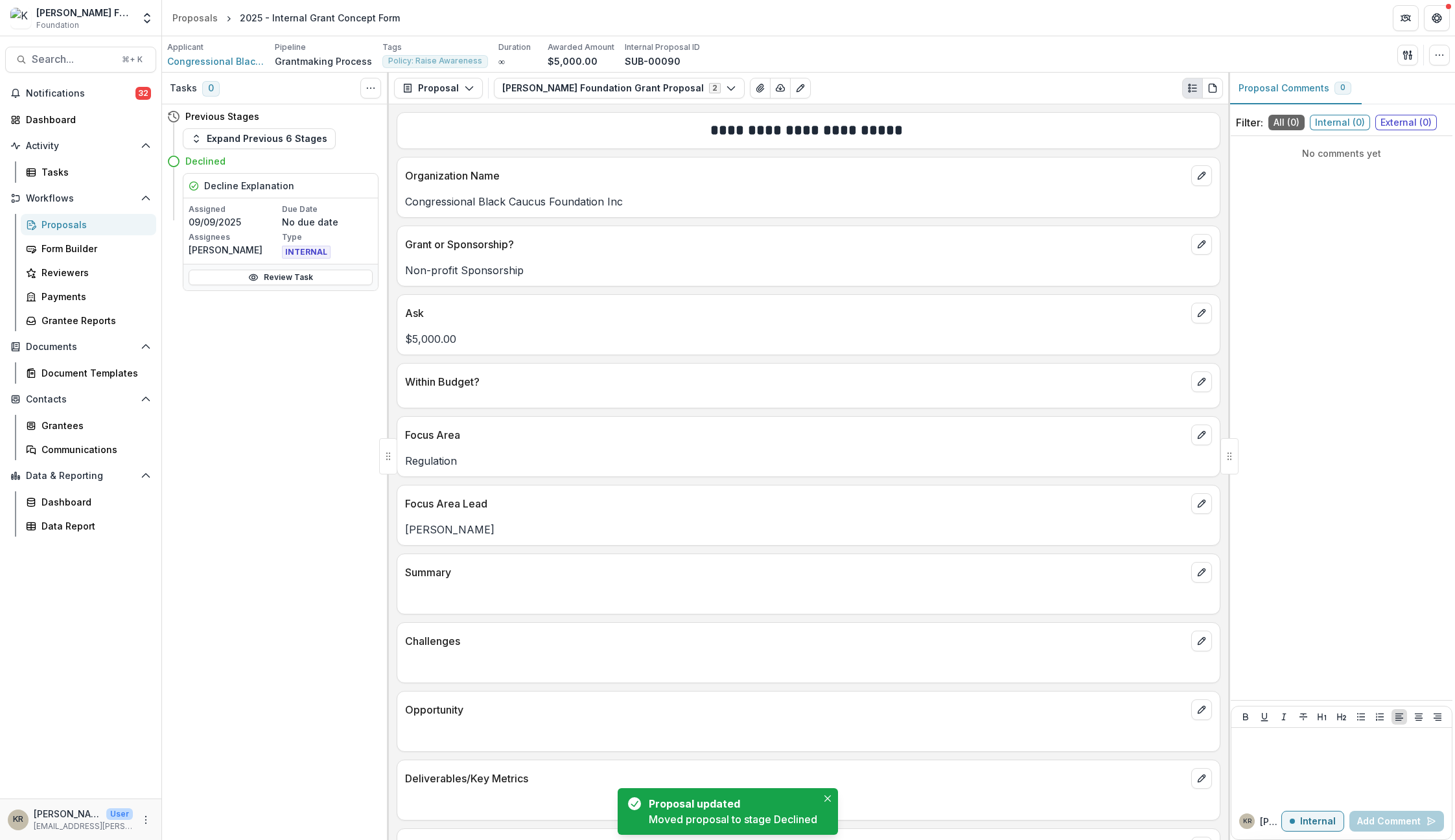
click at [40, 226] on link "Proposals" at bounding box center [88, 224] width 136 height 21
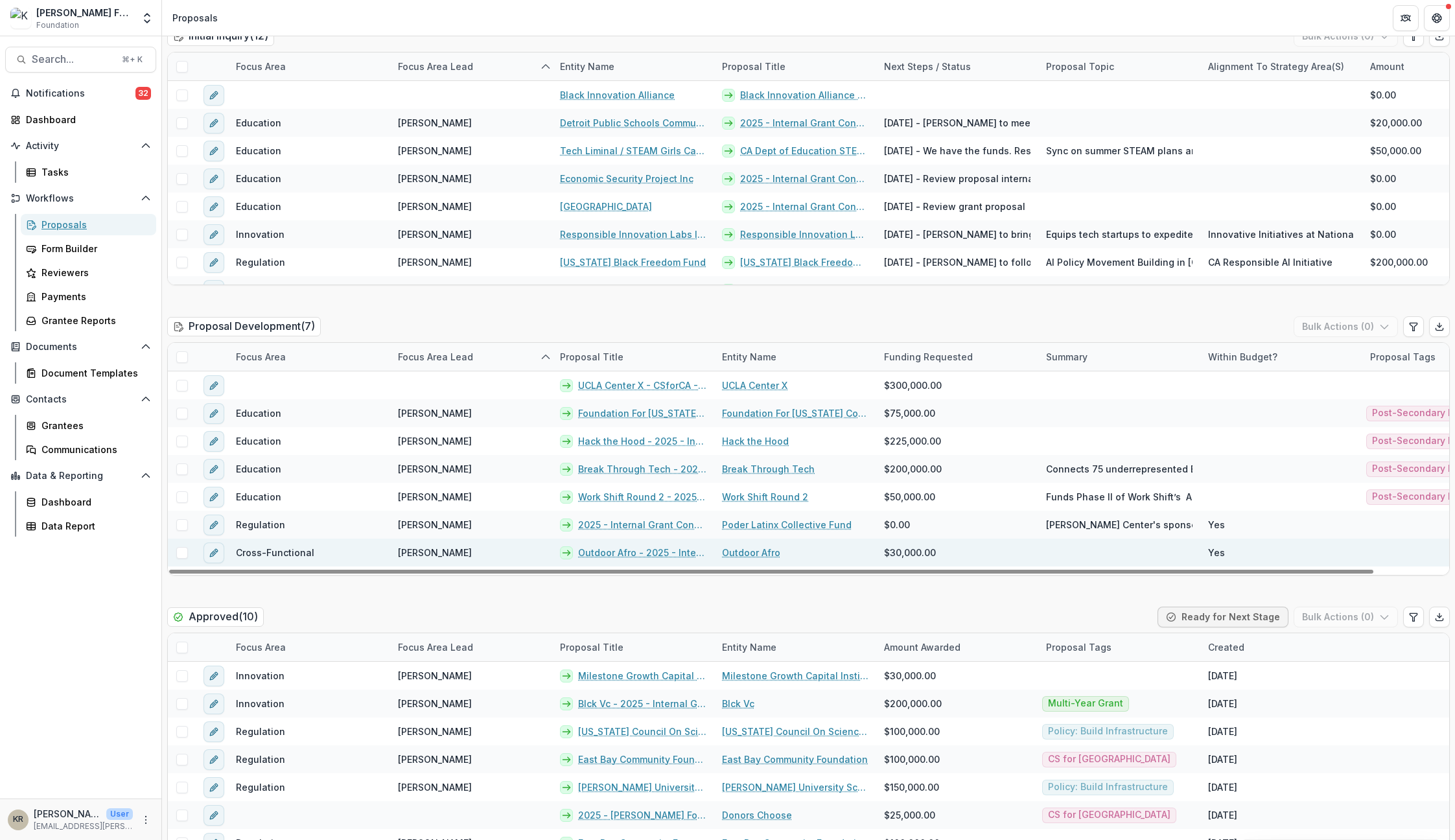
scroll to position [205, 0]
